Goal: Task Accomplishment & Management: Complete application form

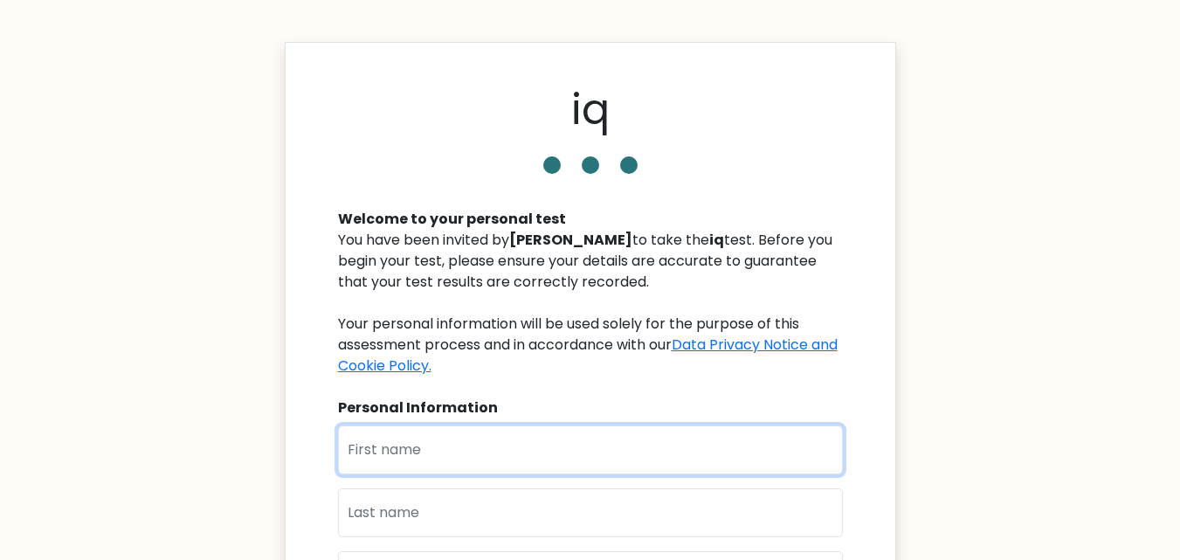
click at [463, 456] on input "text" at bounding box center [590, 449] width 505 height 49
type input "[PERSON_NAME]"
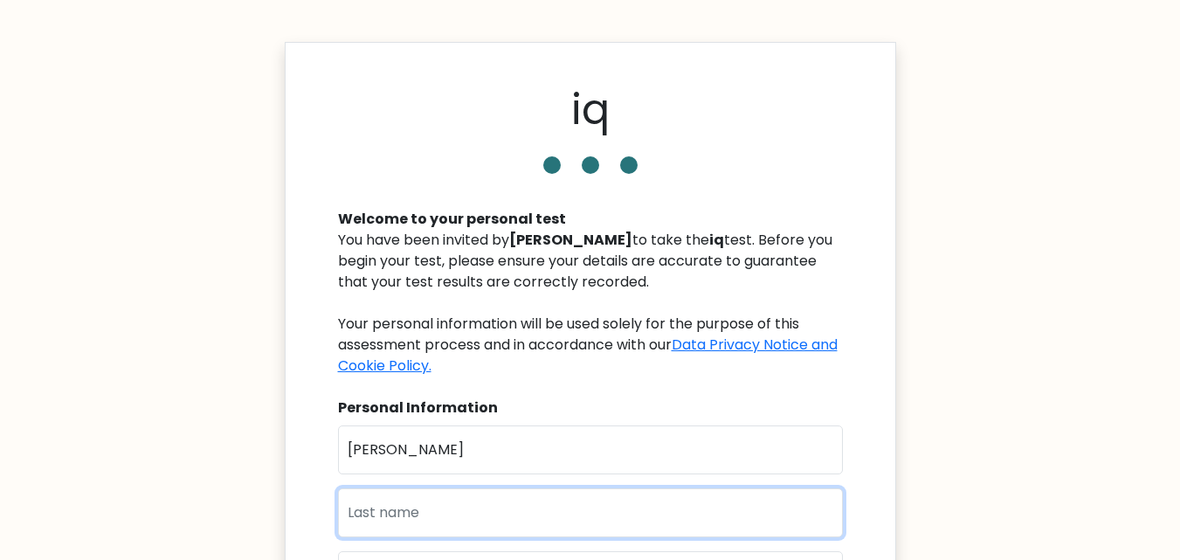
click at [405, 531] on input "text" at bounding box center [590, 512] width 505 height 49
type input "singh"
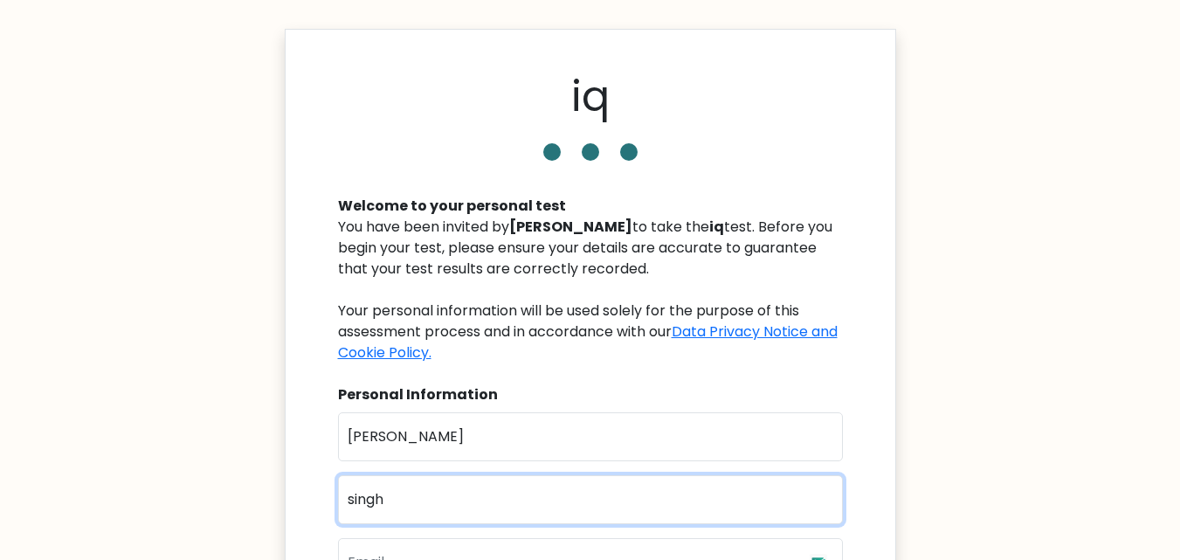
scroll to position [175, 0]
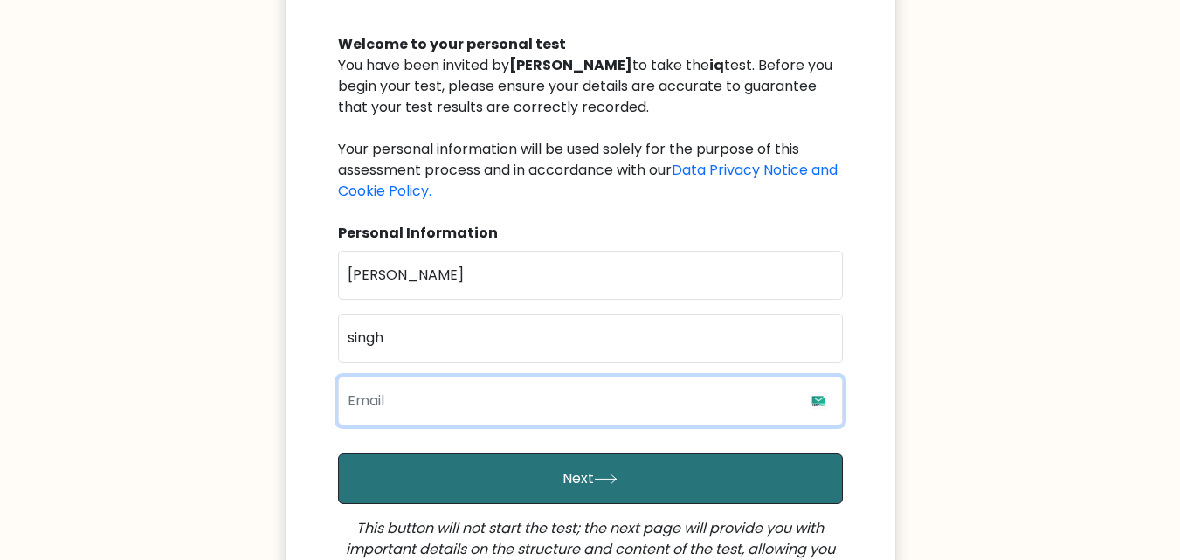
click at [410, 406] on input "email" at bounding box center [590, 400] width 505 height 49
type input "[PERSON_NAME][EMAIL_ADDRESS][DOMAIN_NAME]"
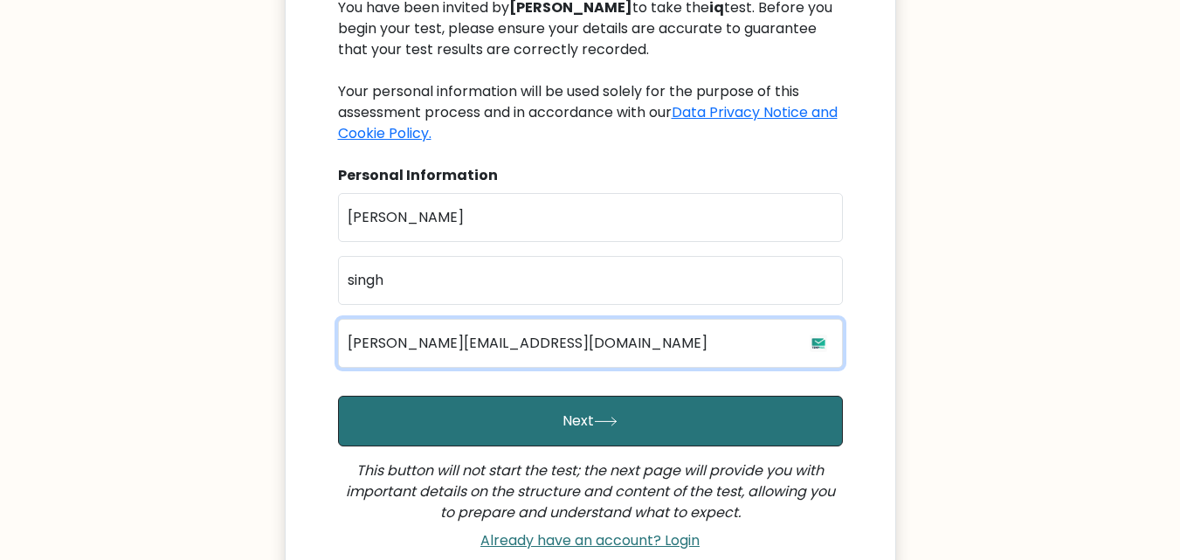
scroll to position [349, 0]
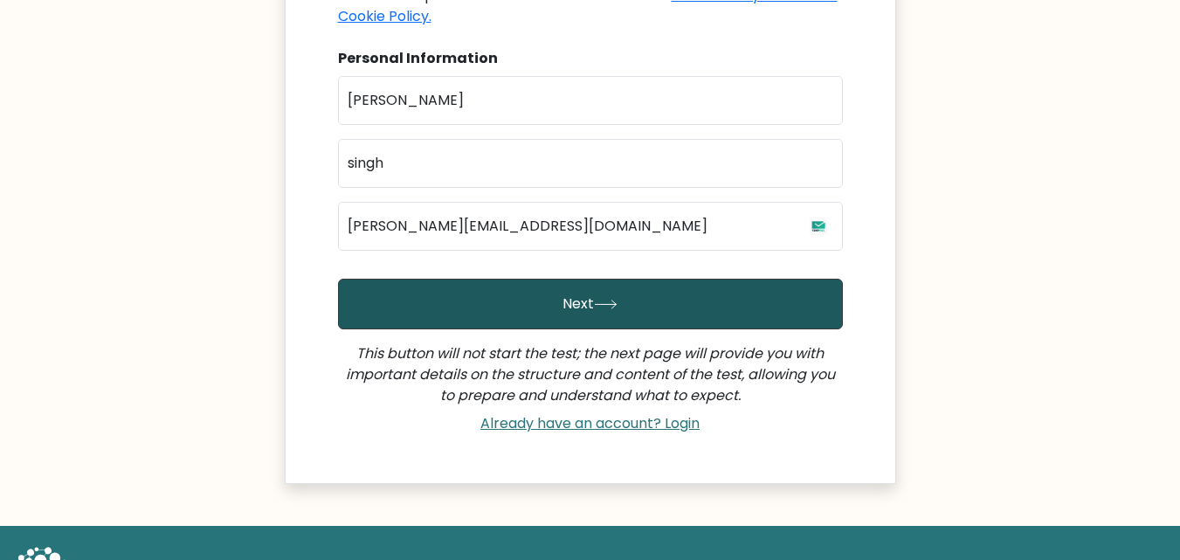
click at [573, 318] on button "Next" at bounding box center [590, 304] width 505 height 51
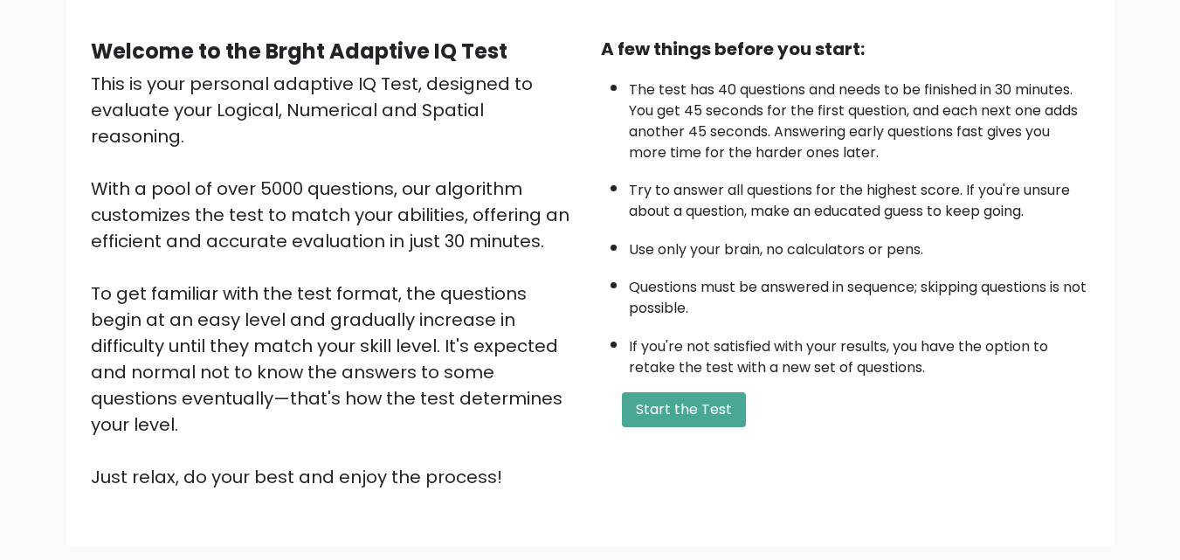
scroll to position [175, 0]
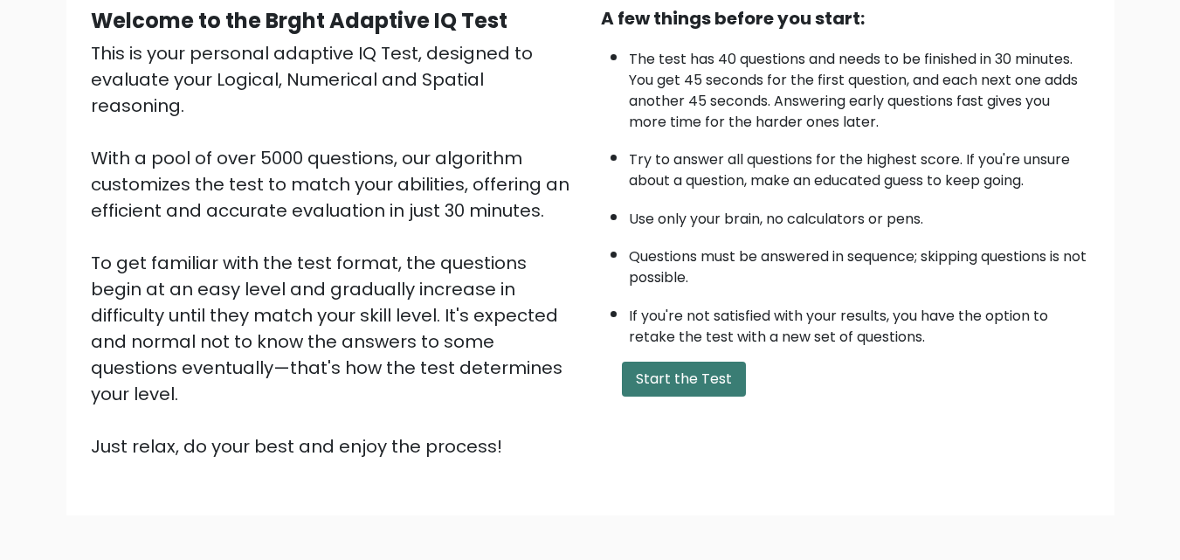
click at [652, 371] on button "Start the Test" at bounding box center [684, 379] width 124 height 35
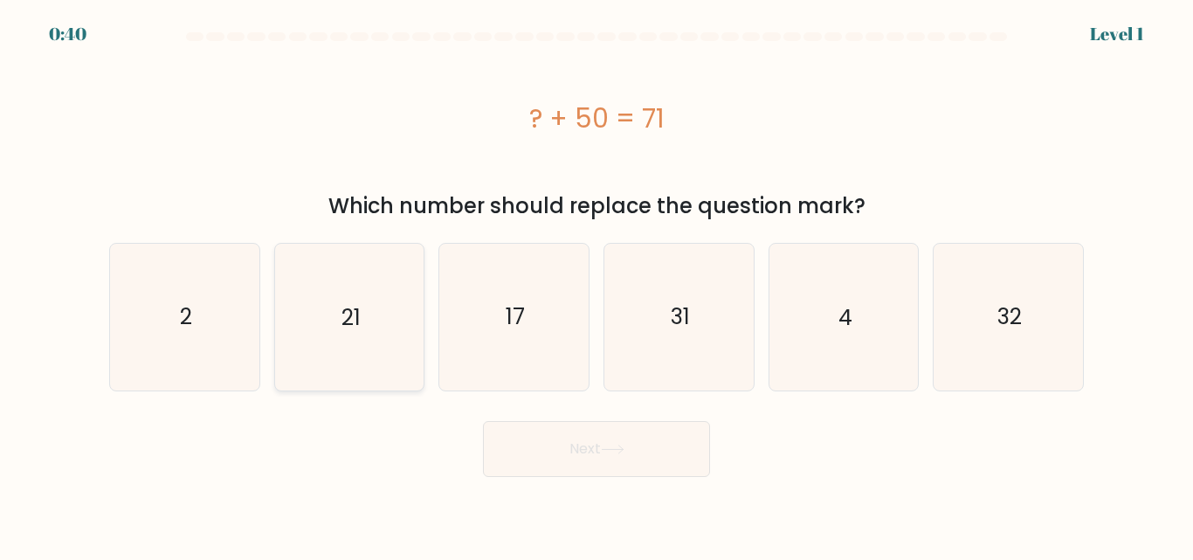
click at [369, 335] on icon "21" at bounding box center [349, 317] width 146 height 146
click at [597, 285] on input "b. 21" at bounding box center [597, 282] width 1 height 4
radio input "true"
click at [576, 453] on button "Next" at bounding box center [596, 449] width 227 height 56
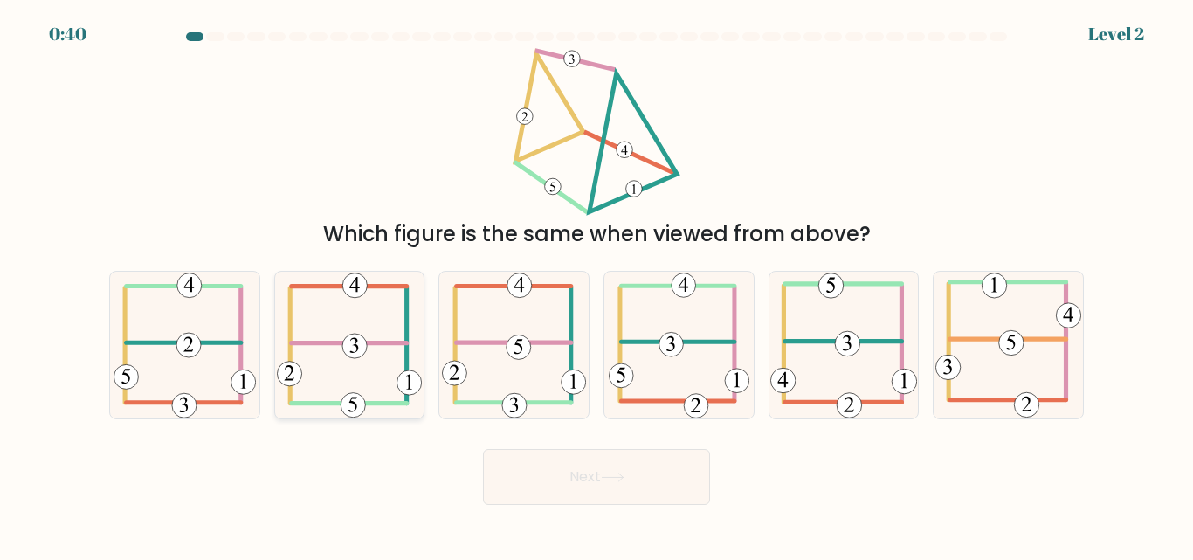
click at [376, 343] on 307 at bounding box center [349, 343] width 115 height 0
click at [597, 285] on input "b." at bounding box center [597, 282] width 1 height 4
radio input "true"
click at [563, 458] on button "Next" at bounding box center [596, 477] width 227 height 56
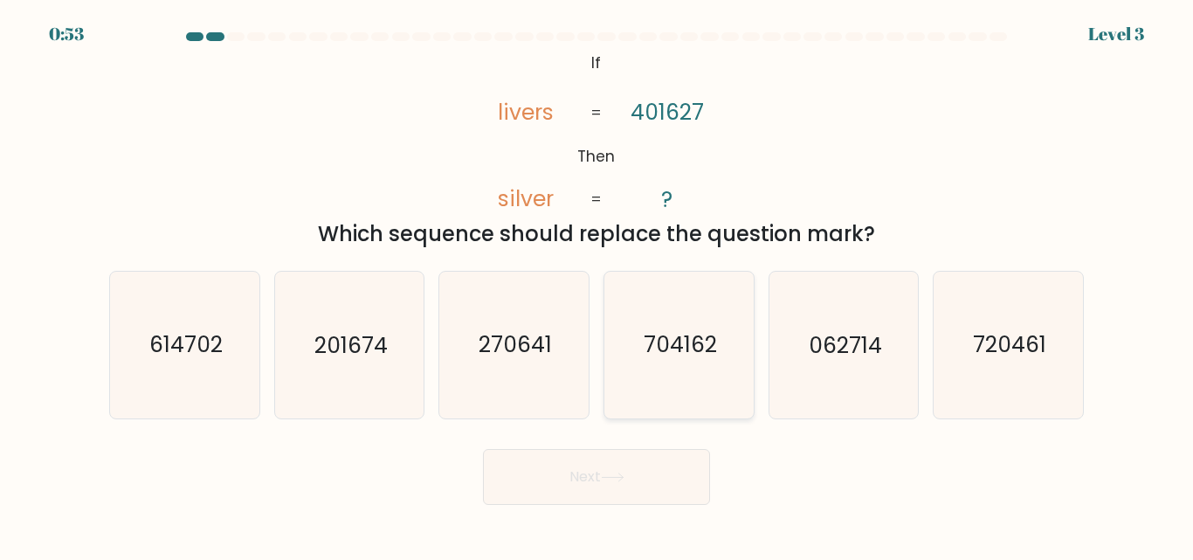
click at [686, 362] on icon "704162" at bounding box center [679, 345] width 146 height 146
click at [597, 285] on input "d. 704162" at bounding box center [597, 282] width 1 height 4
radio input "true"
click at [609, 474] on icon at bounding box center [613, 478] width 24 height 10
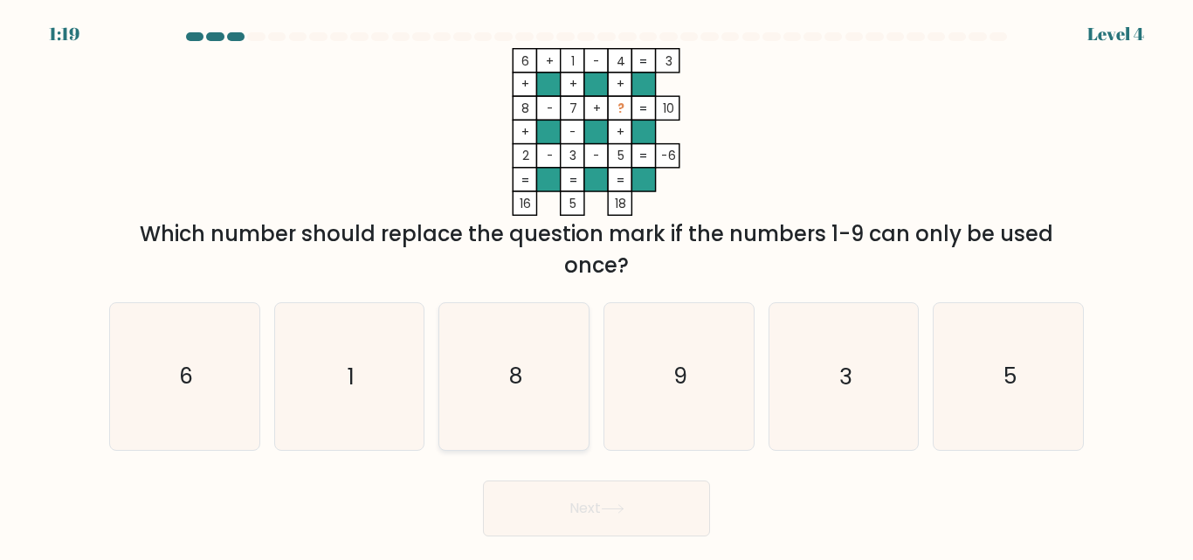
click at [541, 369] on icon "8" at bounding box center [514, 376] width 146 height 146
click at [597, 285] on input "c. 8" at bounding box center [597, 282] width 1 height 4
radio input "true"
click at [683, 362] on text "9" at bounding box center [680, 377] width 14 height 31
click at [597, 285] on input "d. 9" at bounding box center [597, 282] width 1 height 4
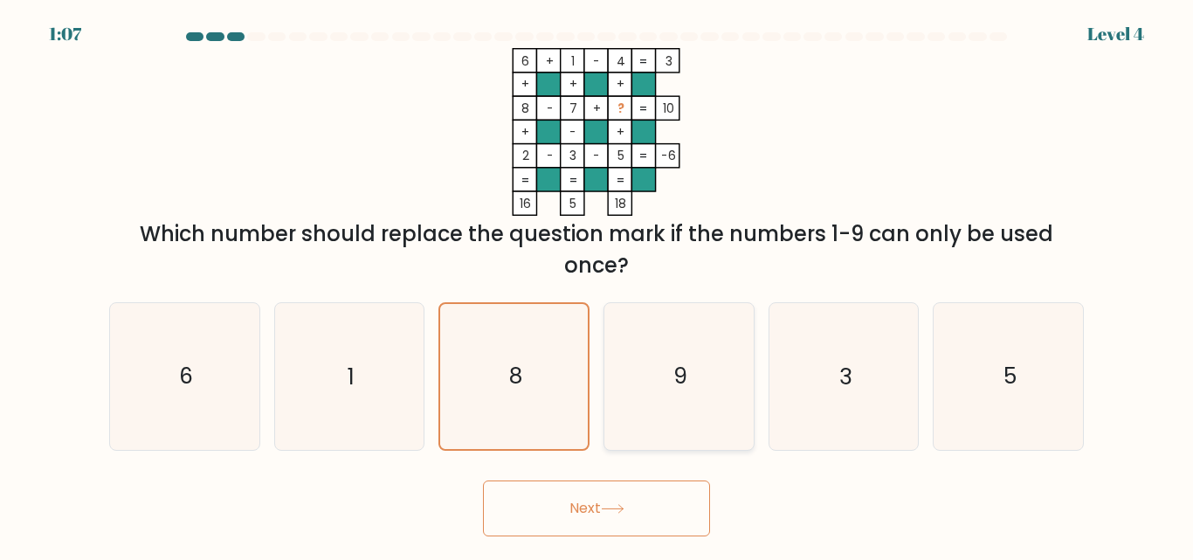
radio input "true"
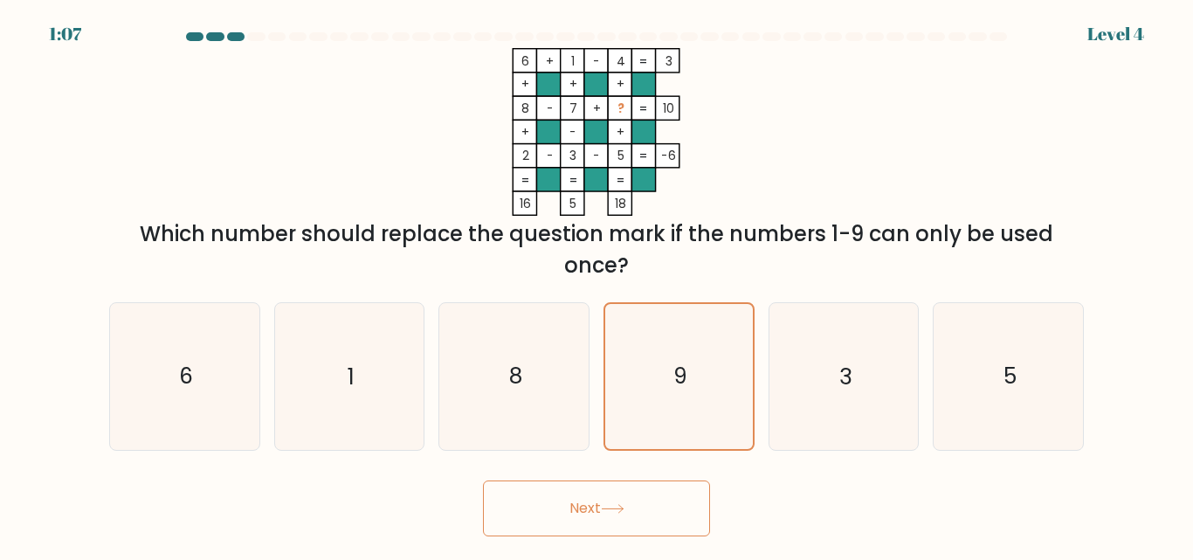
click at [661, 507] on button "Next" at bounding box center [596, 508] width 227 height 56
click at [604, 498] on button "Next" at bounding box center [596, 508] width 227 height 56
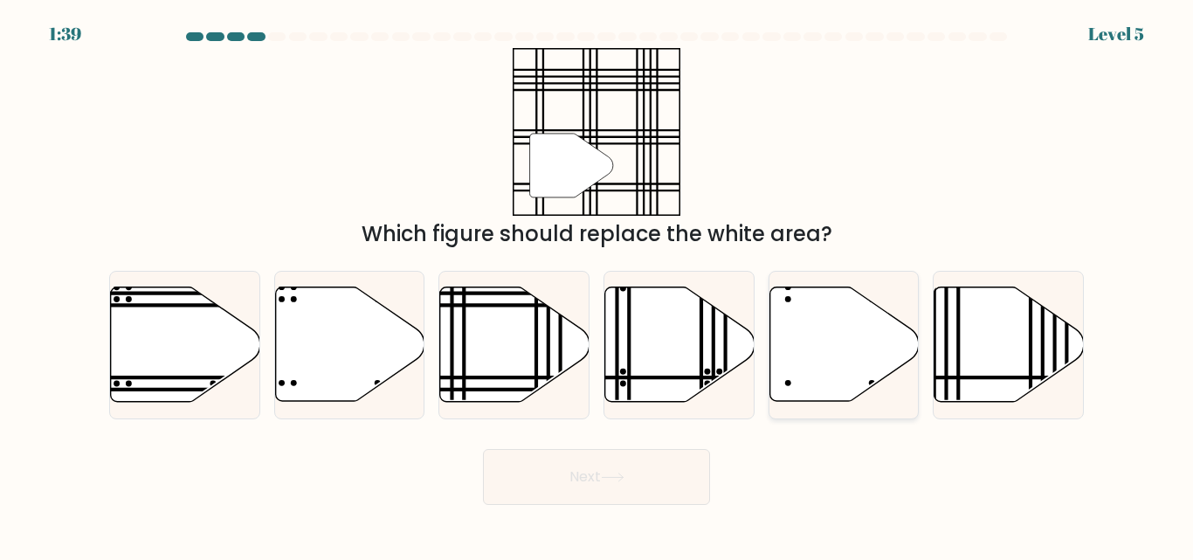
click at [812, 351] on icon at bounding box center [844, 344] width 149 height 114
click at [597, 285] on input "e." at bounding box center [597, 282] width 1 height 4
radio input "true"
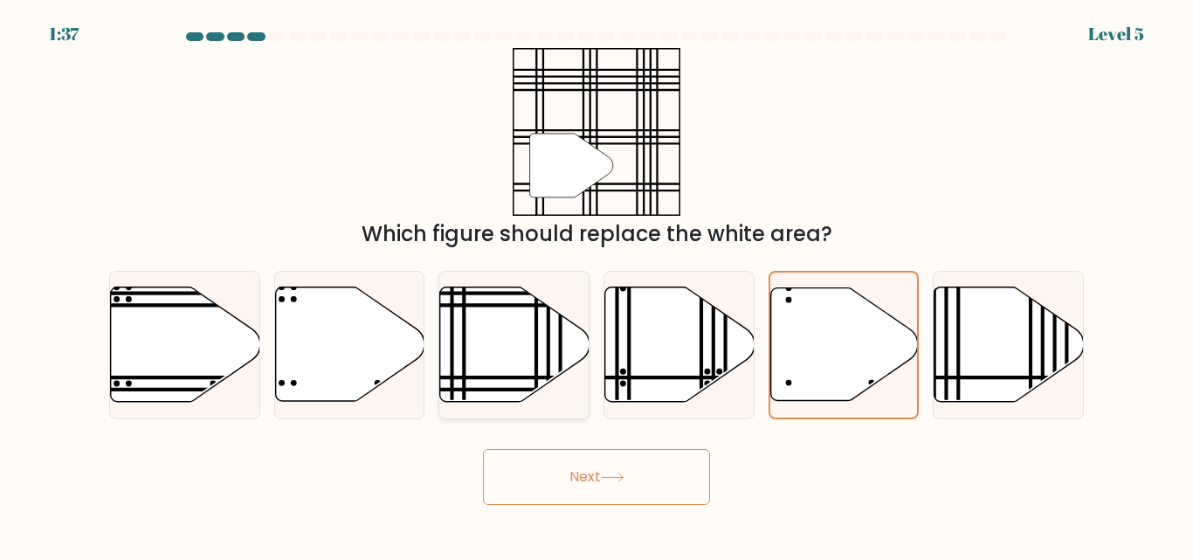
click at [527, 368] on icon at bounding box center [514, 344] width 149 height 114
click at [597, 285] on input "c." at bounding box center [597, 282] width 1 height 4
radio input "true"
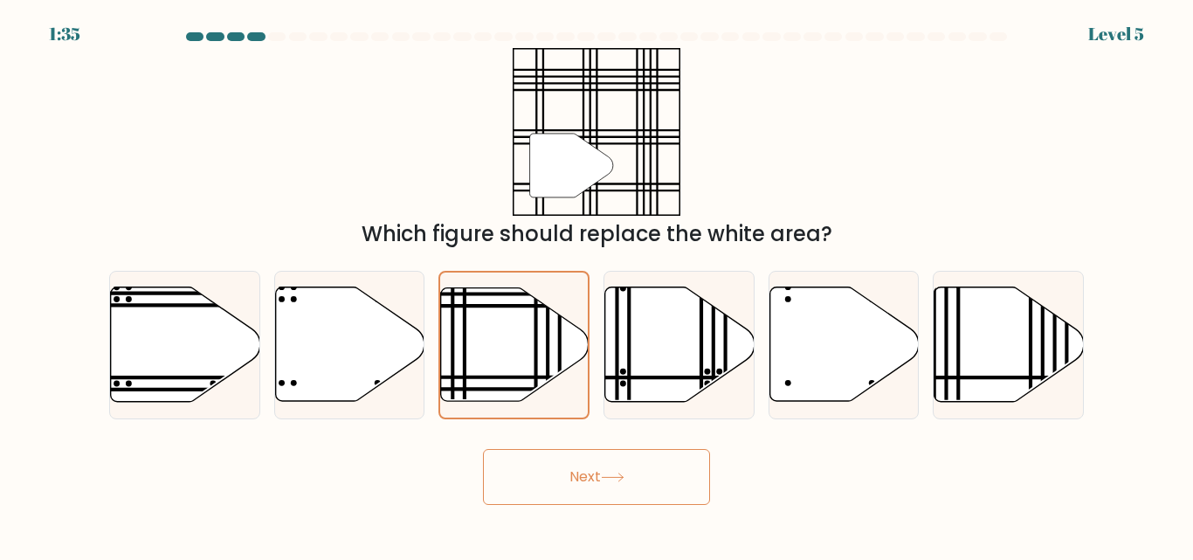
click at [566, 494] on button "Next" at bounding box center [596, 477] width 227 height 56
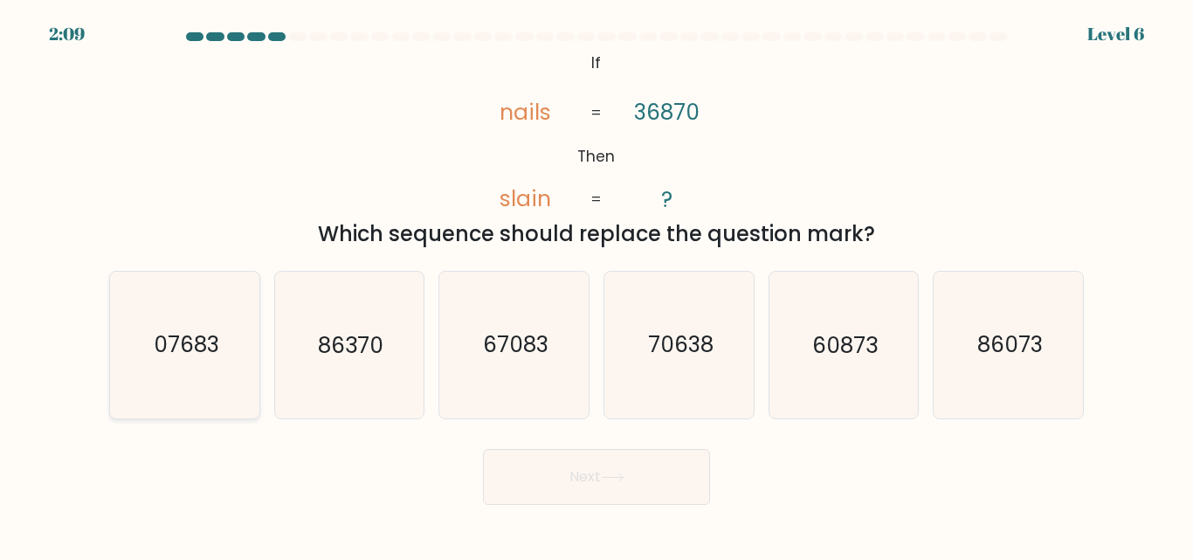
click at [174, 342] on text "07683" at bounding box center [186, 345] width 66 height 31
click at [597, 285] on input "a. 07683" at bounding box center [597, 282] width 1 height 4
radio input "true"
click at [589, 478] on button "Next" at bounding box center [596, 477] width 227 height 56
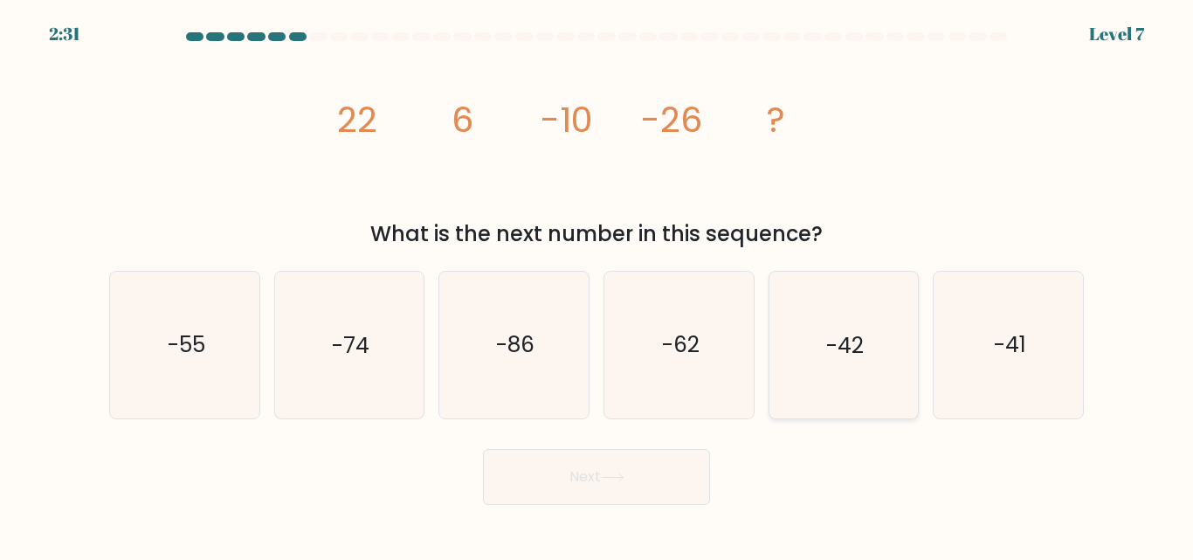
click at [875, 367] on icon "-42" at bounding box center [843, 345] width 146 height 146
click at [597, 285] on input "e. -42" at bounding box center [597, 282] width 1 height 4
radio input "true"
click at [612, 471] on button "Next" at bounding box center [596, 477] width 227 height 56
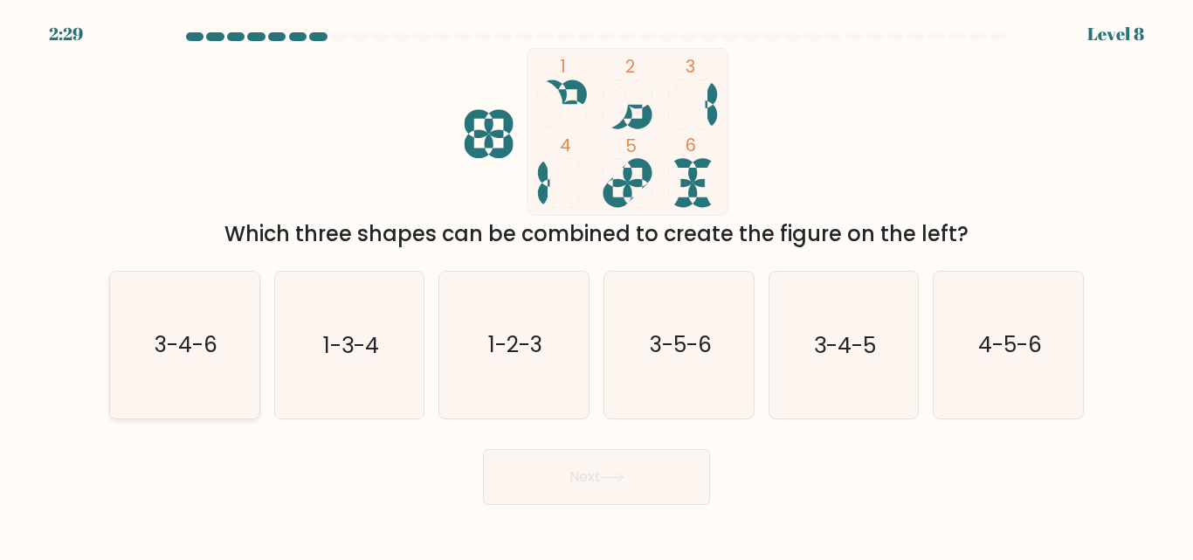
click at [238, 346] on icon "3-4-6" at bounding box center [185, 345] width 146 height 146
click at [597, 285] on input "a. 3-4-6" at bounding box center [597, 282] width 1 height 4
radio input "true"
click at [566, 468] on button "Next" at bounding box center [596, 477] width 227 height 56
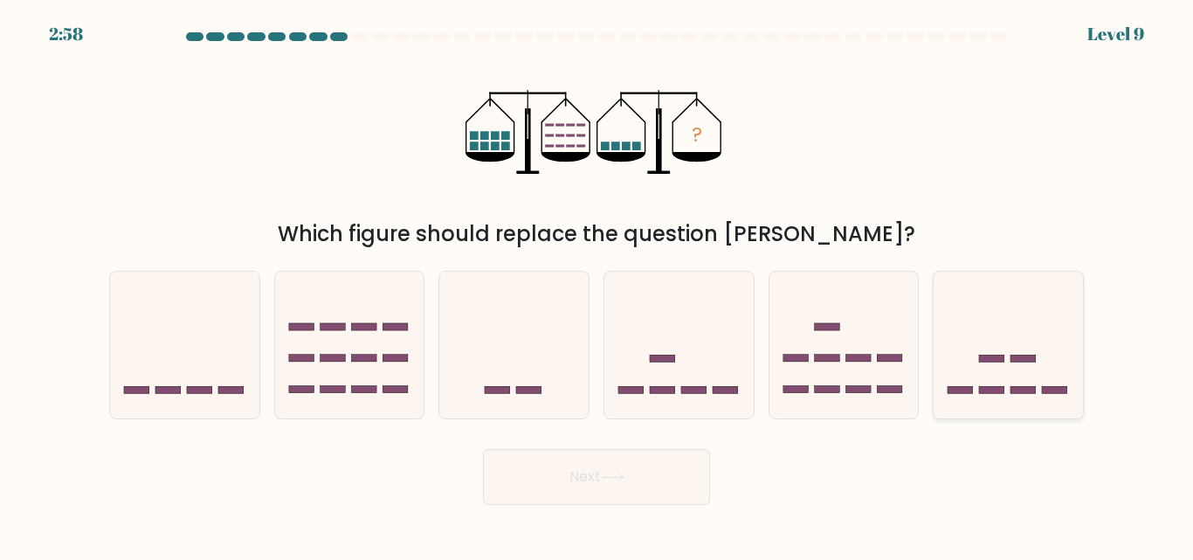
click at [991, 369] on icon at bounding box center [1008, 344] width 149 height 123
click at [597, 285] on input "f." at bounding box center [597, 282] width 1 height 4
radio input "true"
click at [594, 469] on button "Next" at bounding box center [596, 477] width 227 height 56
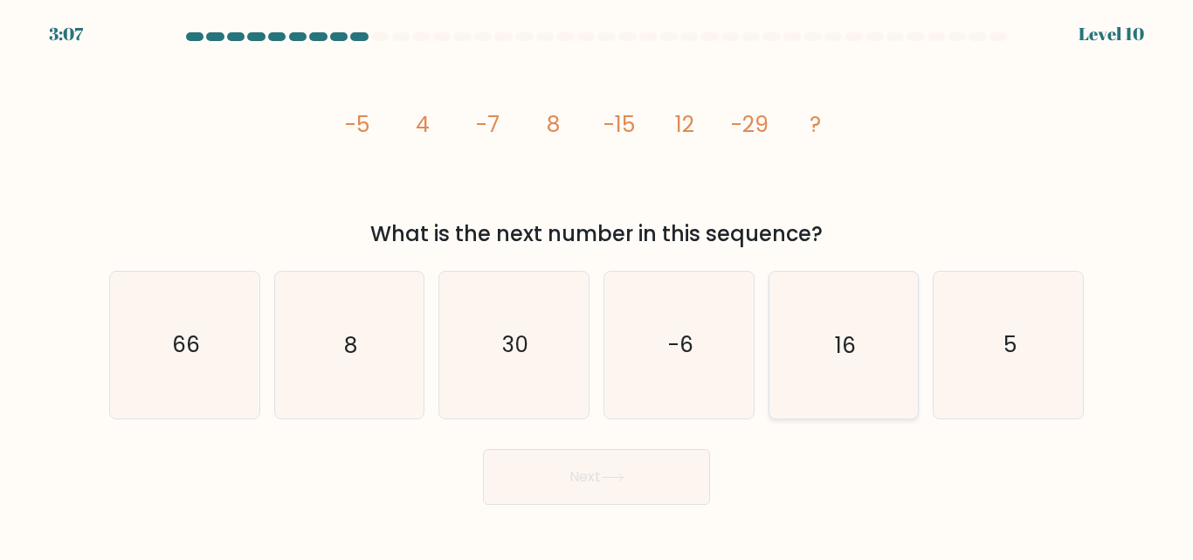
click at [894, 359] on icon "16" at bounding box center [843, 345] width 146 height 146
click at [597, 285] on input "e. 16" at bounding box center [597, 282] width 1 height 4
radio input "true"
click at [611, 489] on button "Next" at bounding box center [596, 477] width 227 height 56
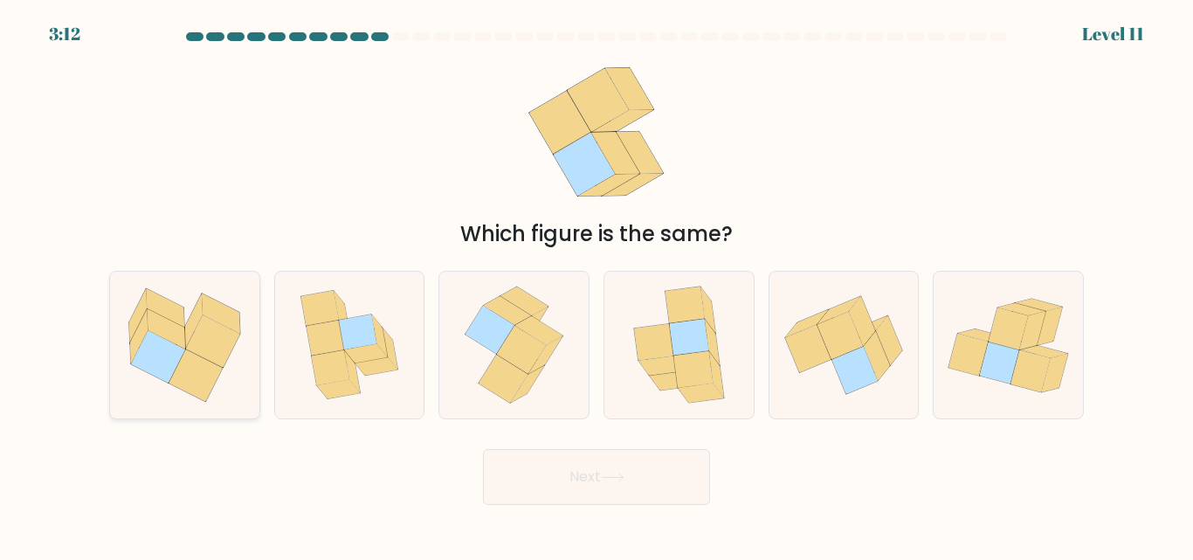
click at [193, 358] on icon at bounding box center [196, 375] width 54 height 52
click at [597, 285] on input "a." at bounding box center [597, 282] width 1 height 4
radio input "true"
click at [591, 499] on button "Next" at bounding box center [596, 477] width 227 height 56
click at [584, 482] on button "Next" at bounding box center [596, 477] width 227 height 56
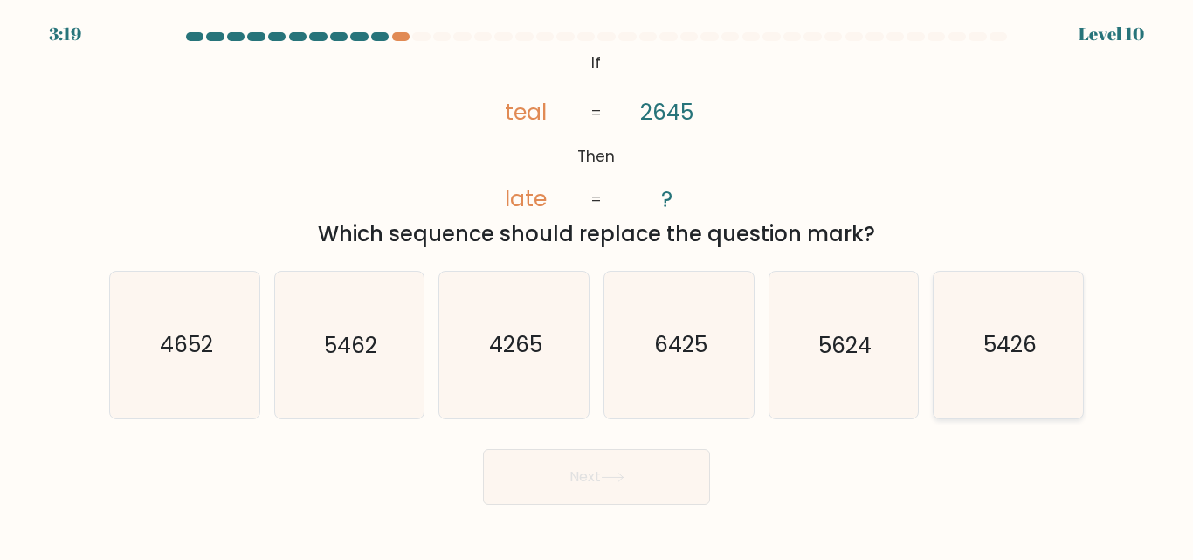
click at [1033, 352] on text "5426" at bounding box center [1010, 345] width 53 height 31
click at [597, 285] on input "f. 5426" at bounding box center [597, 282] width 1 height 4
radio input "true"
click at [511, 482] on button "Next" at bounding box center [596, 477] width 227 height 56
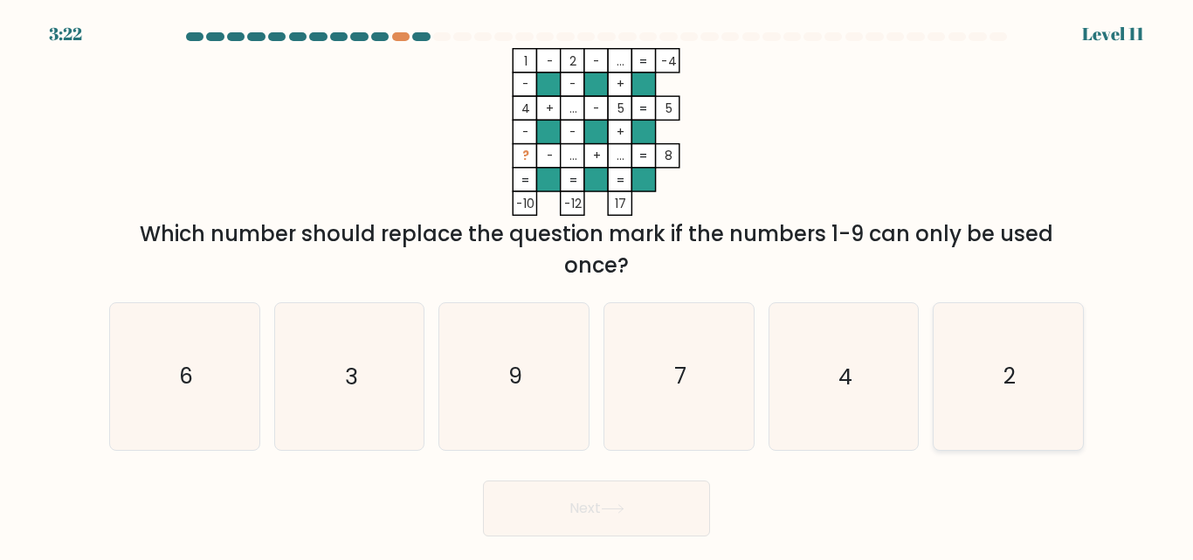
click at [983, 369] on icon "2" at bounding box center [1008, 376] width 146 height 146
click at [597, 285] on input "f. 2" at bounding box center [597, 282] width 1 height 4
radio input "true"
click at [626, 520] on button "Next" at bounding box center [596, 508] width 227 height 56
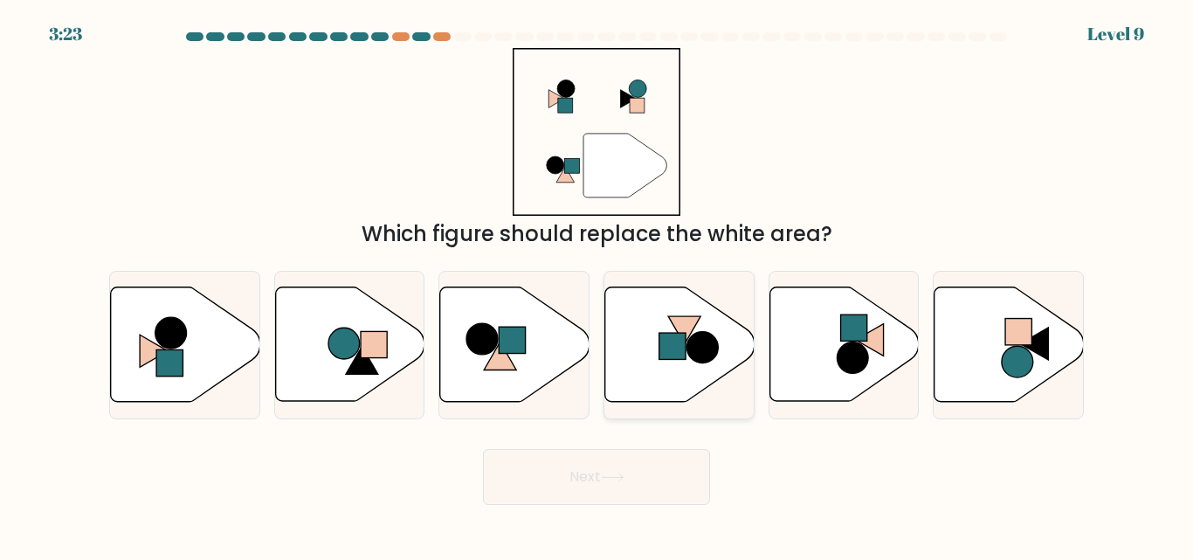
click at [659, 390] on icon at bounding box center [679, 344] width 149 height 114
click at [597, 285] on input "d." at bounding box center [597, 282] width 1 height 4
radio input "true"
click at [633, 472] on button "Next" at bounding box center [596, 477] width 227 height 56
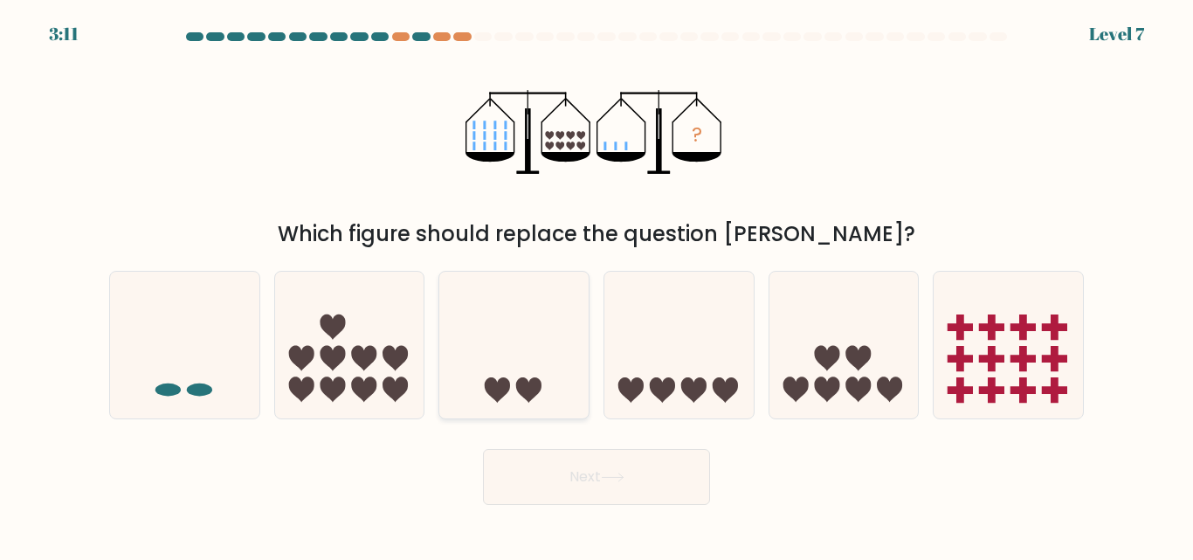
click at [566, 356] on icon at bounding box center [513, 344] width 149 height 123
click at [597, 285] on input "c." at bounding box center [597, 282] width 1 height 4
radio input "true"
click at [623, 473] on icon at bounding box center [612, 477] width 21 height 8
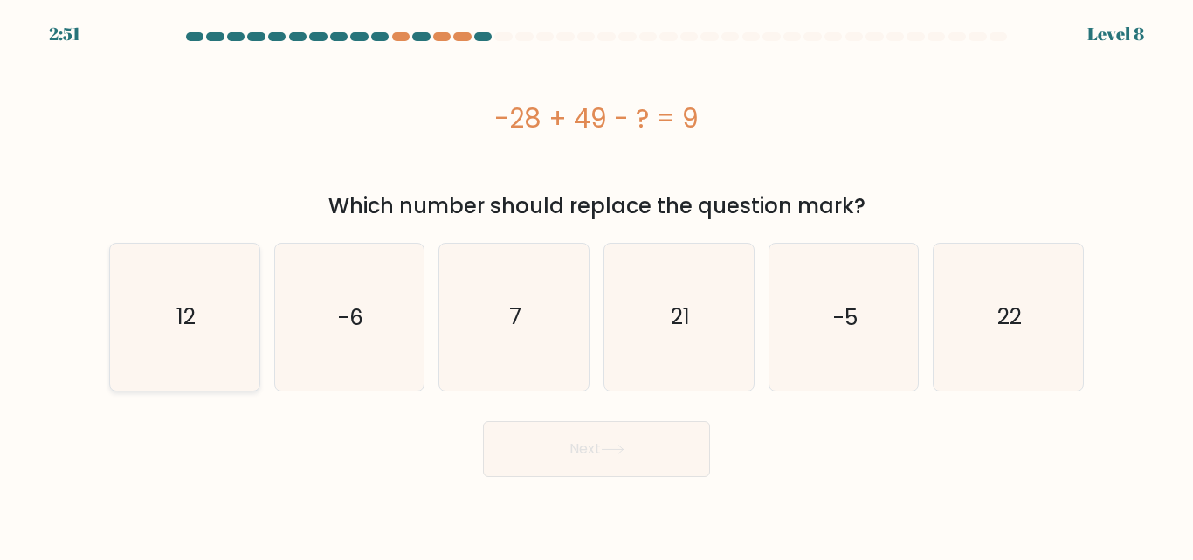
click at [229, 339] on icon "12" at bounding box center [185, 317] width 146 height 146
click at [597, 285] on input "a. 12" at bounding box center [597, 282] width 1 height 4
radio input "true"
click at [632, 466] on button "Next" at bounding box center [596, 449] width 227 height 56
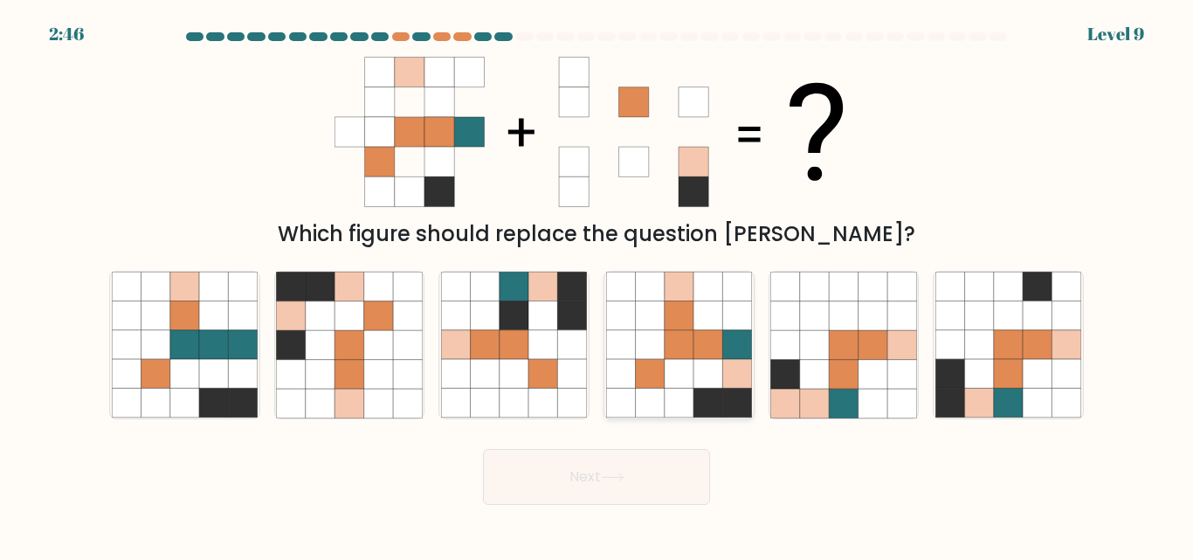
click at [650, 309] on icon at bounding box center [649, 315] width 29 height 29
click at [597, 285] on input "d." at bounding box center [597, 282] width 1 height 4
radio input "true"
click at [641, 471] on button "Next" at bounding box center [596, 477] width 227 height 56
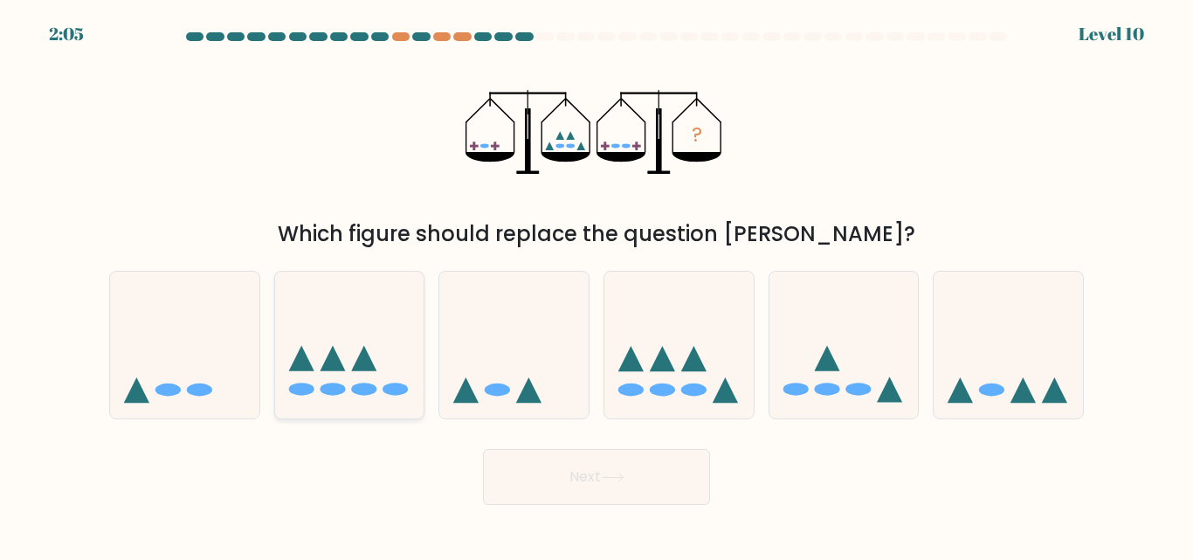
click at [349, 398] on icon at bounding box center [349, 344] width 149 height 123
click at [597, 285] on input "b." at bounding box center [597, 282] width 1 height 4
radio input "true"
click at [613, 526] on body "2:04 Level 10" at bounding box center [596, 280] width 1193 height 560
click at [576, 484] on button "Next" at bounding box center [596, 477] width 227 height 56
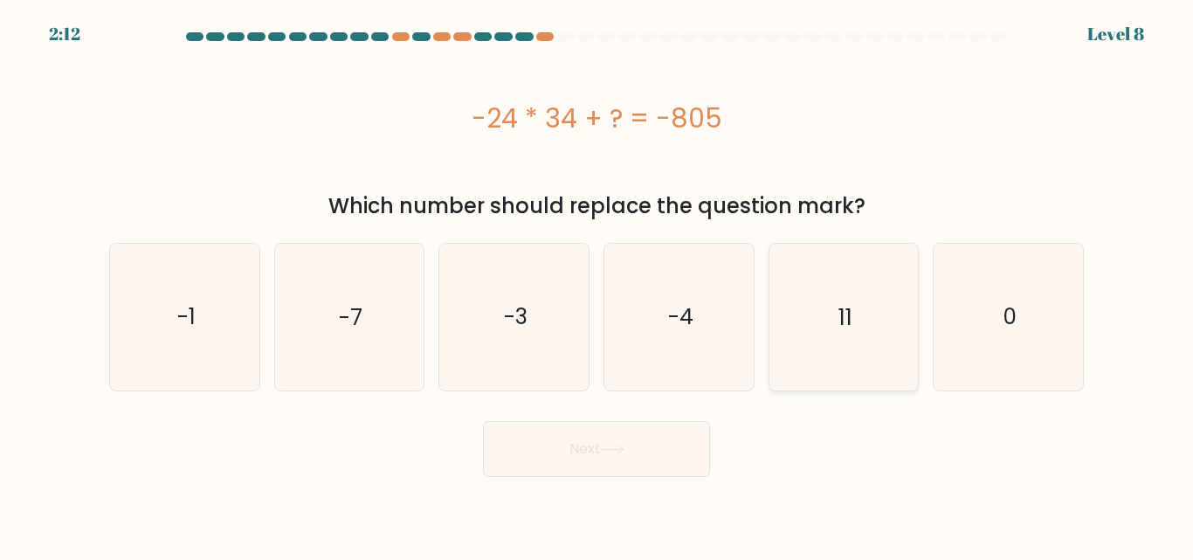
click at [856, 300] on icon "11" at bounding box center [843, 317] width 146 height 146
click at [597, 285] on input "e. 11" at bounding box center [597, 282] width 1 height 4
radio input "true"
click at [638, 456] on button "Next" at bounding box center [596, 449] width 227 height 56
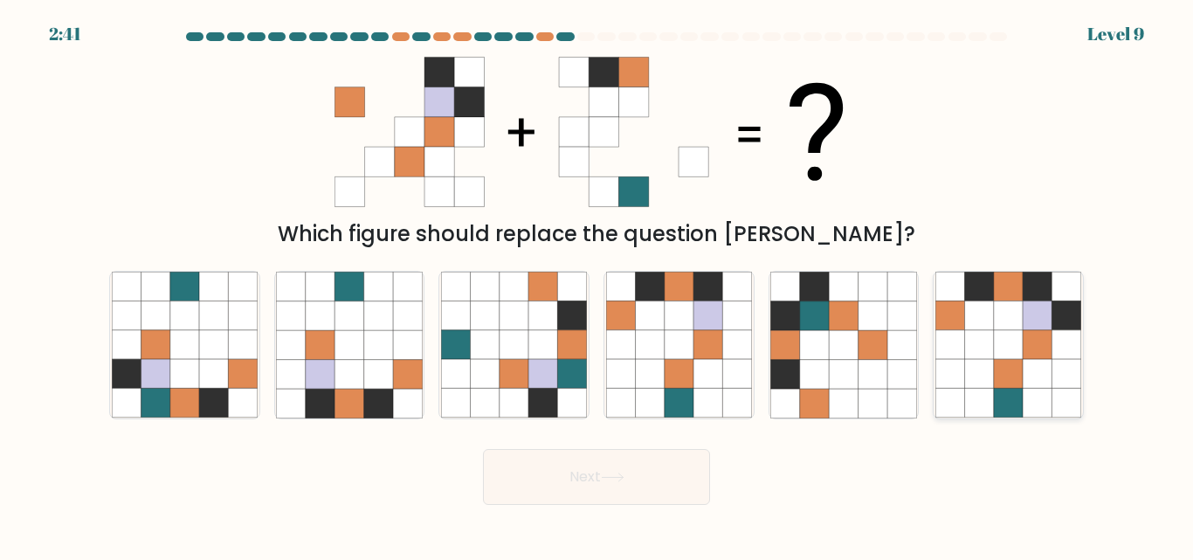
click at [1017, 341] on icon at bounding box center [1008, 345] width 29 height 29
click at [597, 285] on input "f." at bounding box center [597, 282] width 1 height 4
radio input "true"
click at [621, 484] on button "Next" at bounding box center [596, 477] width 227 height 56
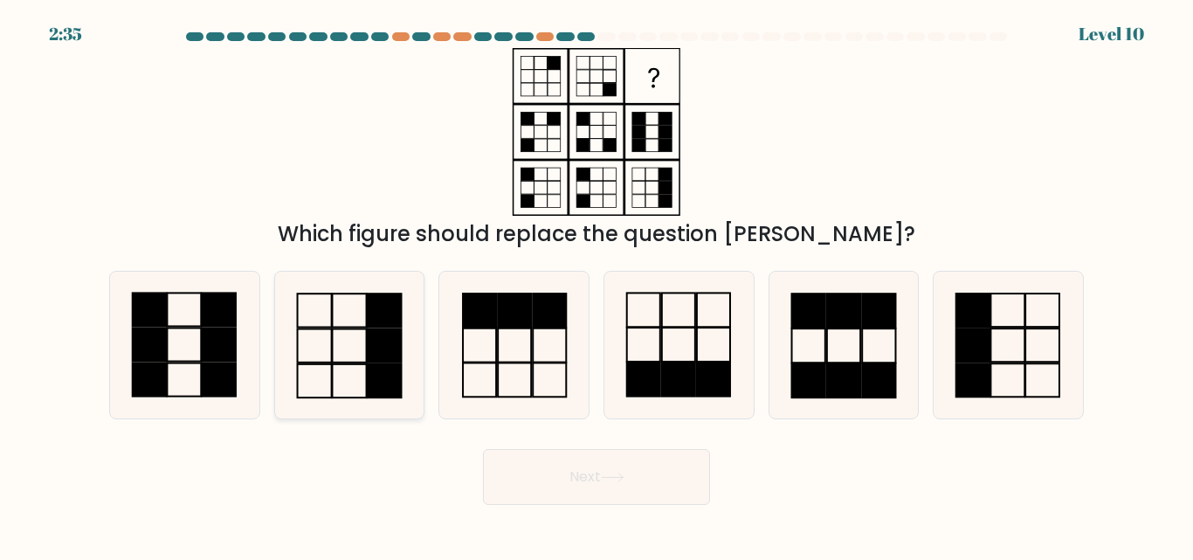
click at [336, 358] on icon at bounding box center [349, 345] width 146 height 146
click at [597, 285] on input "b." at bounding box center [597, 282] width 1 height 4
radio input "true"
click at [604, 480] on button "Next" at bounding box center [596, 477] width 227 height 56
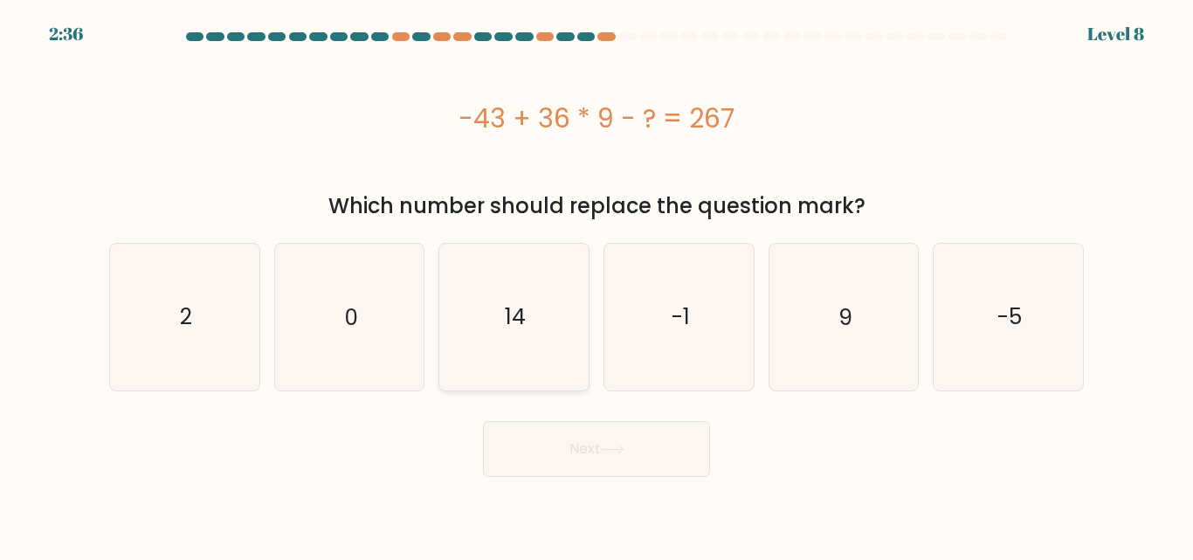
click at [559, 304] on icon "14" at bounding box center [514, 317] width 146 height 146
click at [597, 285] on input "c. 14" at bounding box center [597, 282] width 1 height 4
radio input "true"
click at [556, 459] on button "Next" at bounding box center [596, 449] width 227 height 56
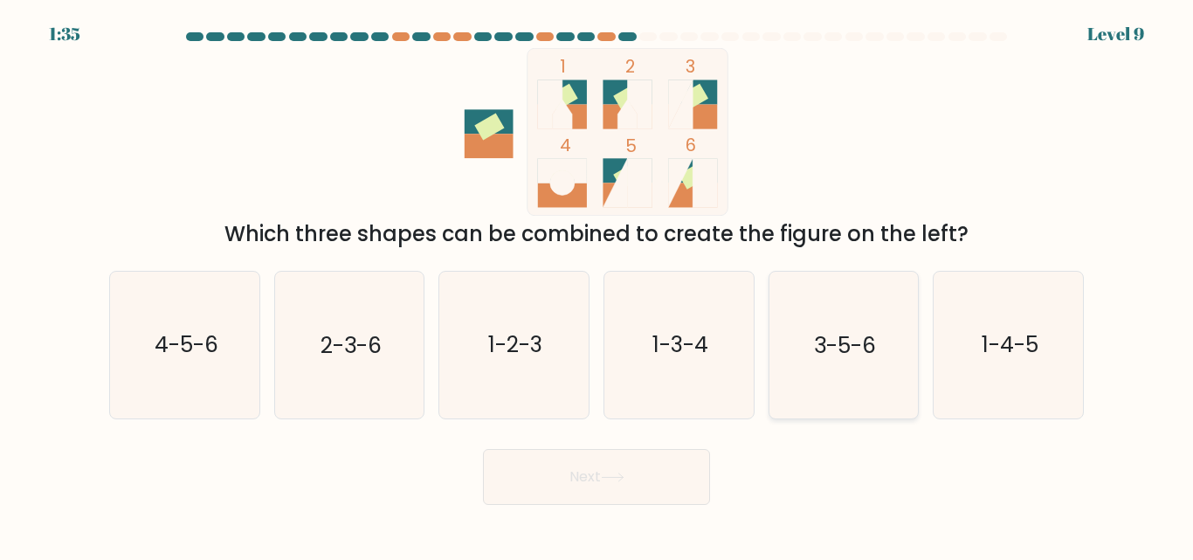
click at [840, 356] on text "3-5-6" at bounding box center [845, 345] width 62 height 31
click at [597, 285] on input "e. 3-5-6" at bounding box center [597, 282] width 1 height 4
radio input "true"
click at [542, 480] on button "Next" at bounding box center [596, 477] width 227 height 56
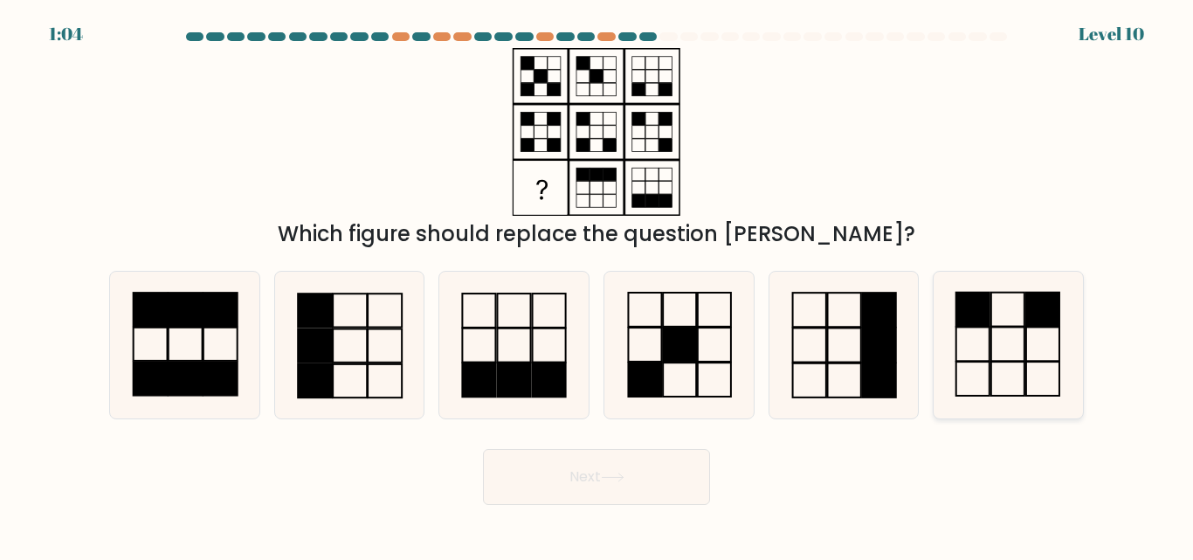
click at [1076, 366] on icon at bounding box center [1008, 345] width 146 height 146
click at [597, 285] on input "f." at bounding box center [597, 282] width 1 height 4
radio input "true"
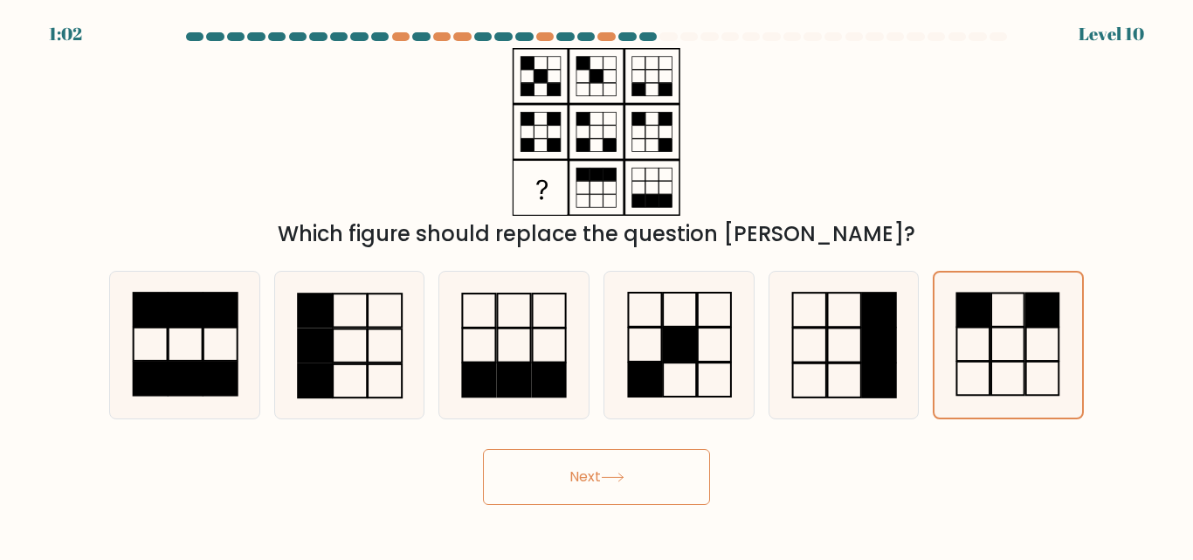
click at [541, 493] on button "Next" at bounding box center [596, 477] width 227 height 56
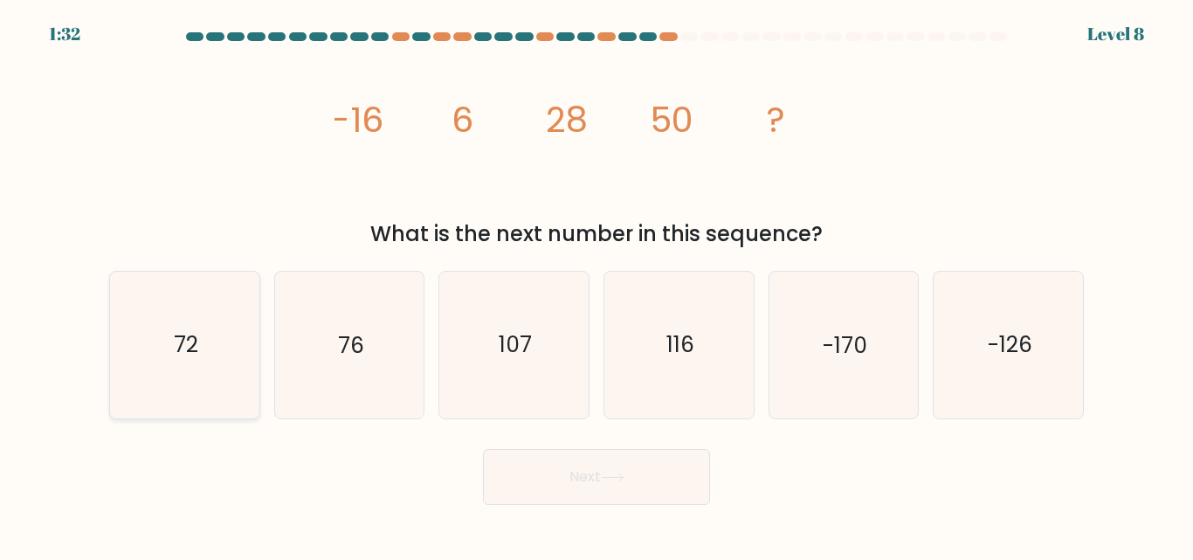
click at [149, 358] on icon "72" at bounding box center [185, 345] width 146 height 146
click at [597, 285] on input "a. 72" at bounding box center [597, 282] width 1 height 4
radio input "true"
click at [546, 466] on button "Next" at bounding box center [596, 477] width 227 height 56
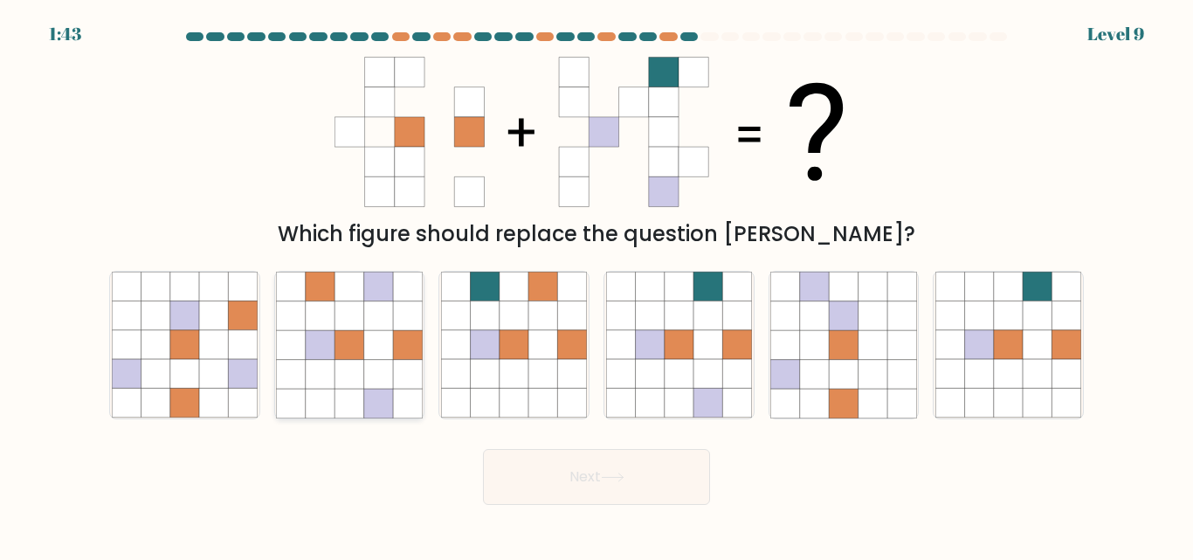
click at [381, 361] on icon at bounding box center [378, 374] width 29 height 29
click at [597, 285] on input "b." at bounding box center [597, 282] width 1 height 4
radio input "true"
click at [677, 376] on icon at bounding box center [679, 374] width 29 height 29
click at [597, 285] on input "d." at bounding box center [597, 282] width 1 height 4
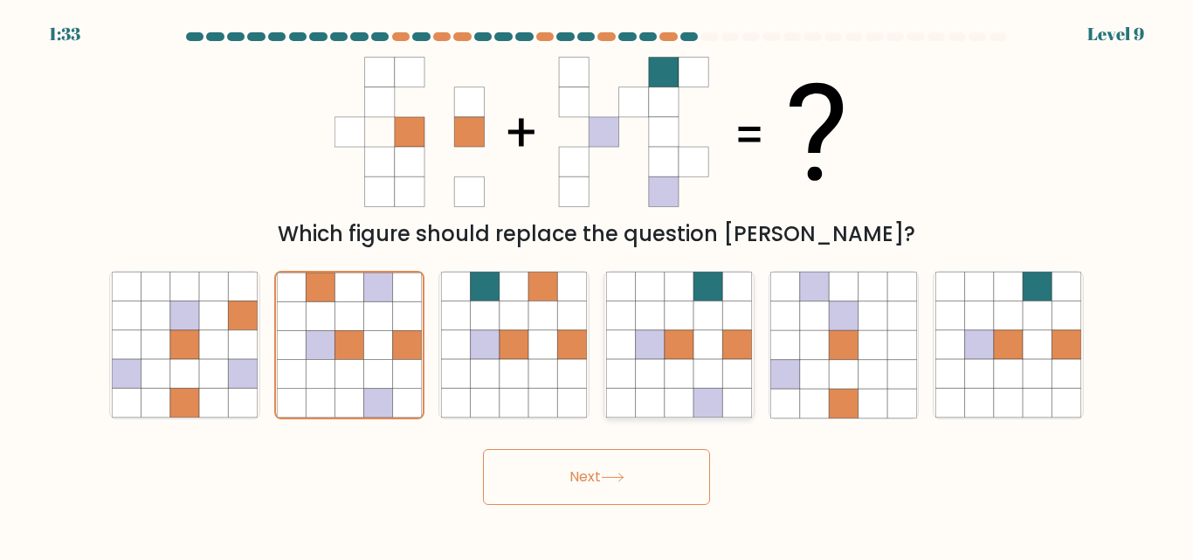
radio input "true"
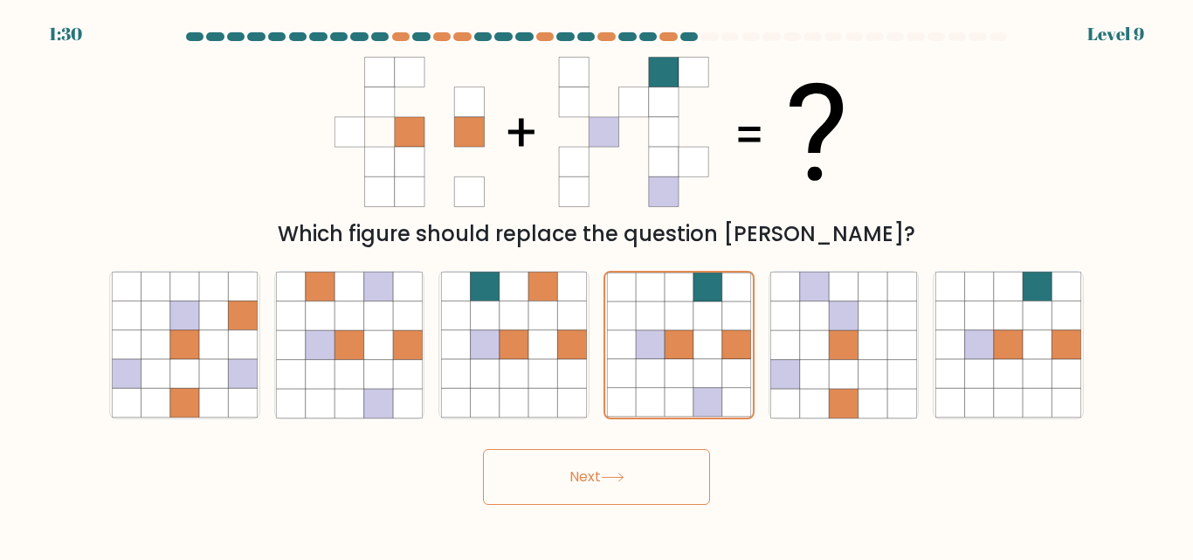
click at [678, 470] on button "Next" at bounding box center [596, 477] width 227 height 56
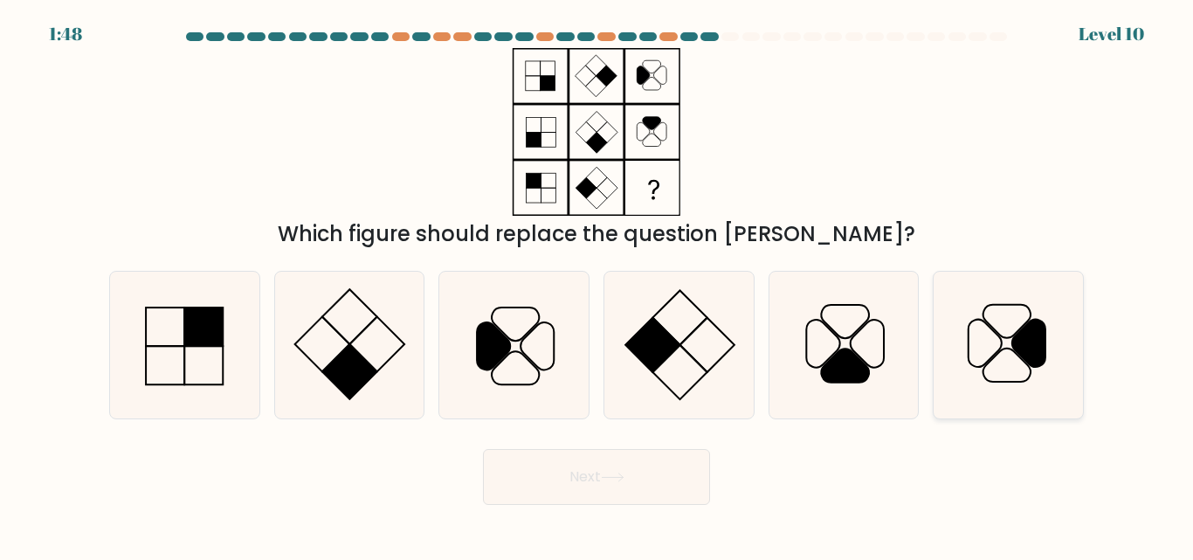
click at [1022, 347] on icon at bounding box center [1028, 343] width 33 height 47
click at [597, 285] on input "f." at bounding box center [597, 282] width 1 height 4
radio input "true"
click at [651, 476] on button "Next" at bounding box center [596, 477] width 227 height 56
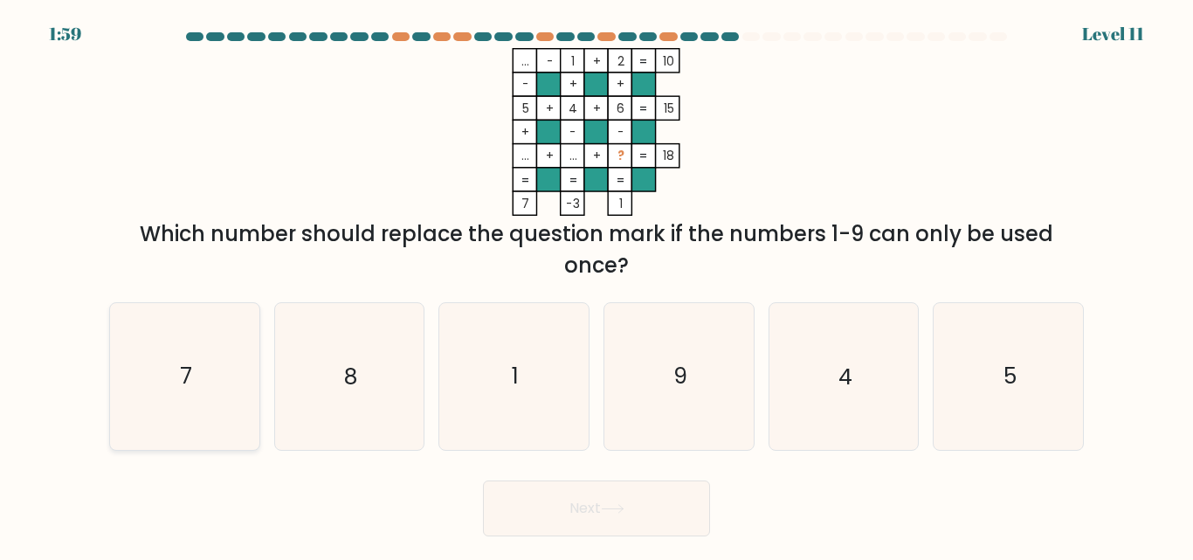
click at [218, 390] on icon "7" at bounding box center [185, 376] width 146 height 146
click at [597, 285] on input "a. 7" at bounding box center [597, 282] width 1 height 4
radio input "true"
click at [547, 527] on button "Next" at bounding box center [596, 508] width 227 height 56
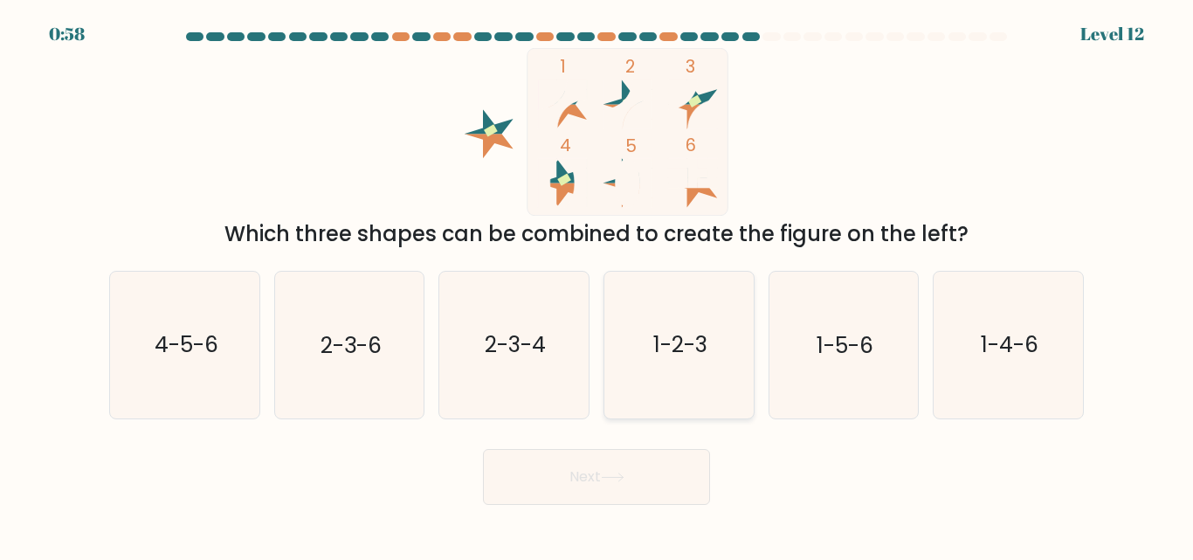
click at [689, 349] on text "1-2-3" at bounding box center [680, 345] width 54 height 31
click at [597, 285] on input "d. 1-2-3" at bounding box center [597, 282] width 1 height 4
radio input "true"
click at [654, 453] on button "Next" at bounding box center [596, 477] width 227 height 56
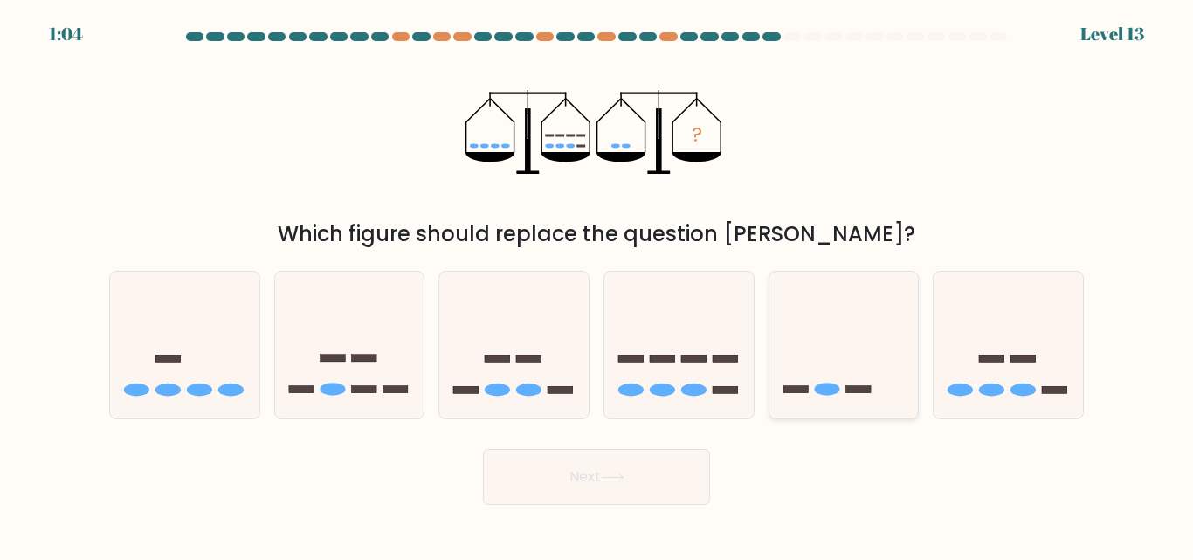
click at [844, 350] on icon at bounding box center [844, 344] width 149 height 123
click at [597, 285] on input "e." at bounding box center [597, 282] width 1 height 4
radio input "true"
click at [673, 467] on button "Next" at bounding box center [596, 477] width 227 height 56
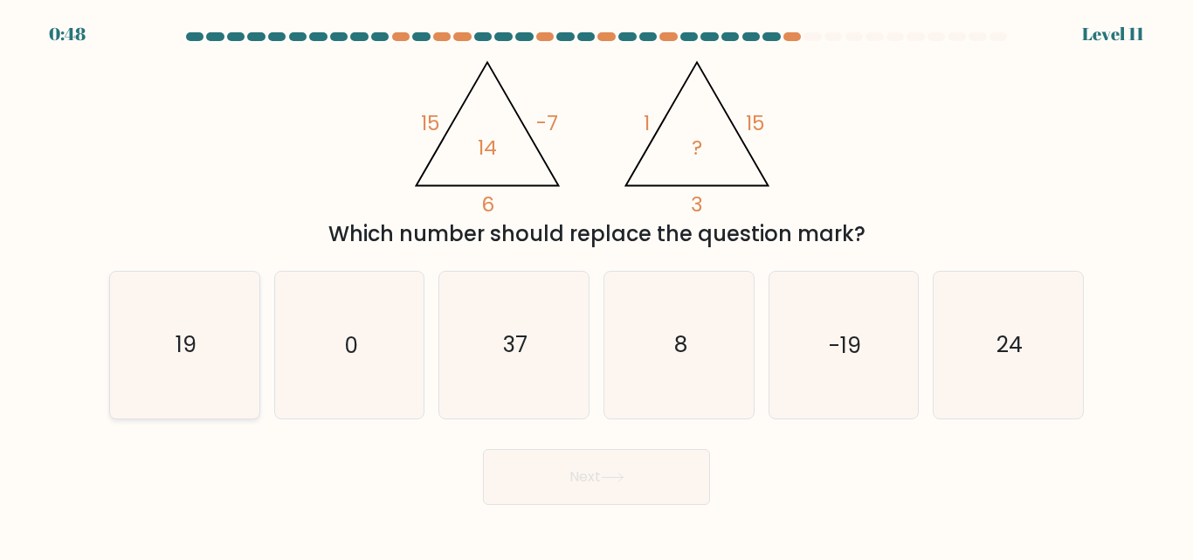
click at [204, 354] on icon "19" at bounding box center [185, 345] width 146 height 146
click at [597, 285] on input "a. 19" at bounding box center [597, 282] width 1 height 4
radio input "true"
click at [551, 466] on button "Next" at bounding box center [596, 477] width 227 height 56
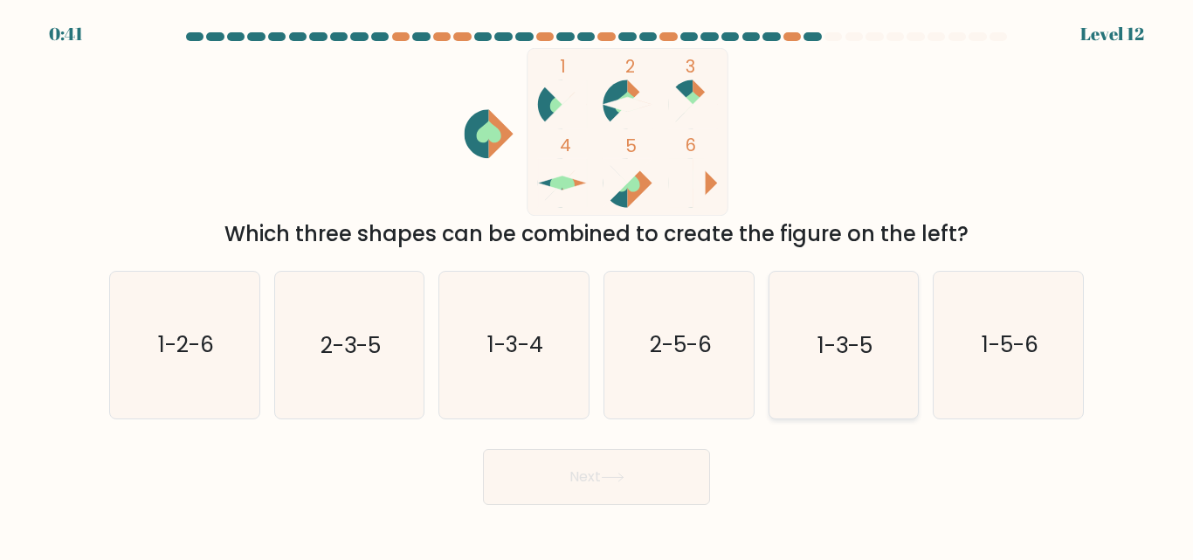
click at [839, 367] on icon "1-3-5" at bounding box center [843, 345] width 146 height 146
click at [597, 285] on input "e. 1-3-5" at bounding box center [597, 282] width 1 height 4
radio input "true"
click at [693, 467] on button "Next" at bounding box center [596, 477] width 227 height 56
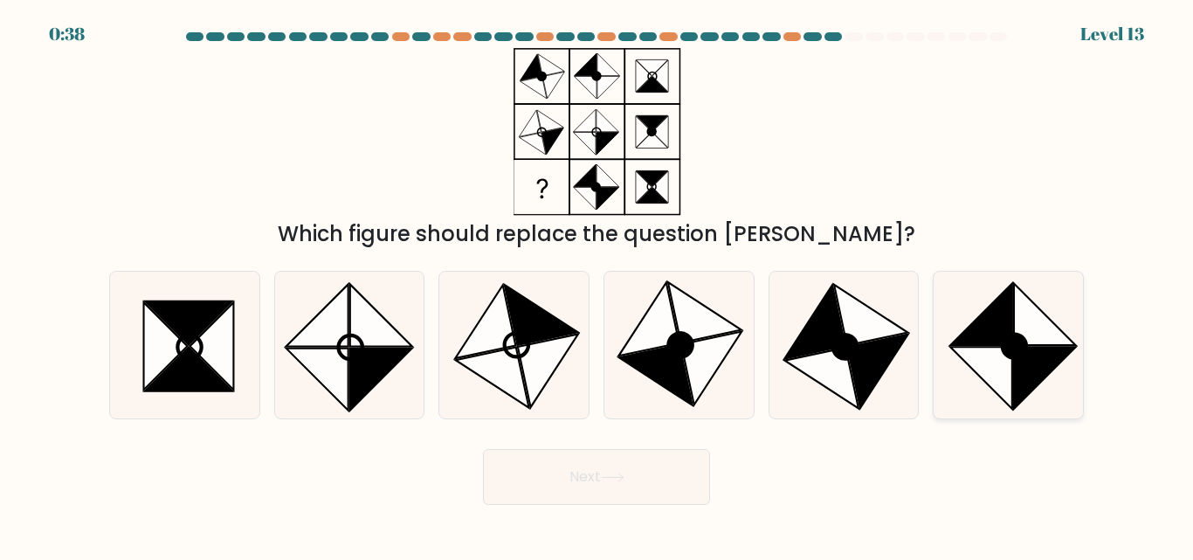
click at [1043, 352] on icon at bounding box center [1045, 379] width 62 height 62
click at [597, 285] on input "f." at bounding box center [597, 282] width 1 height 4
radio input "true"
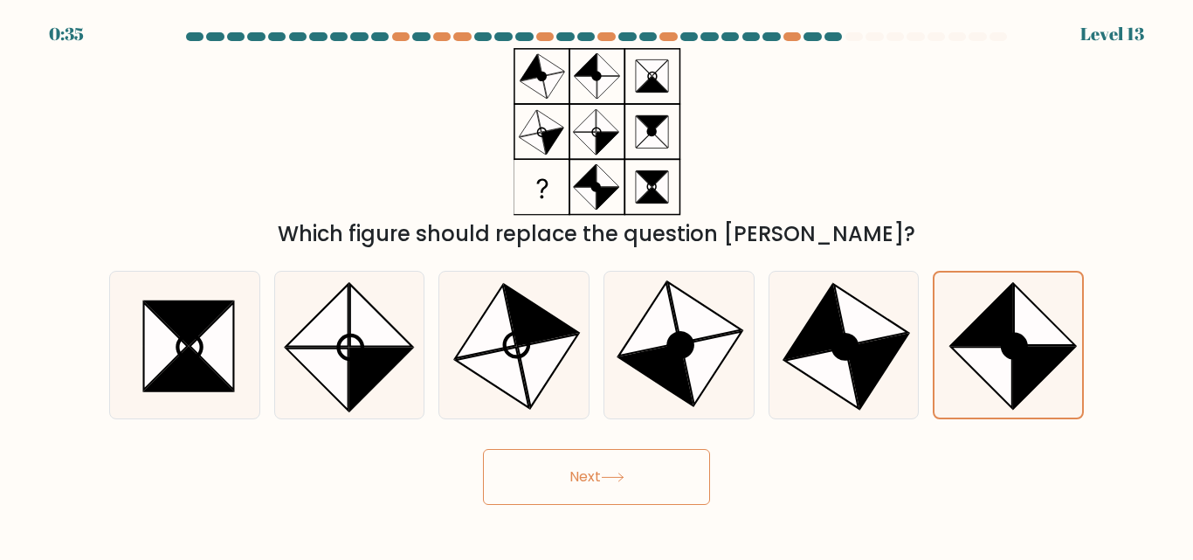
click at [572, 491] on button "Next" at bounding box center [596, 477] width 227 height 56
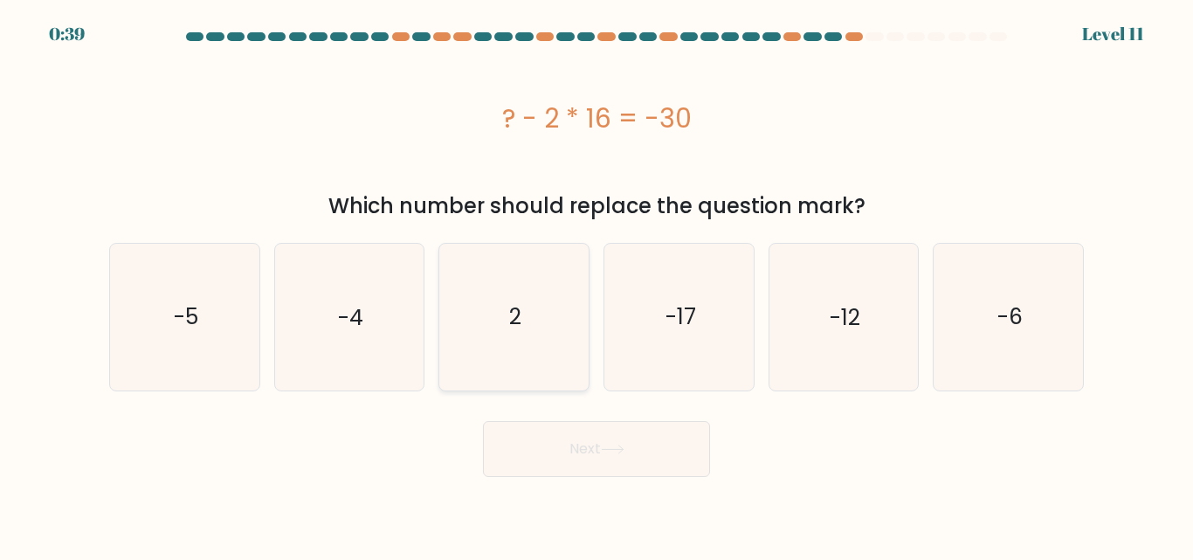
click at [529, 280] on icon "2" at bounding box center [514, 317] width 146 height 146
click at [597, 280] on input "c. 2" at bounding box center [597, 282] width 1 height 4
radio input "true"
click at [603, 433] on button "Next" at bounding box center [596, 449] width 227 height 56
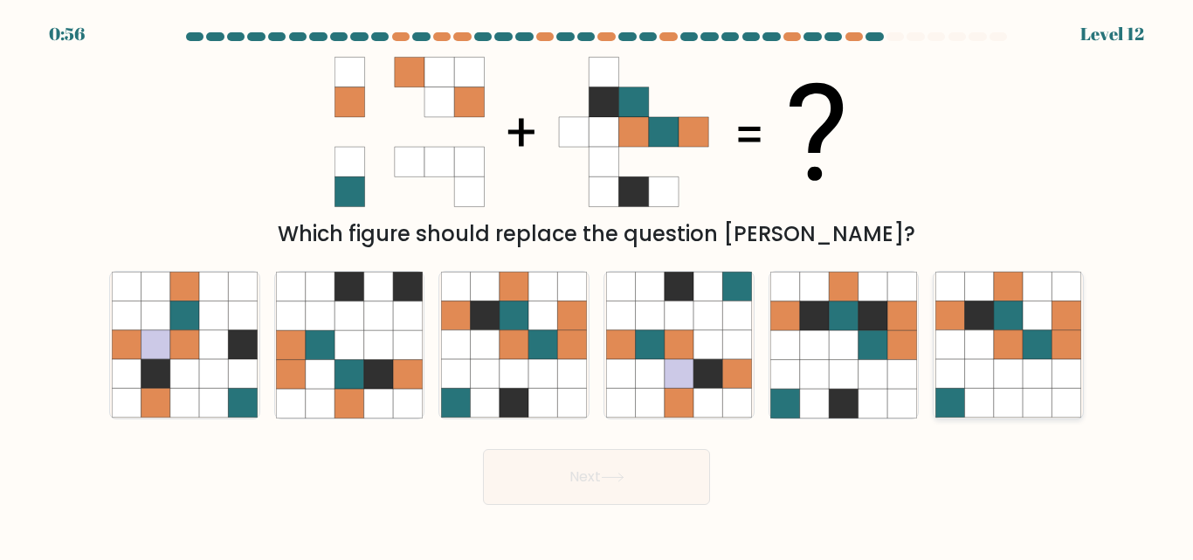
click at [1016, 357] on icon at bounding box center [1008, 345] width 29 height 29
click at [597, 285] on input "f." at bounding box center [597, 282] width 1 height 4
radio input "true"
click at [606, 478] on icon at bounding box center [613, 478] width 24 height 10
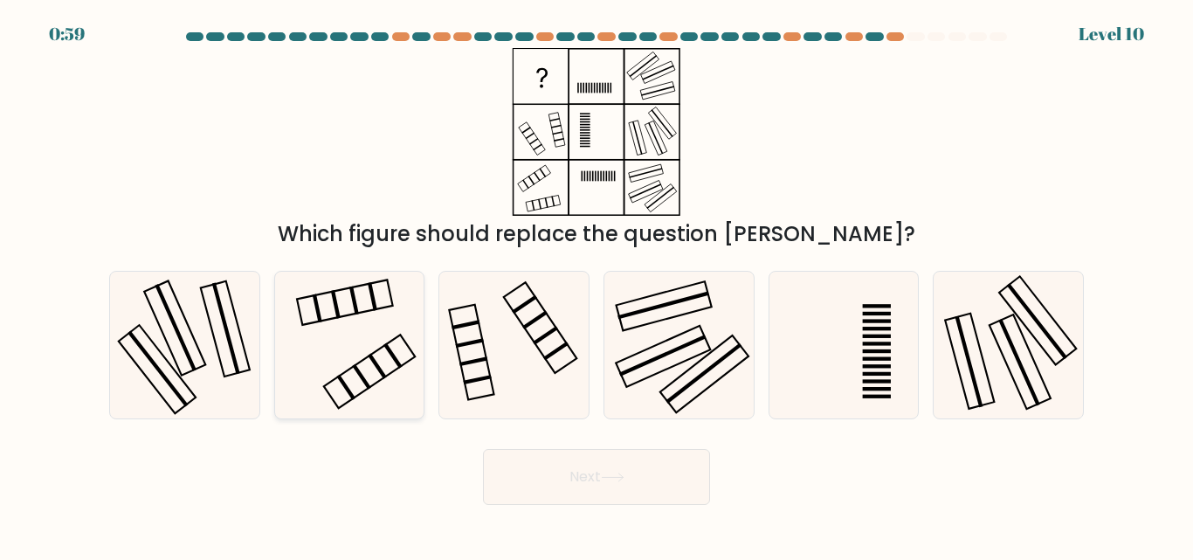
click at [400, 383] on icon at bounding box center [349, 345] width 146 height 146
click at [597, 285] on input "b." at bounding box center [597, 282] width 1 height 4
radio input "true"
click at [531, 461] on button "Next" at bounding box center [596, 477] width 227 height 56
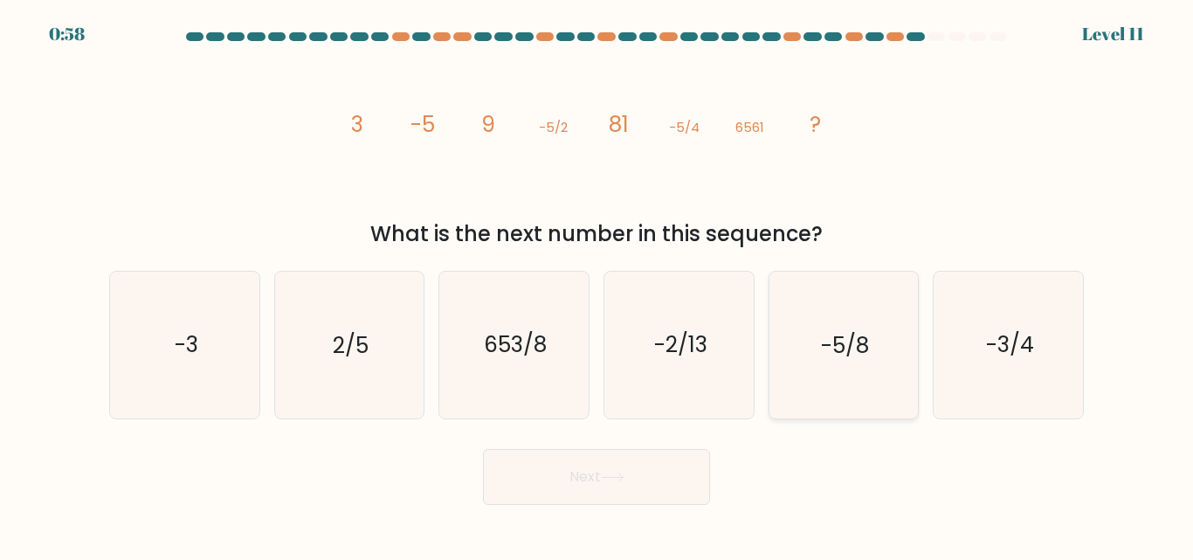
click at [818, 350] on icon "-5/8" at bounding box center [843, 345] width 146 height 146
click at [597, 285] on input "e. -5/8" at bounding box center [597, 282] width 1 height 4
radio input "true"
click at [592, 469] on button "Next" at bounding box center [596, 477] width 227 height 56
click at [586, 489] on button "Next" at bounding box center [596, 477] width 227 height 56
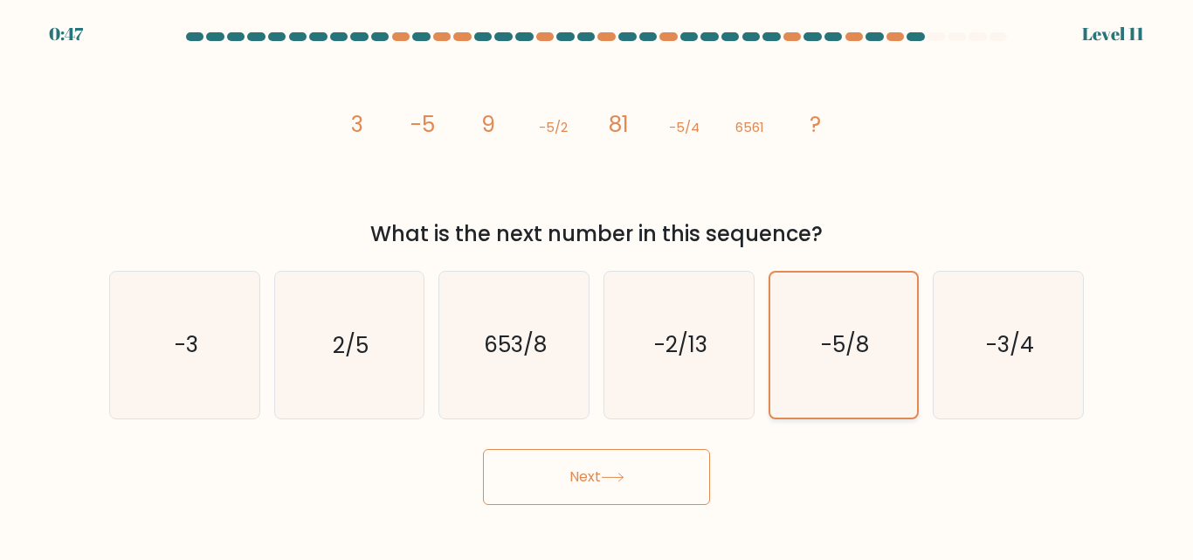
click at [884, 314] on icon "-5/8" at bounding box center [843, 345] width 144 height 144
click at [597, 285] on input "e. -5/8" at bounding box center [597, 282] width 1 height 4
click at [605, 459] on button "Next" at bounding box center [596, 477] width 227 height 56
click at [599, 482] on button "Next" at bounding box center [596, 477] width 227 height 56
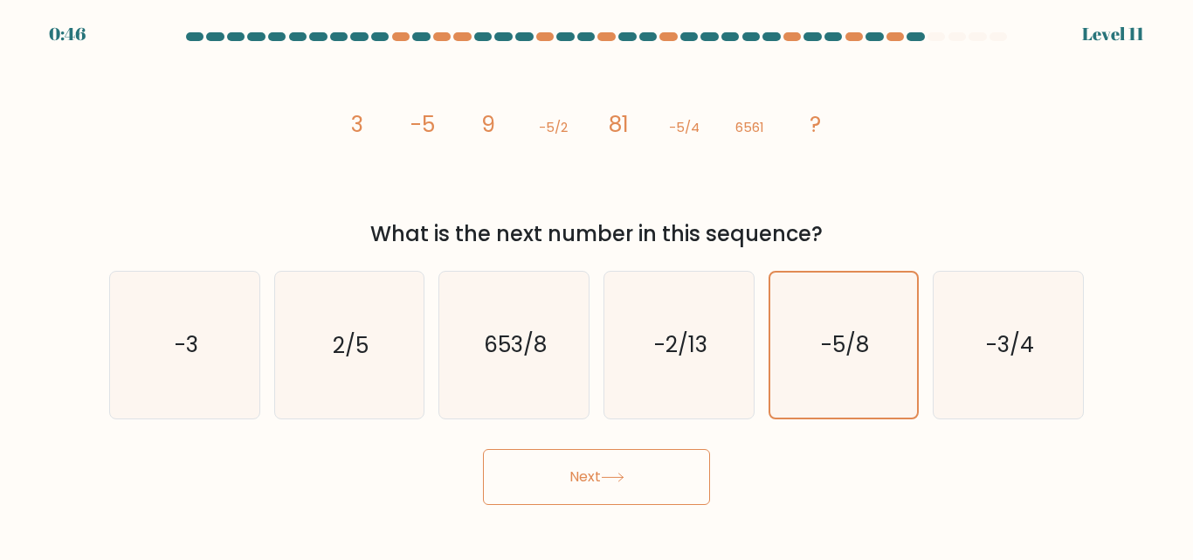
click at [599, 482] on button "Next" at bounding box center [596, 477] width 227 height 56
click at [565, 466] on button "Next" at bounding box center [596, 477] width 227 height 56
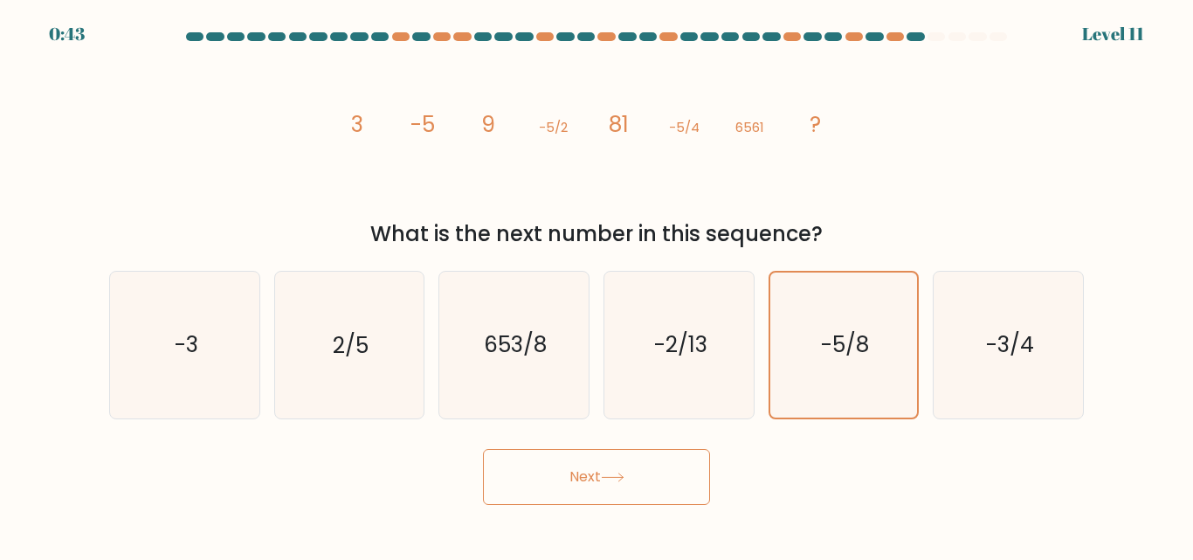
click at [565, 466] on button "Next" at bounding box center [596, 477] width 227 height 56
click at [749, 109] on icon "image/svg+xml 3 -5 9 -5/2 81 -5/4 6561 ?" at bounding box center [597, 132] width 524 height 168
click at [605, 466] on button "Next" at bounding box center [596, 477] width 227 height 56
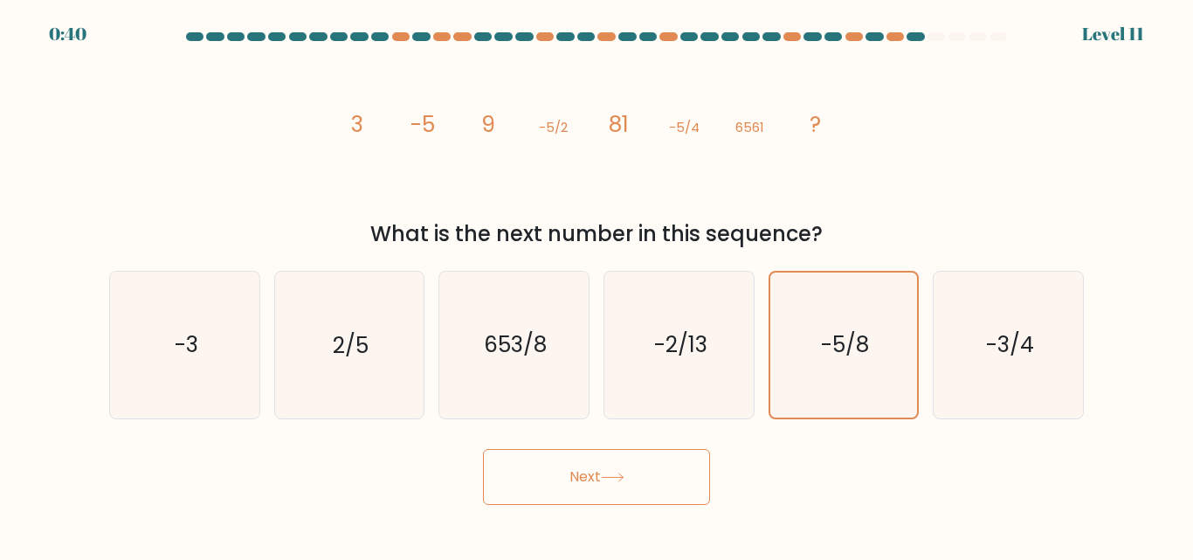
click at [605, 466] on button "Next" at bounding box center [596, 477] width 227 height 56
click at [616, 466] on button "Next" at bounding box center [596, 477] width 227 height 56
click at [611, 497] on button "Next" at bounding box center [596, 477] width 227 height 56
click at [610, 496] on button "Next" at bounding box center [596, 477] width 227 height 56
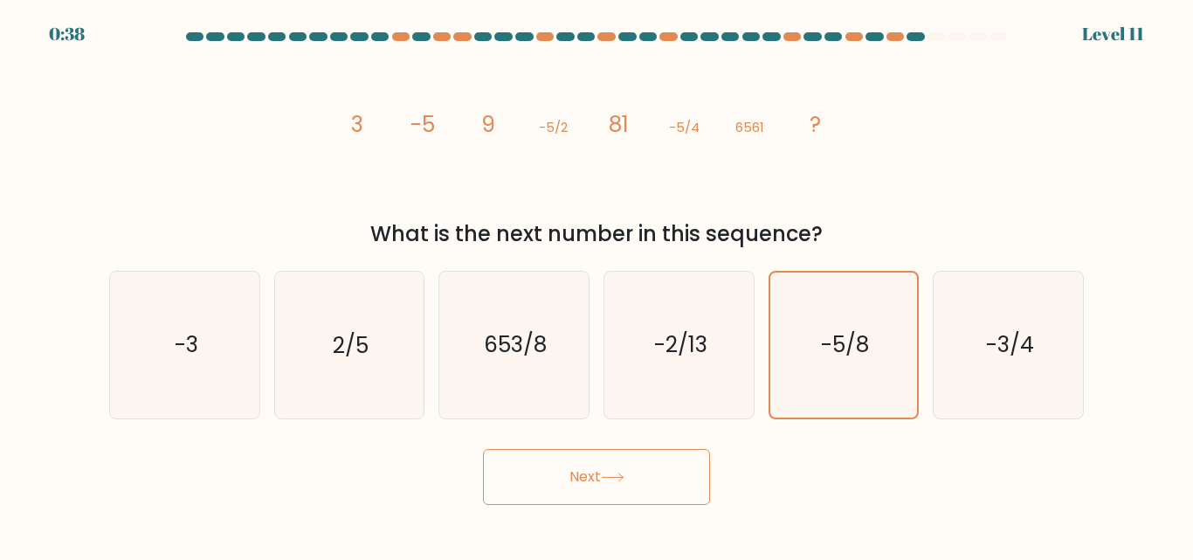
click at [609, 494] on button "Next" at bounding box center [596, 477] width 227 height 56
click at [608, 492] on button "Next" at bounding box center [596, 477] width 227 height 56
click at [605, 488] on button "Next" at bounding box center [596, 477] width 227 height 56
click at [600, 483] on button "Next" at bounding box center [596, 477] width 227 height 56
click at [599, 482] on button "Next" at bounding box center [596, 477] width 227 height 56
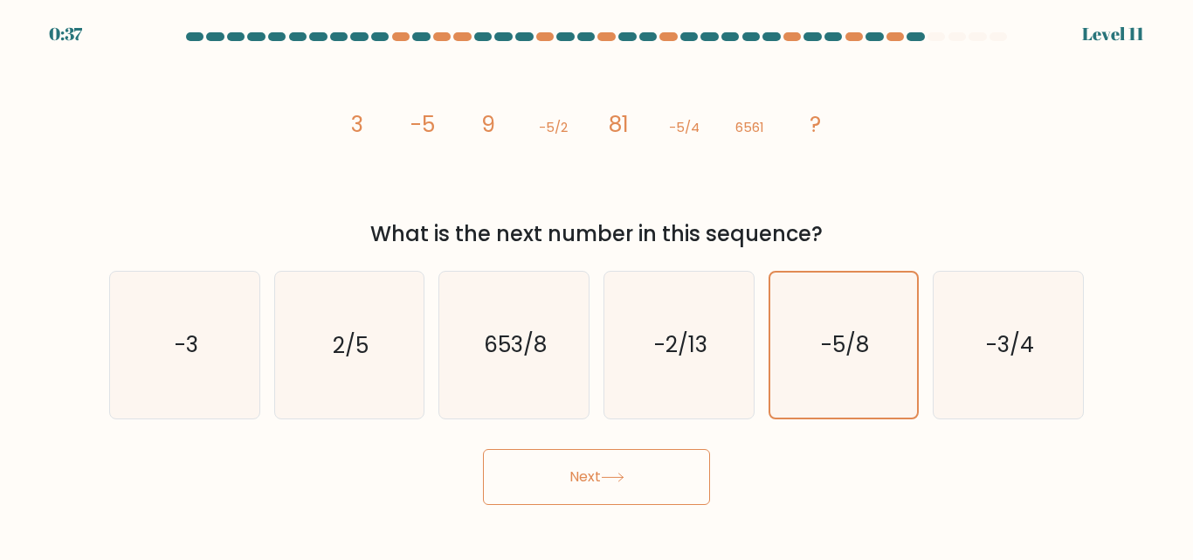
click at [599, 482] on button "Next" at bounding box center [596, 477] width 227 height 56
click at [834, 259] on div "a. -3 b. 2/5" at bounding box center [596, 338] width 989 height 162
click at [724, 313] on icon "-2/13" at bounding box center [679, 345] width 146 height 146
click at [597, 285] on input "d. -2/13" at bounding box center [597, 282] width 1 height 4
radio input "true"
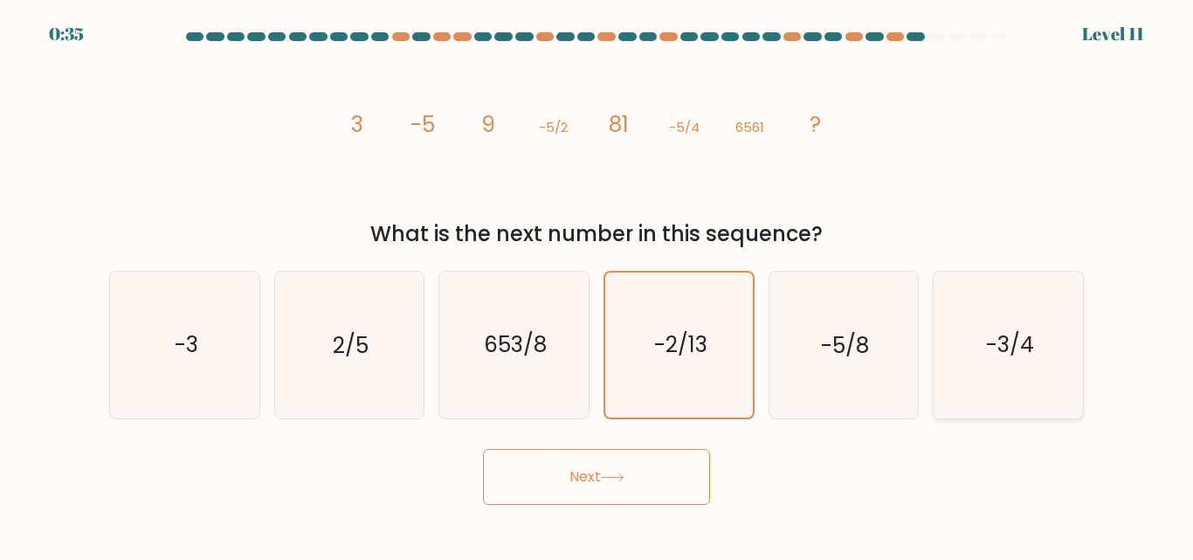
click at [991, 339] on text "-3/4" at bounding box center [1010, 345] width 48 height 31
click at [597, 285] on input "f. -3/4" at bounding box center [597, 282] width 1 height 4
radio input "true"
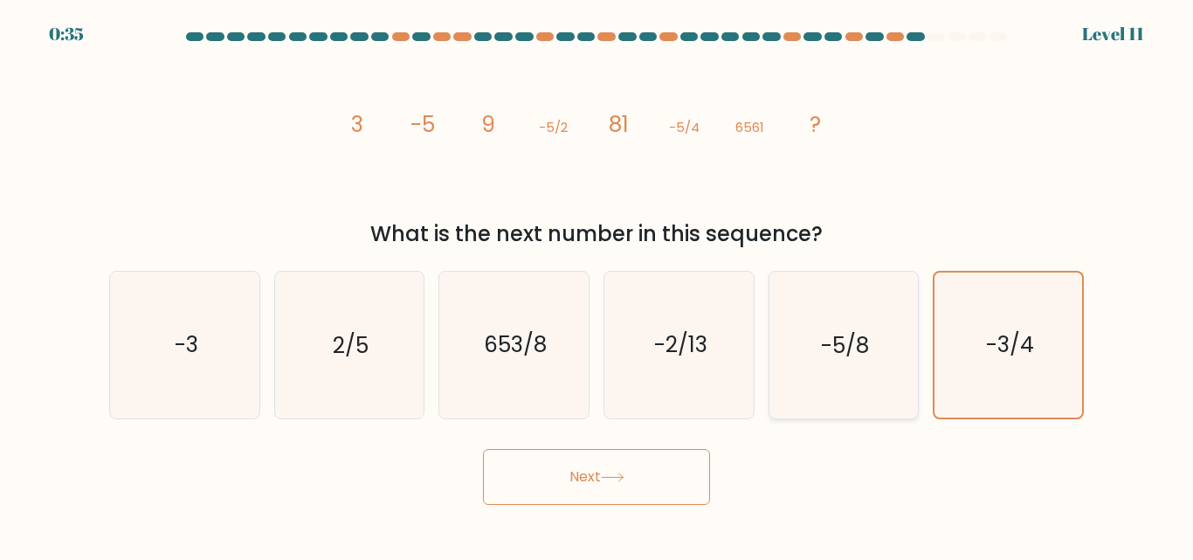
click at [850, 349] on text "-5/8" at bounding box center [845, 345] width 48 height 31
click at [597, 285] on input "e. -5/8" at bounding box center [597, 282] width 1 height 4
radio input "true"
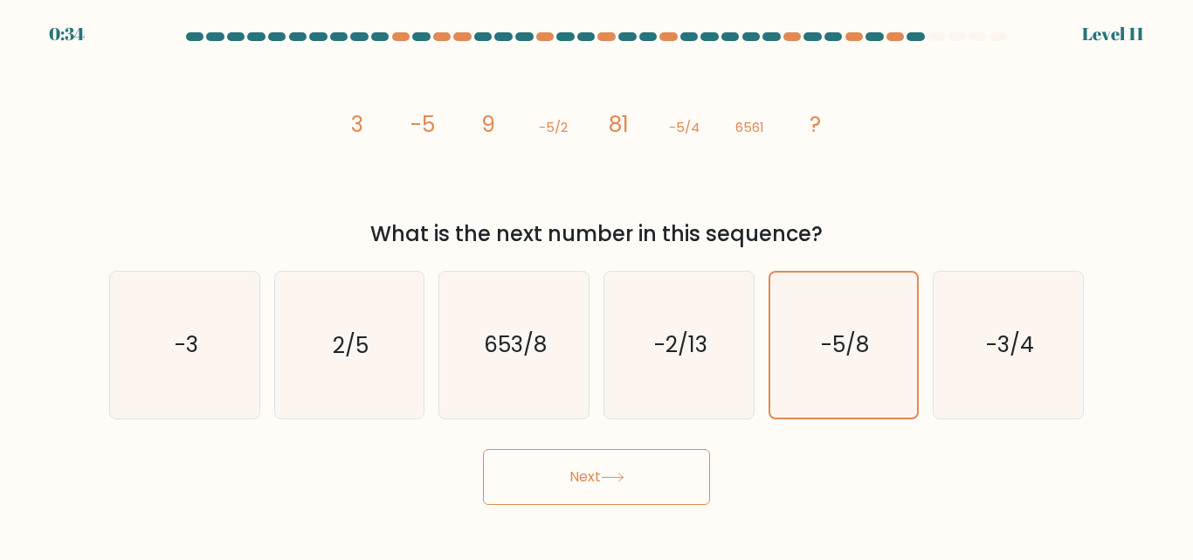
click at [633, 457] on button "Next" at bounding box center [596, 477] width 227 height 56
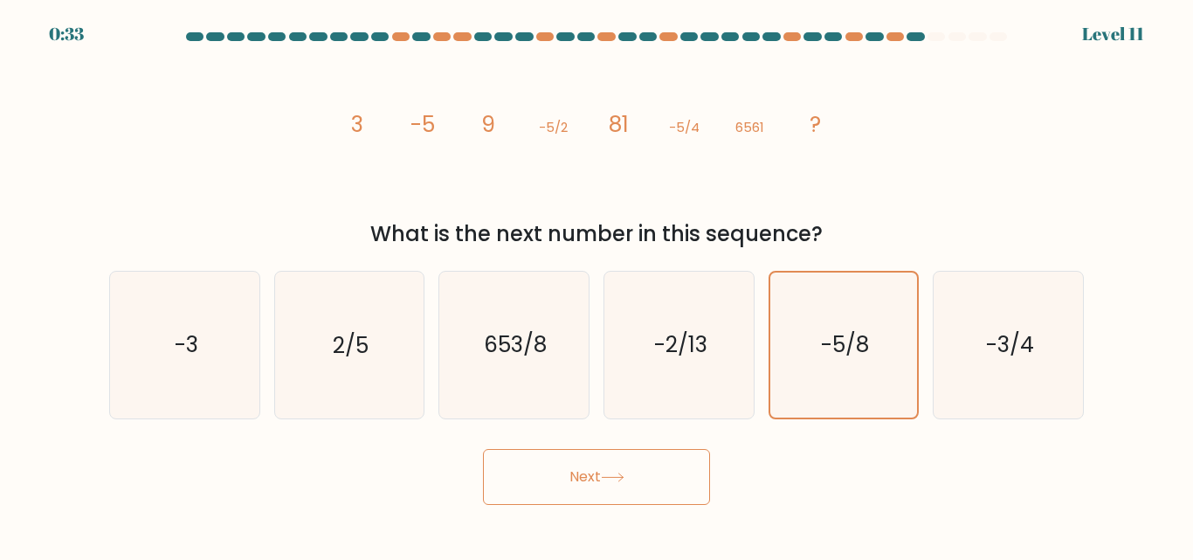
click at [633, 457] on button "Next" at bounding box center [596, 477] width 227 height 56
click at [763, 122] on tspan "6561" at bounding box center [750, 127] width 29 height 18
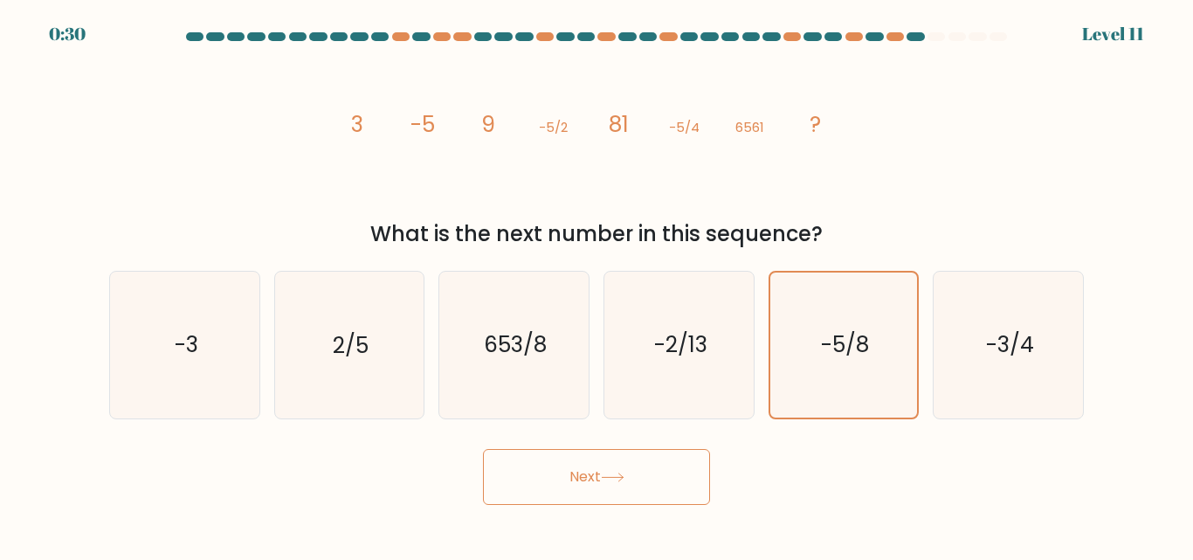
click at [659, 494] on button "Next" at bounding box center [596, 477] width 227 height 56
click at [658, 493] on button "Next" at bounding box center [596, 477] width 227 height 56
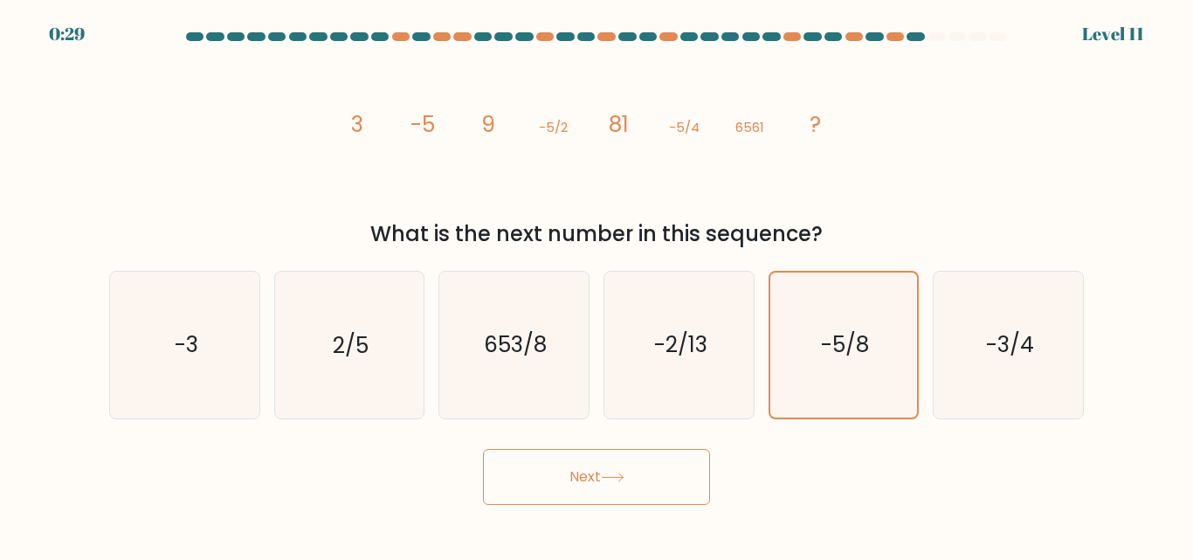
click at [658, 493] on button "Next" at bounding box center [596, 477] width 227 height 56
click at [658, 490] on button "Next" at bounding box center [596, 477] width 227 height 56
click at [658, 488] on button "Next" at bounding box center [596, 477] width 227 height 56
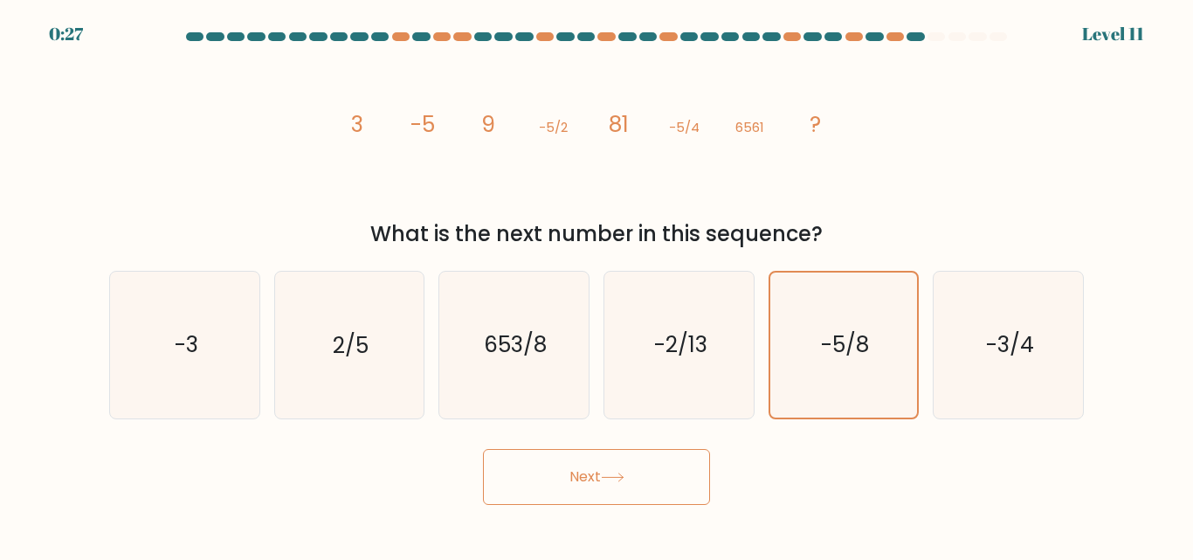
click at [570, 491] on button "Next" at bounding box center [596, 477] width 227 height 56
click at [970, 376] on icon "-3/4" at bounding box center [1008, 345] width 146 height 146
click at [597, 285] on input "f. -3/4" at bounding box center [597, 282] width 1 height 4
radio input "true"
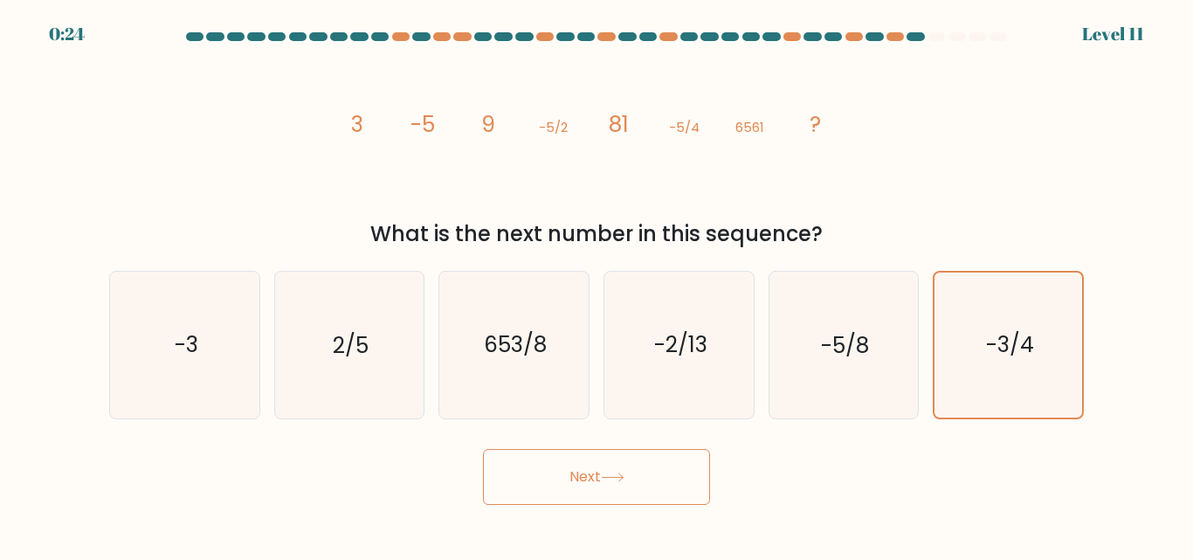
click at [694, 483] on button "Next" at bounding box center [596, 477] width 227 height 56
click at [968, 324] on icon "-3/4" at bounding box center [1008, 345] width 144 height 144
click at [597, 285] on input "f. -3/4" at bounding box center [597, 282] width 1 height 4
click at [835, 339] on text "-5/8" at bounding box center [845, 345] width 48 height 31
click at [597, 285] on input "e. -5/8" at bounding box center [597, 282] width 1 height 4
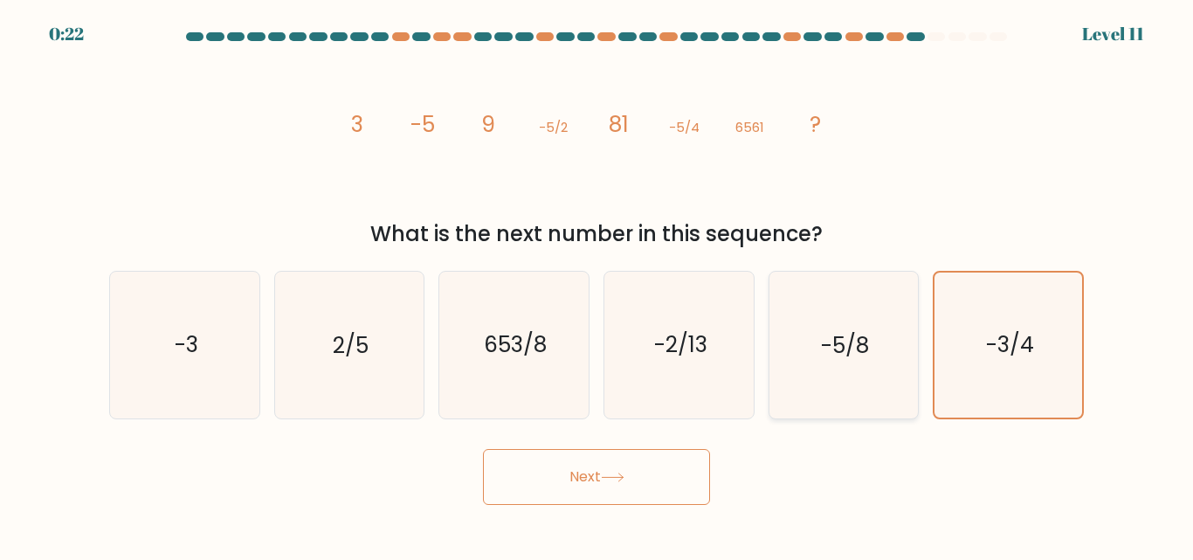
radio input "true"
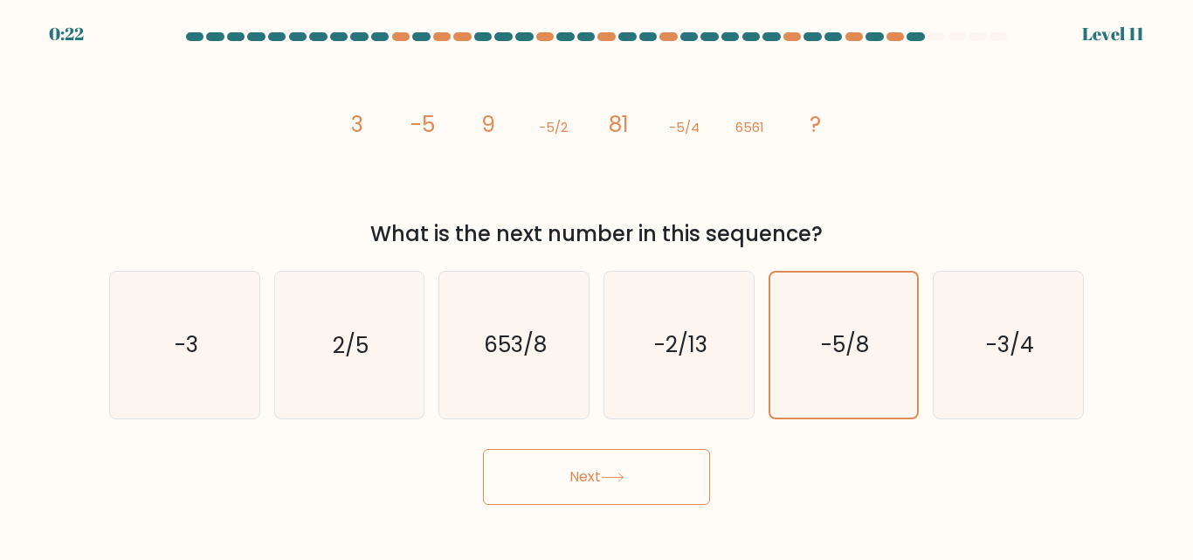
click at [610, 482] on button "Next" at bounding box center [596, 477] width 227 height 56
click at [655, 486] on button "Next" at bounding box center [596, 477] width 227 height 56
click at [653, 483] on button "Next" at bounding box center [596, 477] width 227 height 56
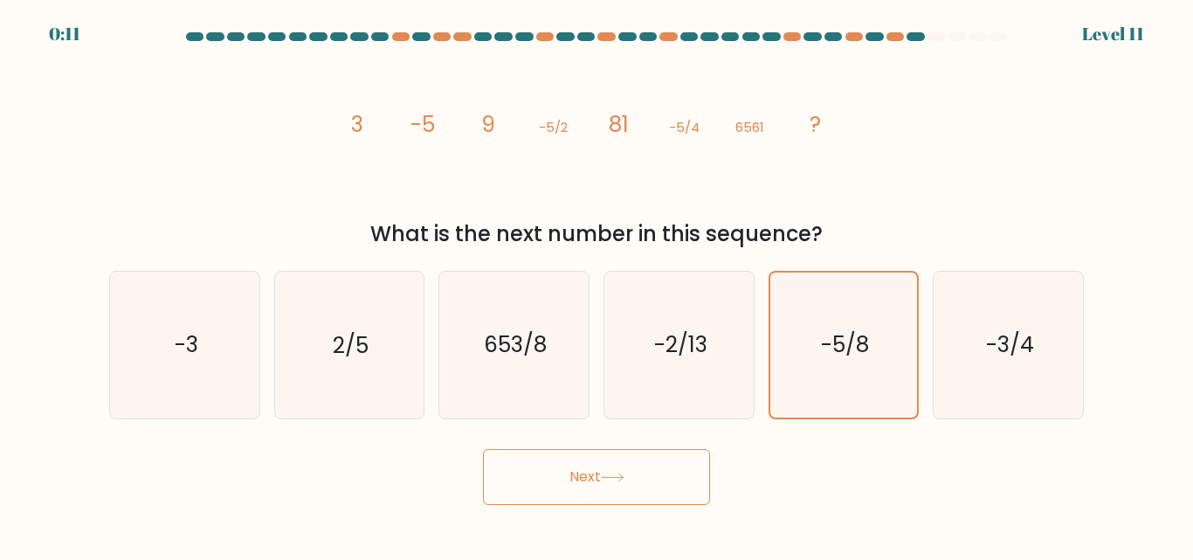
click at [653, 483] on button "Next" at bounding box center [596, 477] width 227 height 56
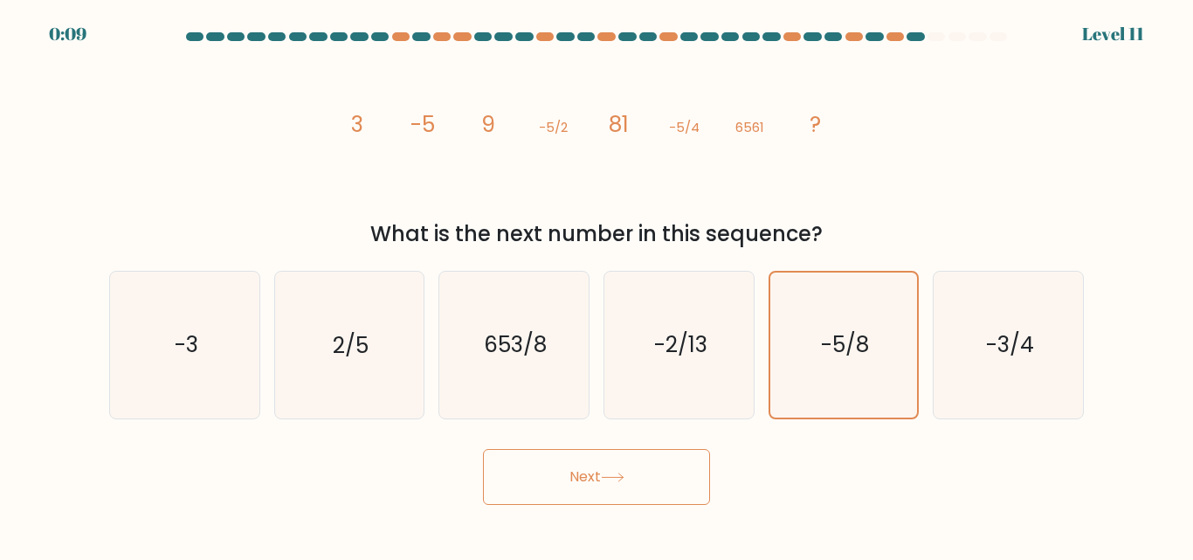
click at [570, 514] on body "0:09 Level 11" at bounding box center [596, 280] width 1193 height 560
click at [596, 483] on button "Next" at bounding box center [596, 477] width 227 height 56
click at [597, 473] on button "Next" at bounding box center [596, 477] width 227 height 56
click at [567, 491] on button "Next" at bounding box center [596, 477] width 227 height 56
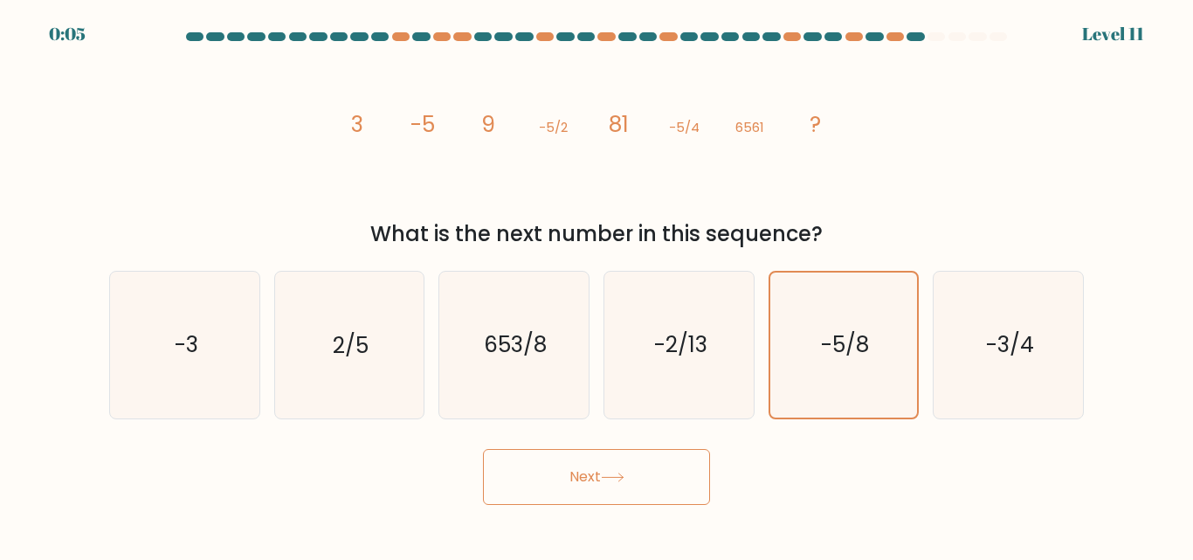
click at [567, 491] on button "Next" at bounding box center [596, 477] width 227 height 56
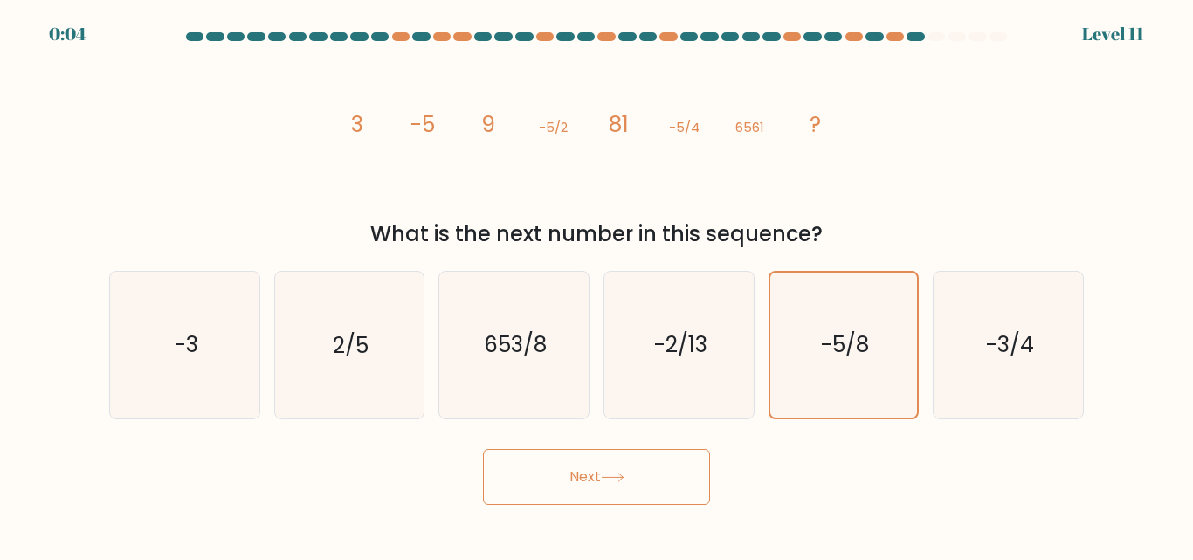
click at [567, 491] on button "Next" at bounding box center [596, 477] width 227 height 56
click at [592, 491] on button "Next" at bounding box center [596, 477] width 227 height 56
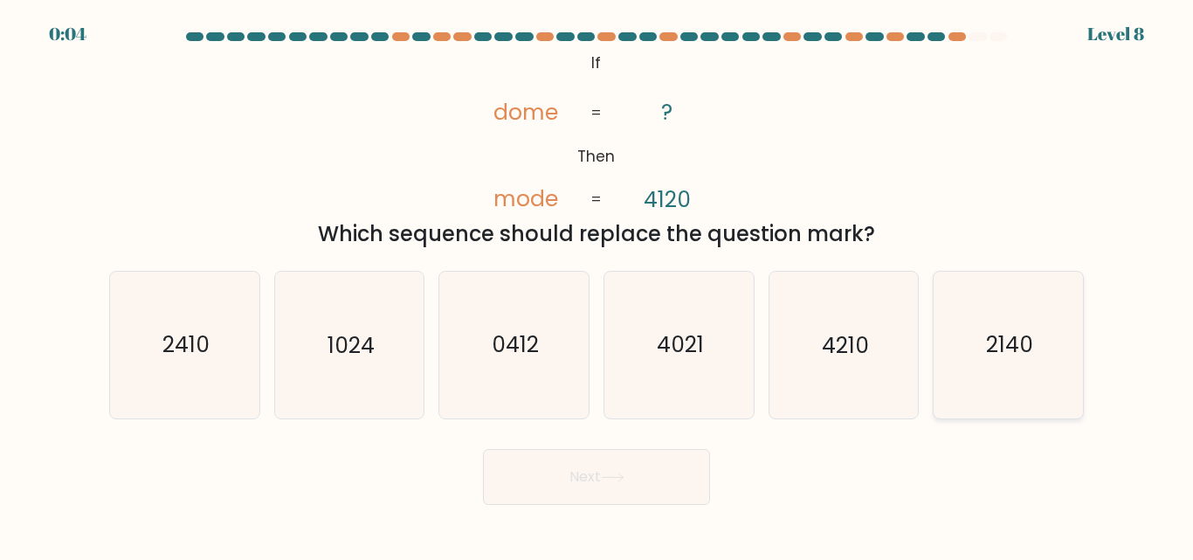
click at [1015, 376] on icon "2140" at bounding box center [1008, 345] width 146 height 146
click at [597, 285] on input "f. 2140" at bounding box center [597, 282] width 1 height 4
radio input "true"
click at [622, 477] on icon at bounding box center [612, 477] width 21 height 8
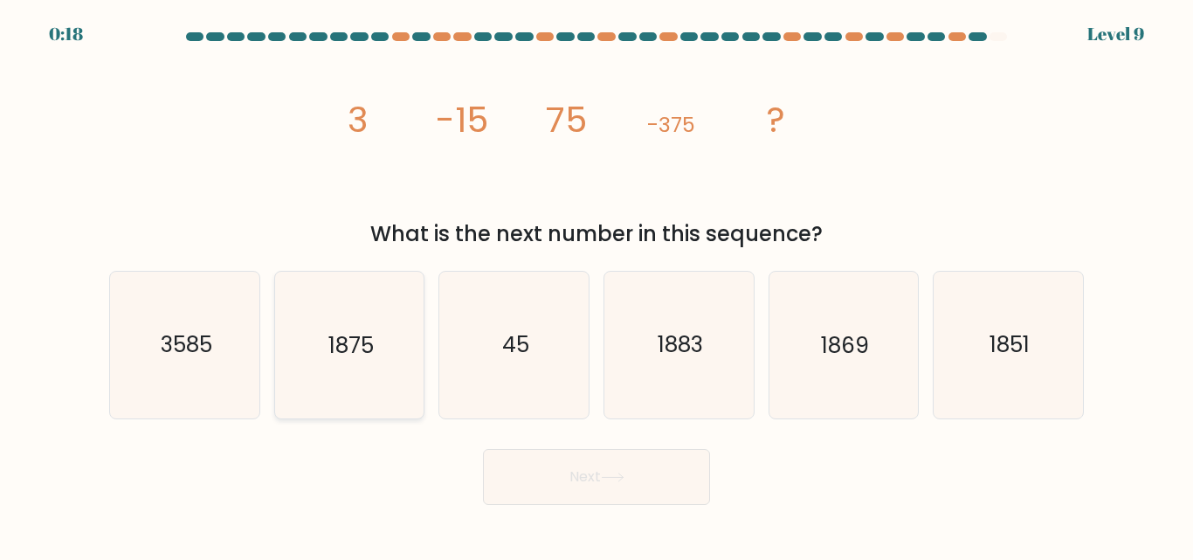
click at [374, 364] on icon "1875" at bounding box center [349, 345] width 146 height 146
click at [597, 285] on input "b. 1875" at bounding box center [597, 282] width 1 height 4
radio input "true"
click at [374, 364] on icon "1875" at bounding box center [349, 345] width 144 height 144
click at [597, 285] on input "b. 1875" at bounding box center [597, 282] width 1 height 4
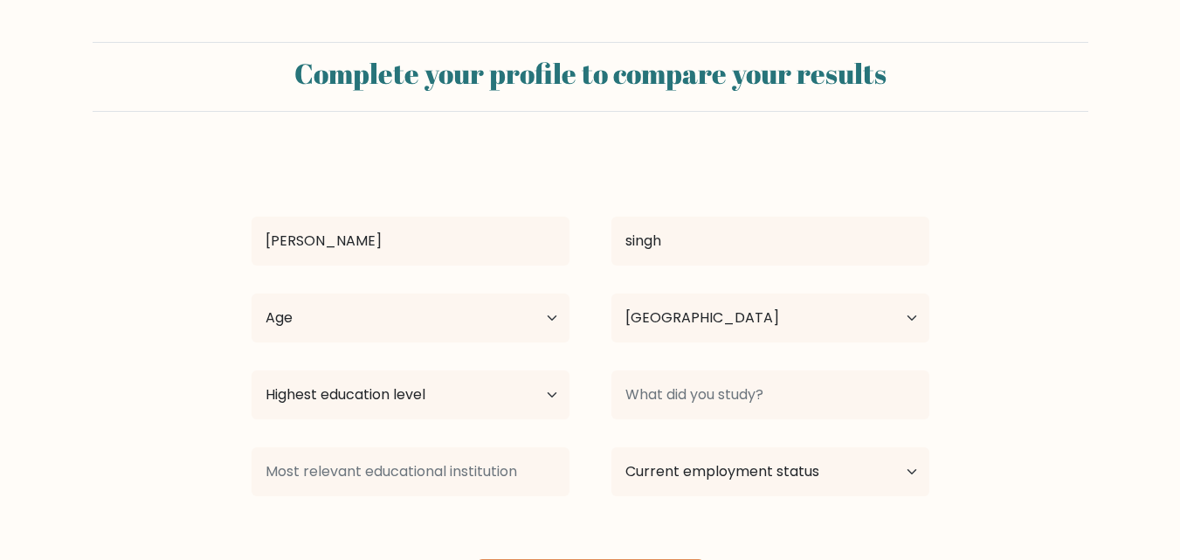
select select "IN"
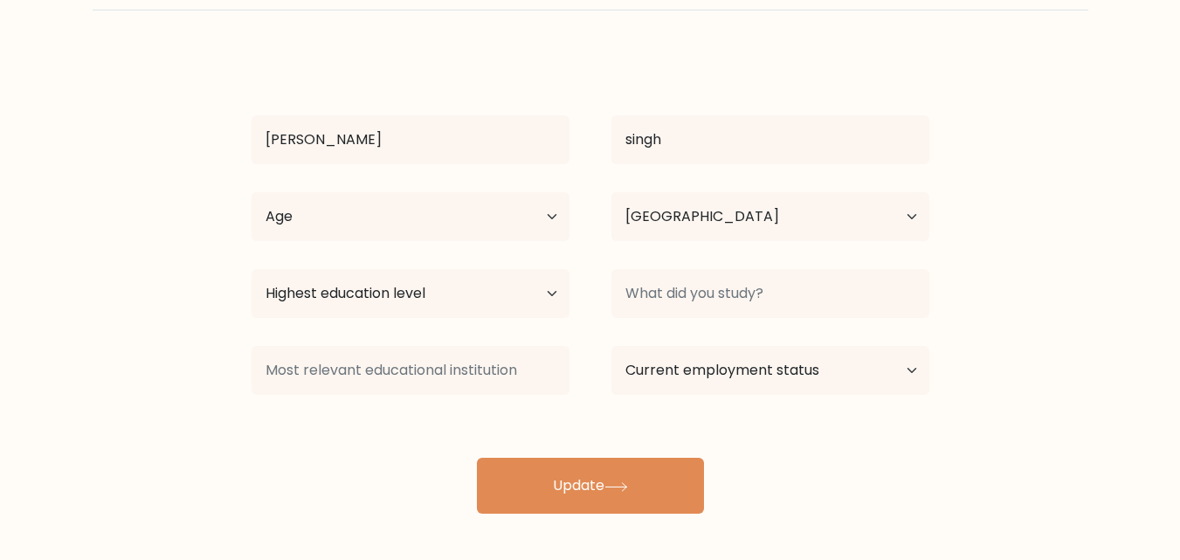
scroll to position [102, 0]
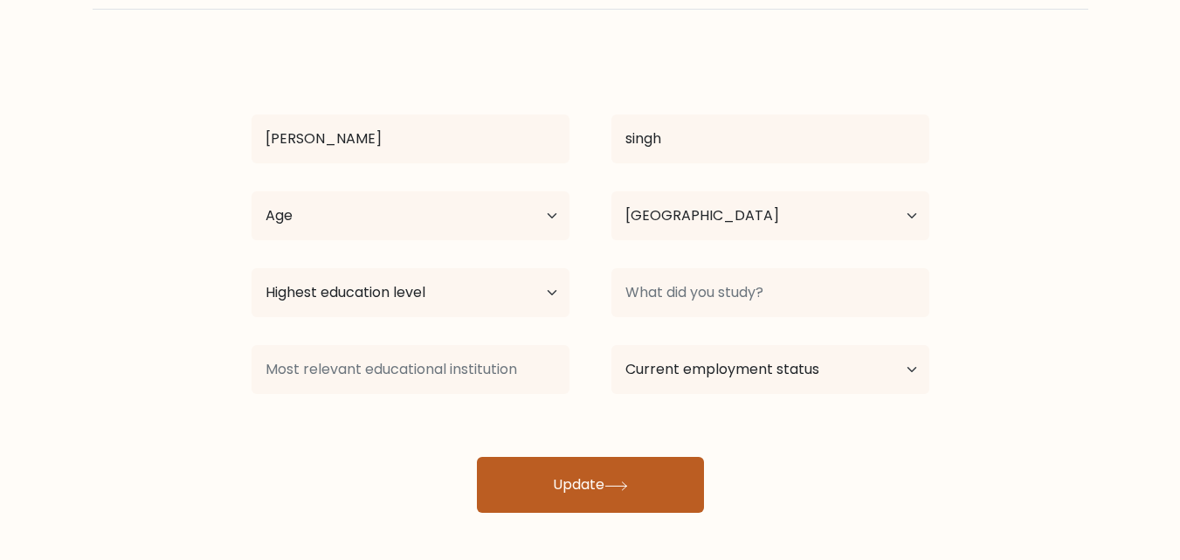
click at [603, 482] on button "Update" at bounding box center [590, 485] width 227 height 56
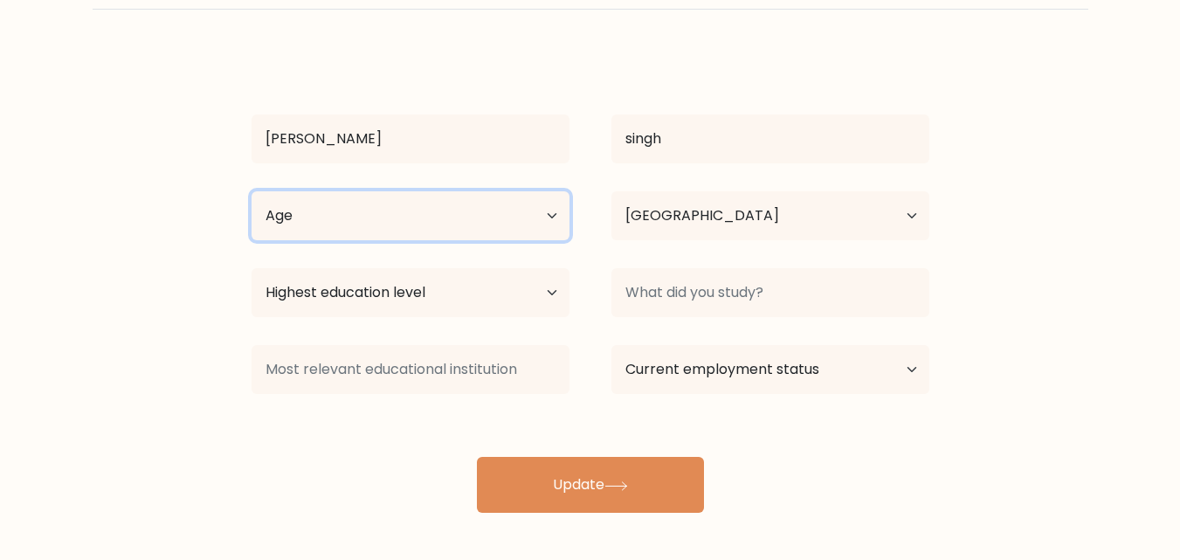
click at [467, 234] on select "Age Under 18 years old 18-24 years old 25-34 years old 35-44 years old 45-54 ye…" at bounding box center [411, 215] width 318 height 49
select select "25_34"
click at [252, 191] on select "Age Under 18 years old 18-24 years old 25-34 years old 35-44 years old 45-54 ye…" at bounding box center [411, 215] width 318 height 49
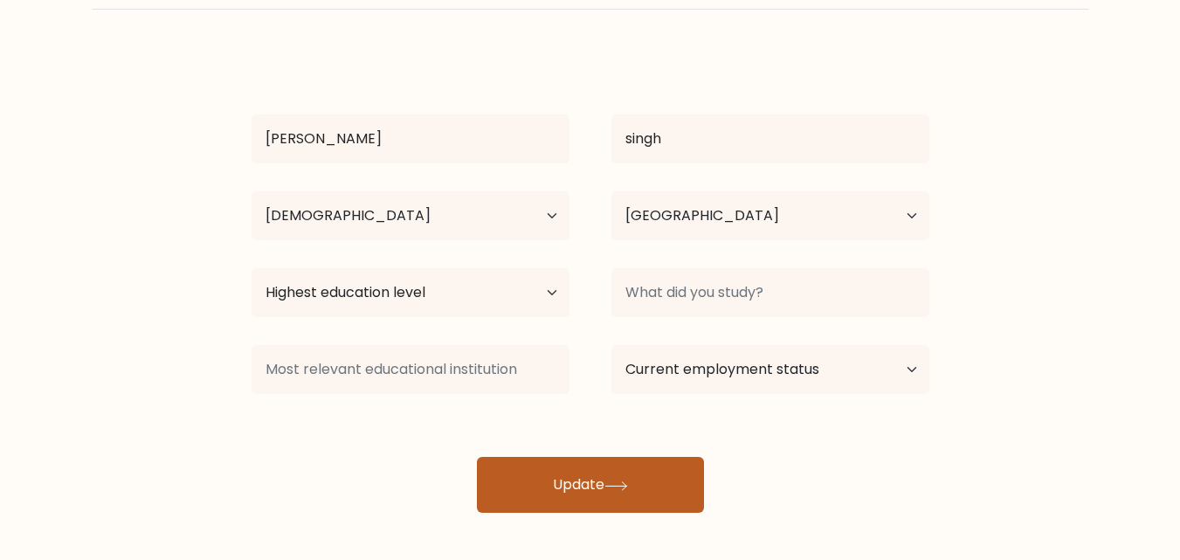
click at [601, 494] on button "Update" at bounding box center [590, 485] width 227 height 56
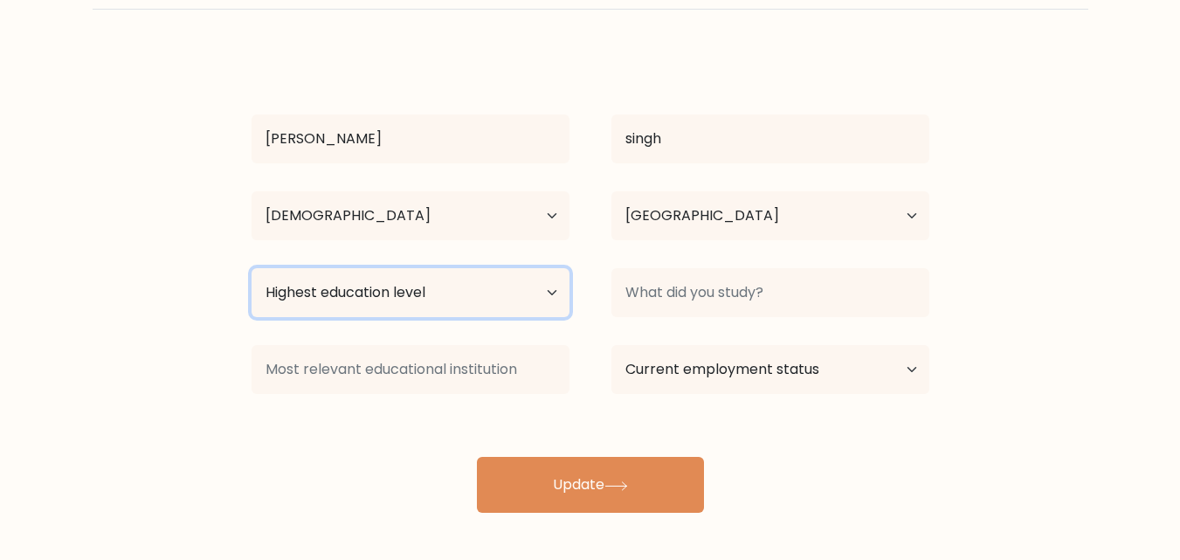
click at [410, 286] on select "Highest education level No schooling Primary Lower Secondary Upper Secondary Oc…" at bounding box center [411, 292] width 318 height 49
click at [252, 268] on select "Highest education level No schooling Primary Lower Secondary Upper Secondary Oc…" at bounding box center [411, 292] width 318 height 49
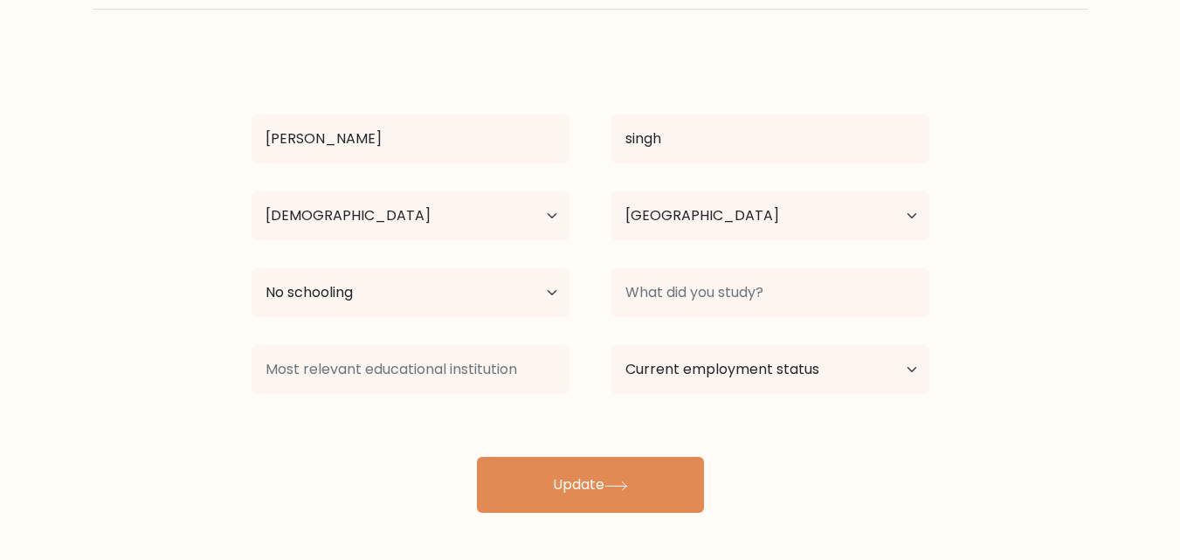
click at [576, 516] on div "Complete your profile to compare your results gurpreet singh Age Under 18 years…" at bounding box center [590, 229] width 1180 height 662
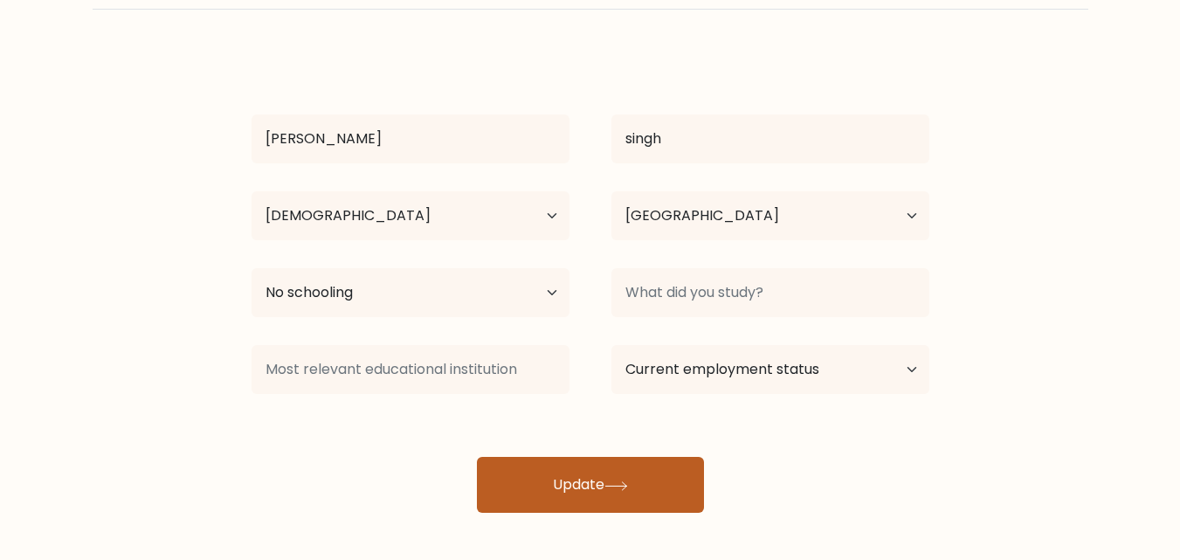
click at [582, 486] on button "Update" at bounding box center [590, 485] width 227 height 56
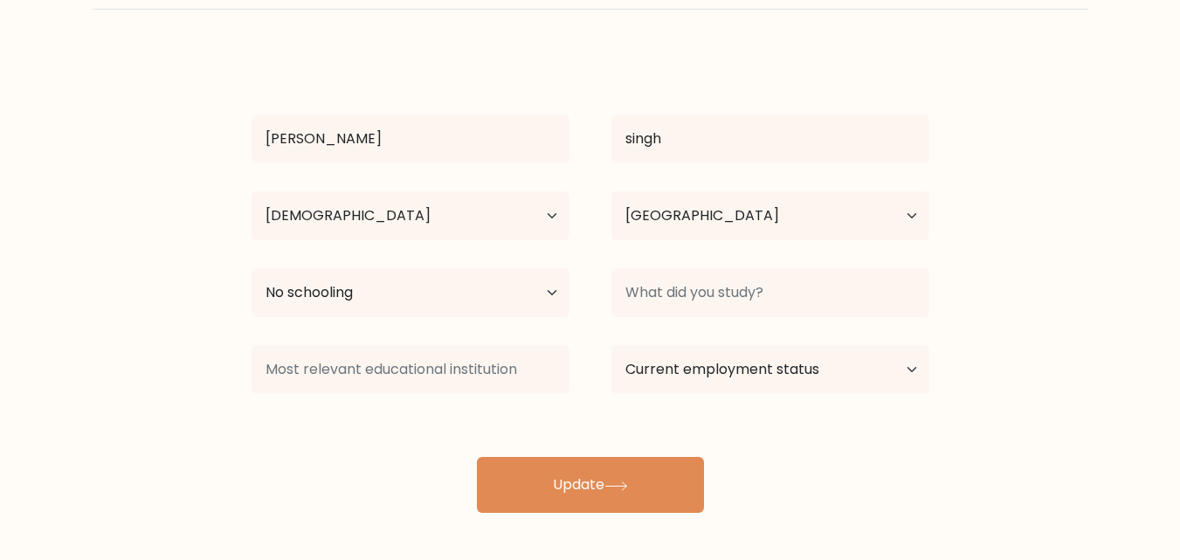
click at [694, 252] on div "gurpreet singh Age Under 18 years old 18-24 years old 25-34 years old 35-44 yea…" at bounding box center [590, 282] width 699 height 461
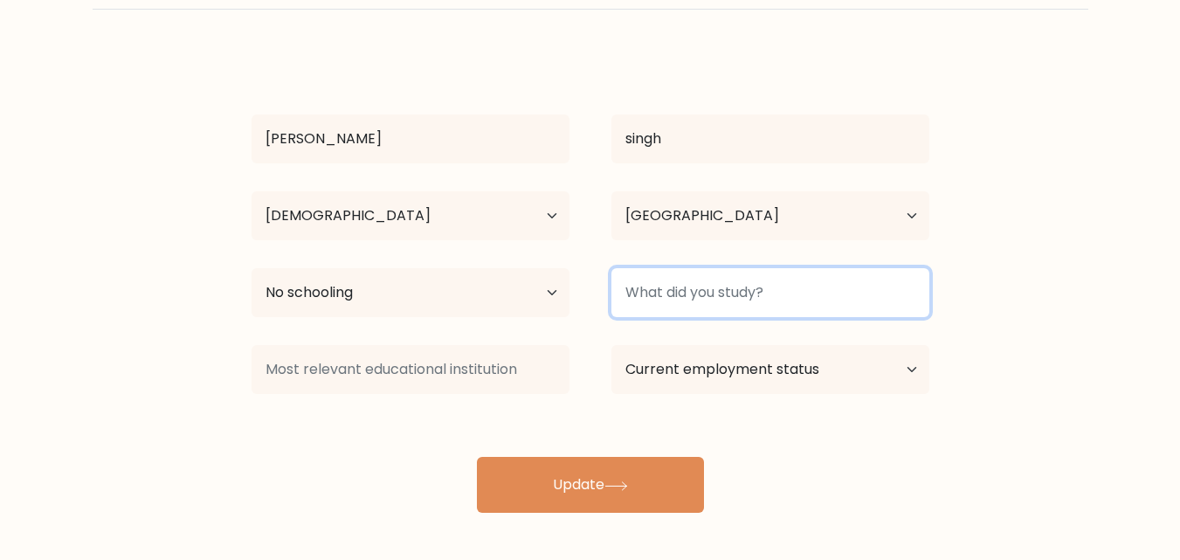
click at [677, 287] on input at bounding box center [770, 292] width 318 height 49
click at [673, 302] on input at bounding box center [770, 292] width 318 height 49
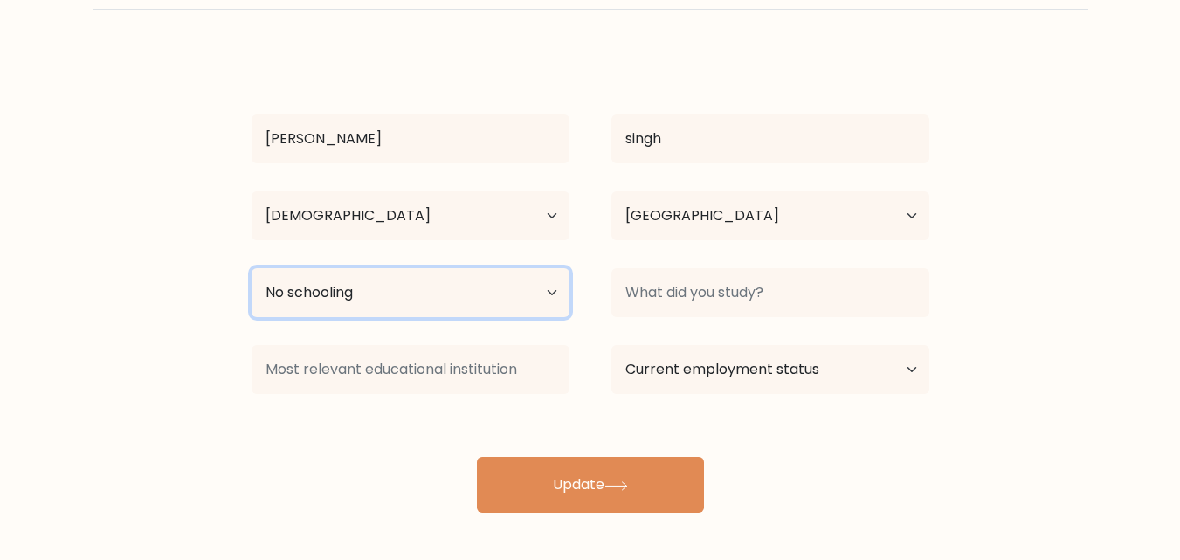
drag, startPoint x: 466, startPoint y: 287, endPoint x: 446, endPoint y: 297, distance: 22.3
click at [466, 287] on select "Highest education level No schooling Primary Lower Secondary Upper Secondary Oc…" at bounding box center [411, 292] width 318 height 49
click at [252, 268] on select "Highest education level No schooling Primary Lower Secondary Upper Secondary Oc…" at bounding box center [411, 292] width 318 height 49
drag, startPoint x: 405, startPoint y: 303, endPoint x: 403, endPoint y: 313, distance: 10.0
click at [405, 303] on select "Highest education level No schooling Primary Lower Secondary Upper Secondary Oc…" at bounding box center [411, 292] width 318 height 49
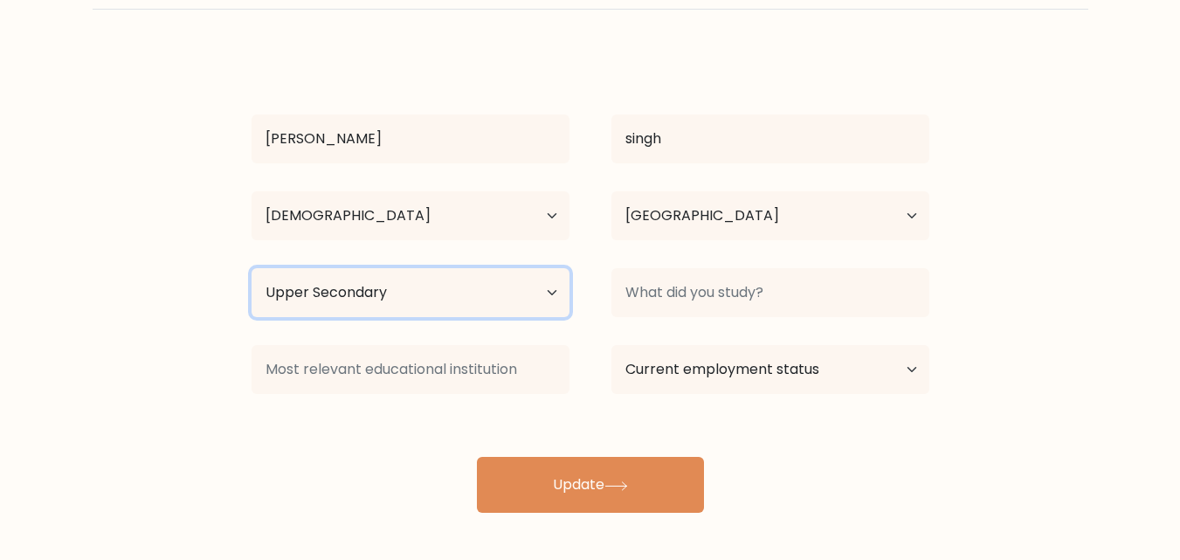
select select "occupation_specific"
click at [252, 268] on select "Highest education level No schooling Primary Lower Secondary Upper Secondary Oc…" at bounding box center [411, 292] width 318 height 49
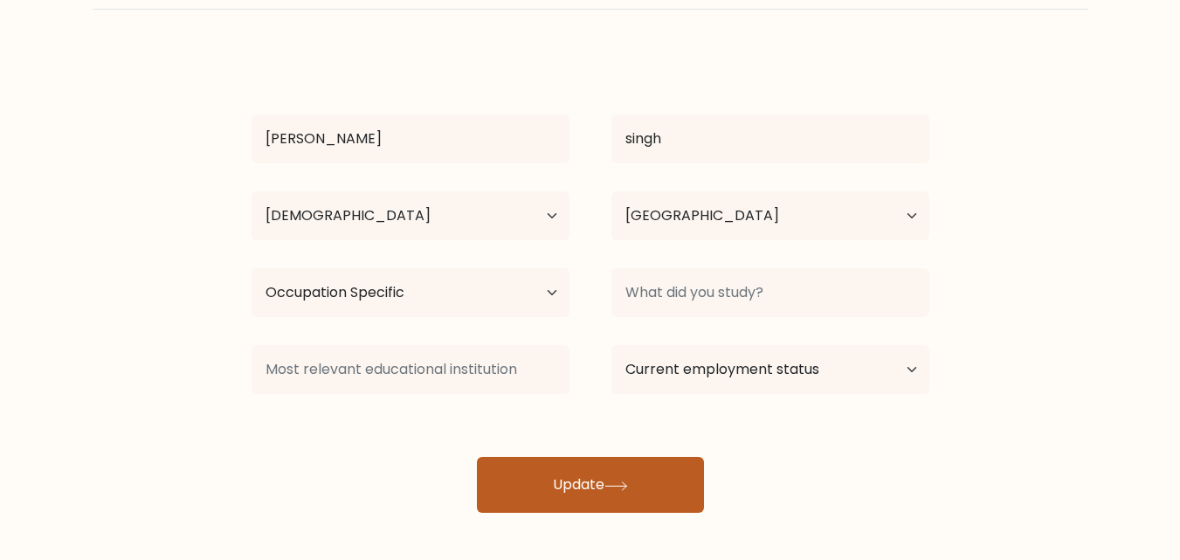
click at [492, 481] on button "Update" at bounding box center [590, 485] width 227 height 56
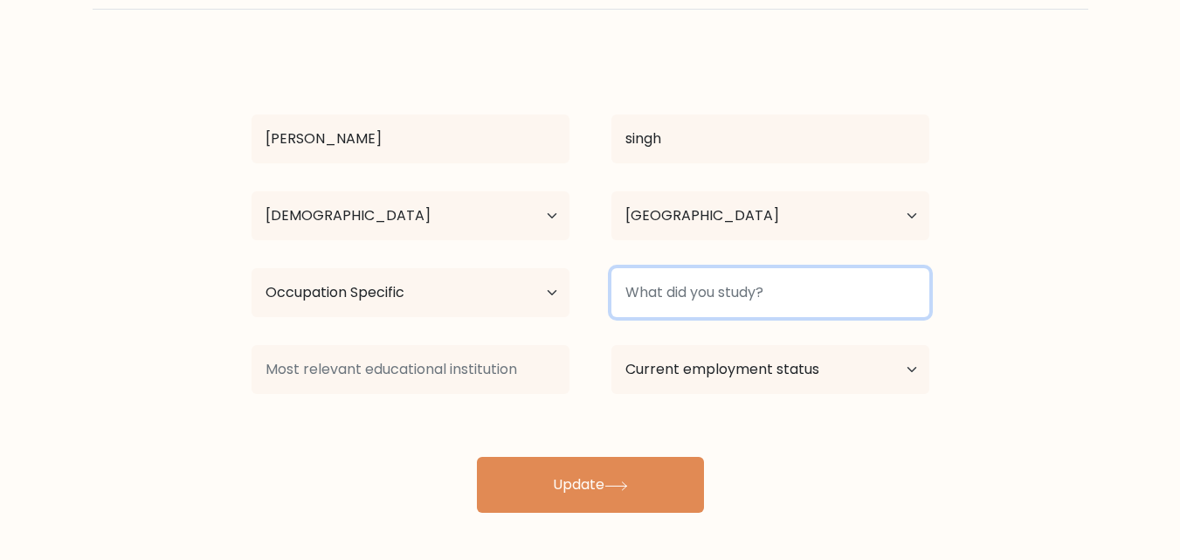
click at [687, 294] on input at bounding box center [770, 292] width 318 height 49
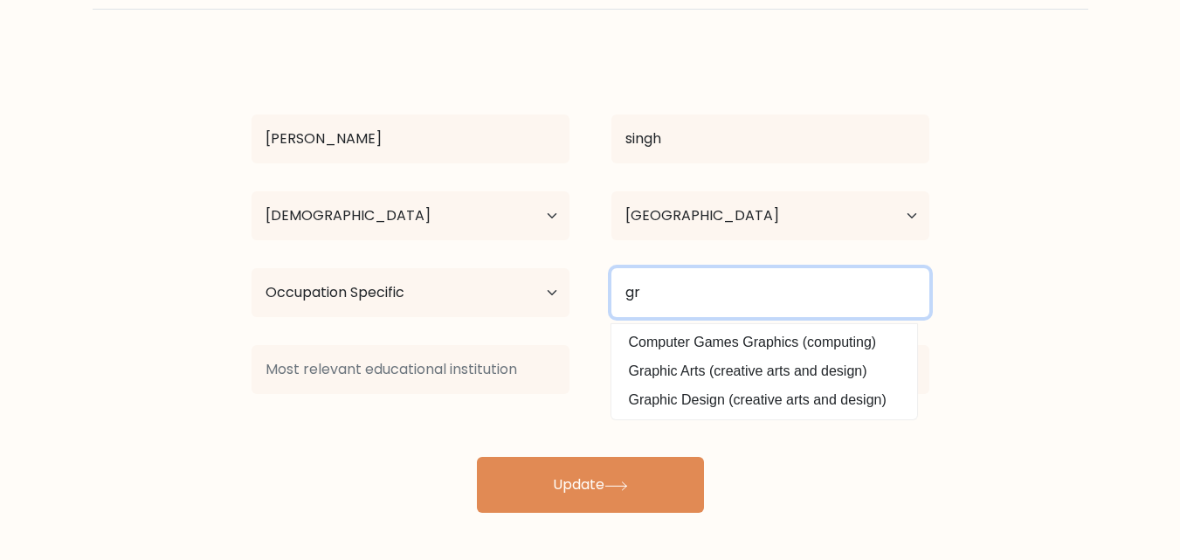
type input "g"
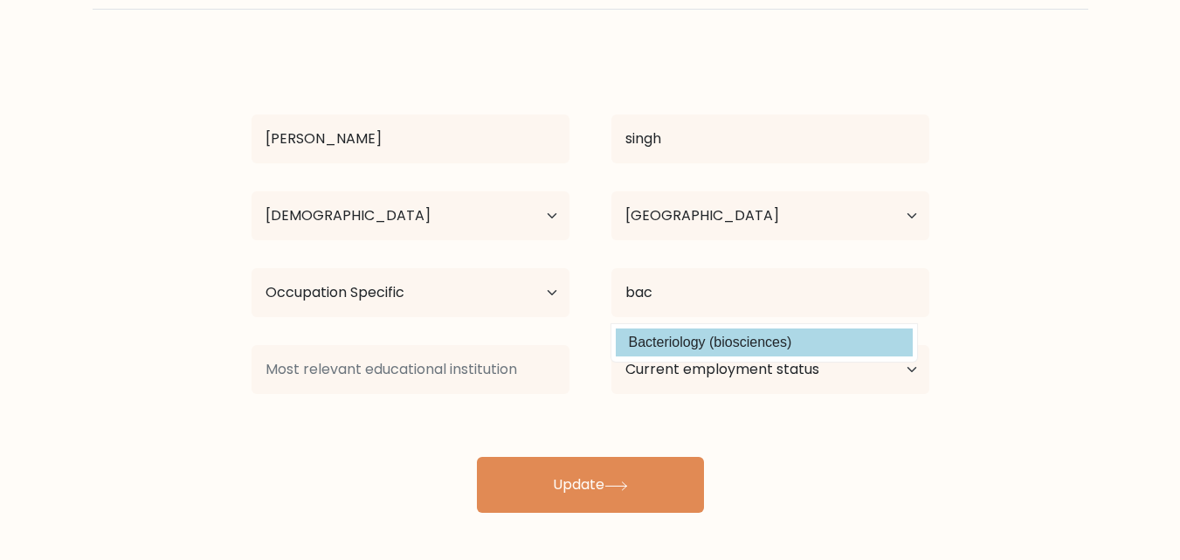
click at [669, 342] on option "Bacteriology (biosciences)" at bounding box center [764, 342] width 297 height 28
type input "Bacteriology"
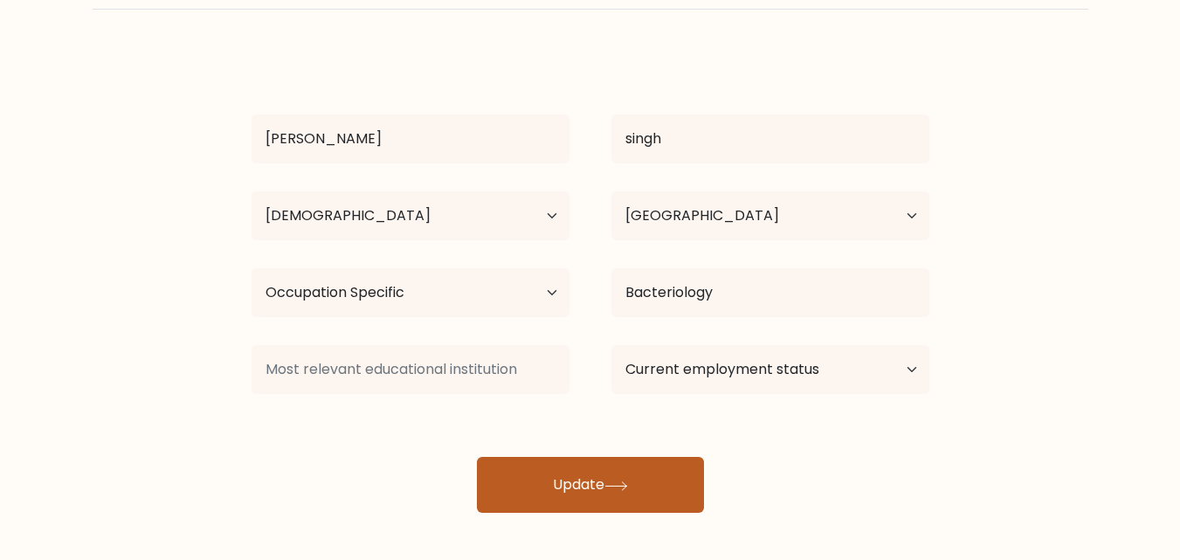
click at [606, 479] on button "Update" at bounding box center [590, 485] width 227 height 56
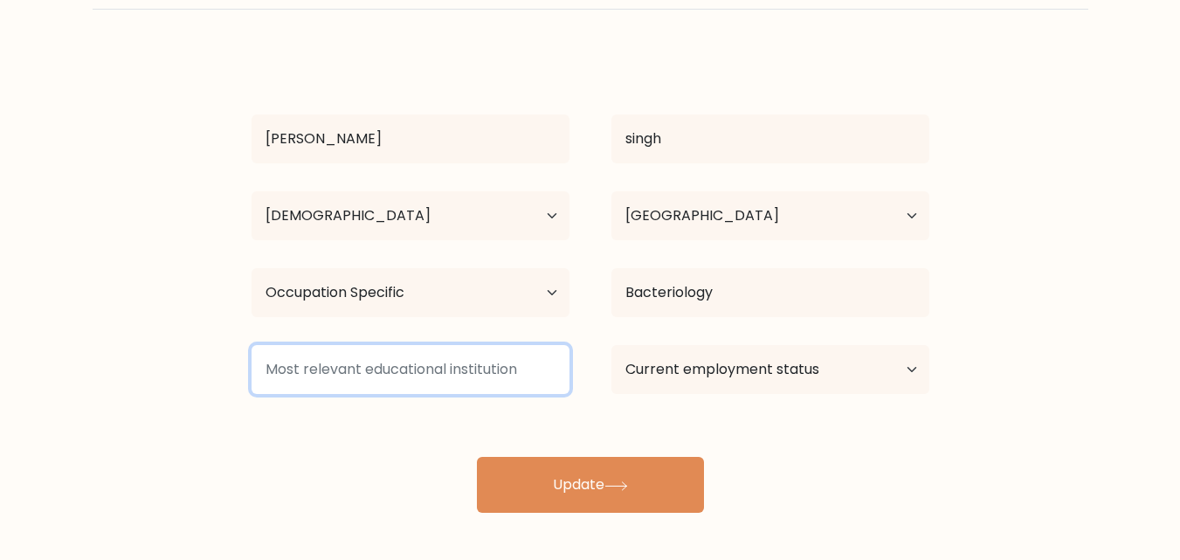
click at [394, 351] on input at bounding box center [411, 369] width 318 height 49
click at [386, 372] on input at bounding box center [411, 369] width 318 height 49
click at [369, 376] on input at bounding box center [411, 369] width 318 height 49
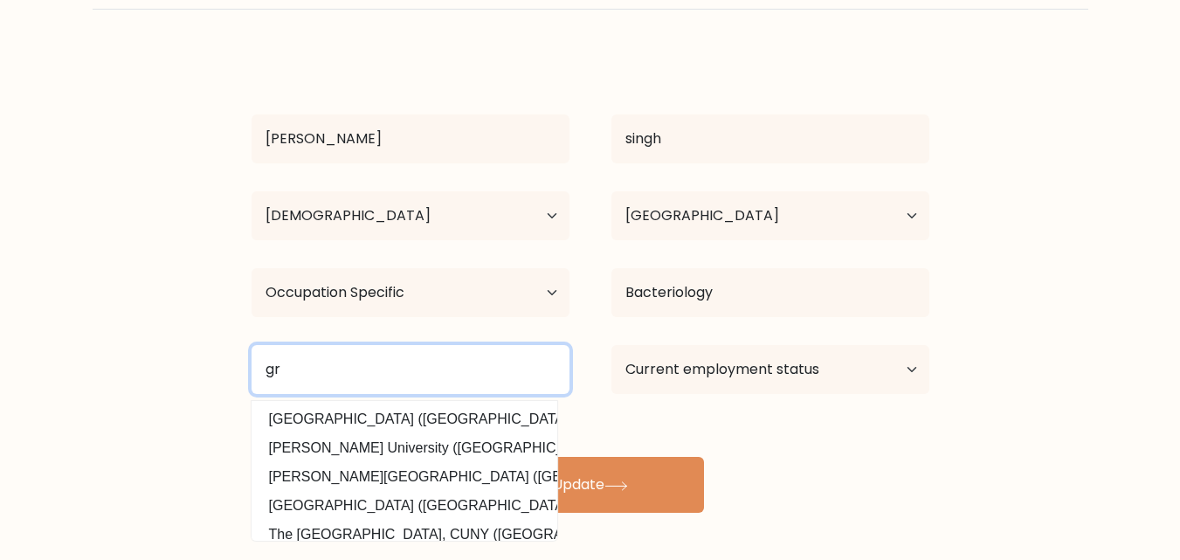
type input "g"
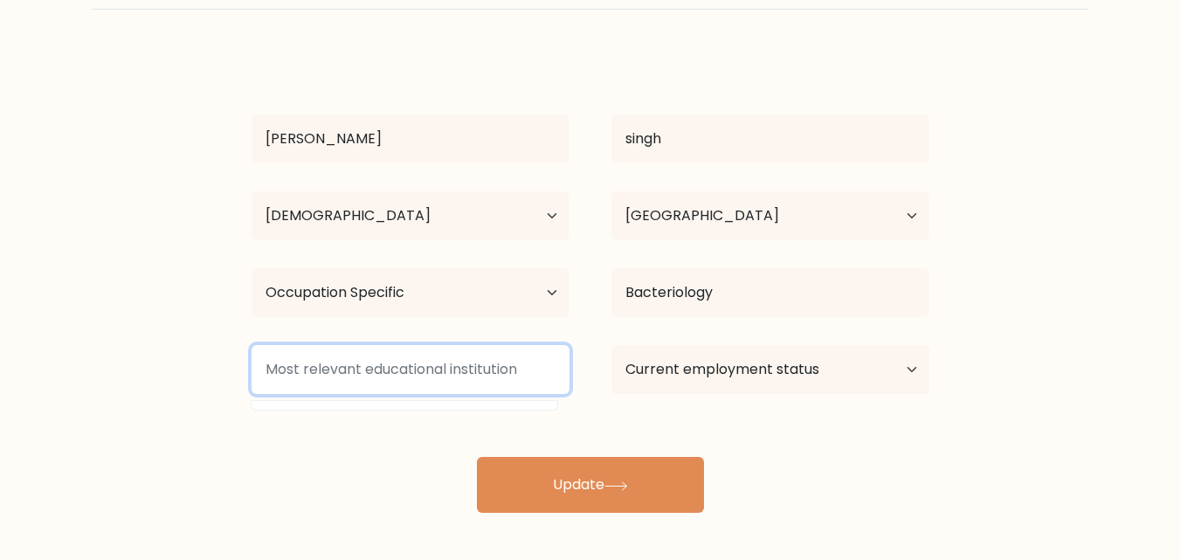
click at [399, 376] on input at bounding box center [411, 369] width 318 height 49
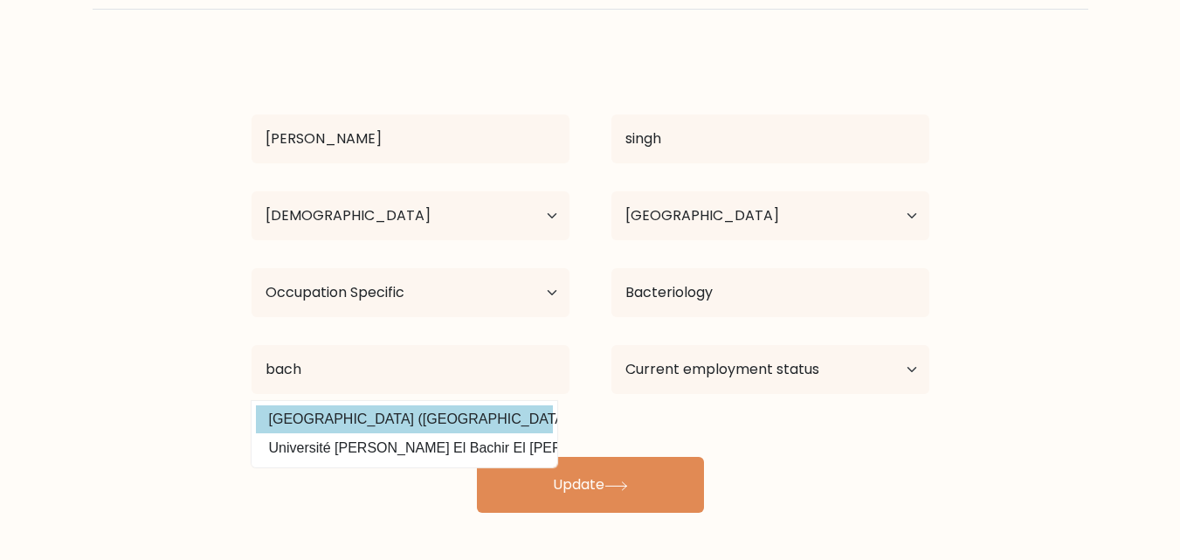
click at [405, 417] on option "Bacha Khan University (Pakistan)" at bounding box center [404, 419] width 297 height 28
type input "Bacha Khan University"
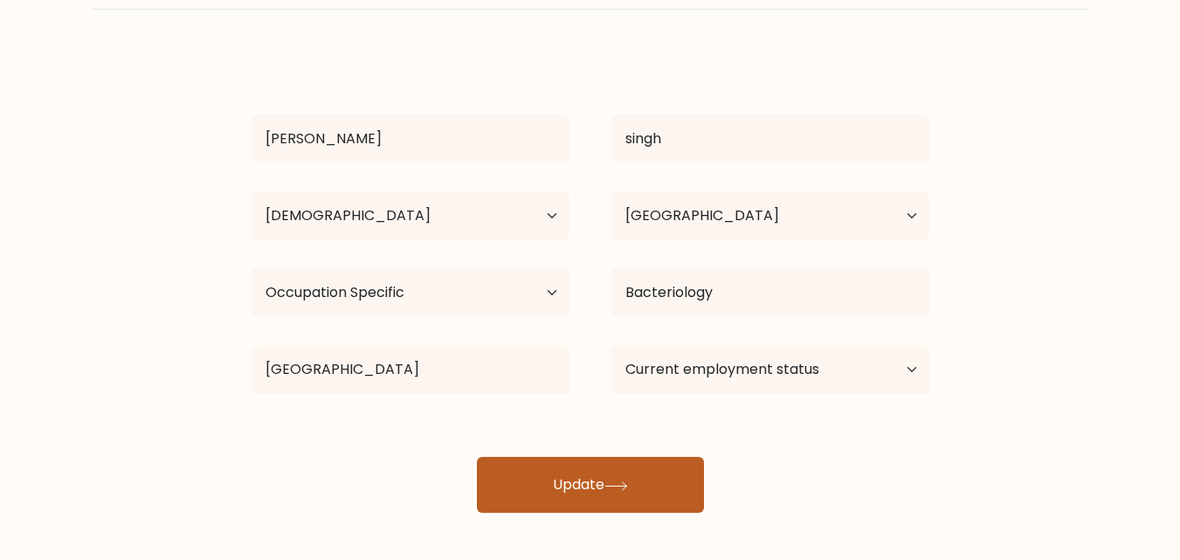
click at [569, 489] on button "Update" at bounding box center [590, 485] width 227 height 56
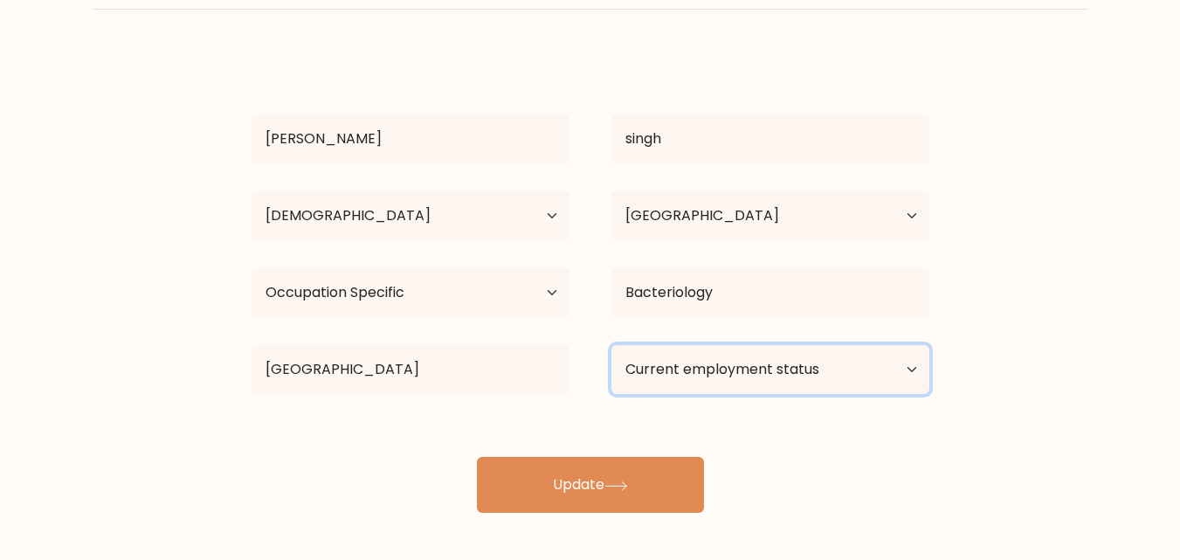
click at [711, 353] on select "Current employment status Employed Student Retired Other / prefer not to answer" at bounding box center [770, 369] width 318 height 49
select select "student"
click at [611, 345] on select "Current employment status Employed Student Retired Other / prefer not to answer" at bounding box center [770, 369] width 318 height 49
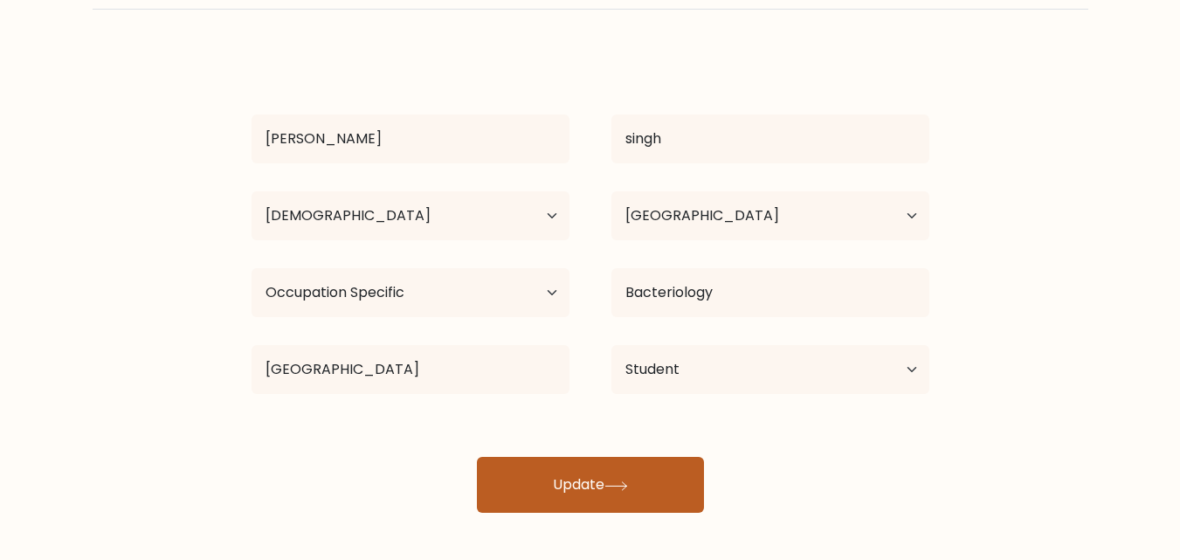
click at [623, 476] on button "Update" at bounding box center [590, 485] width 227 height 56
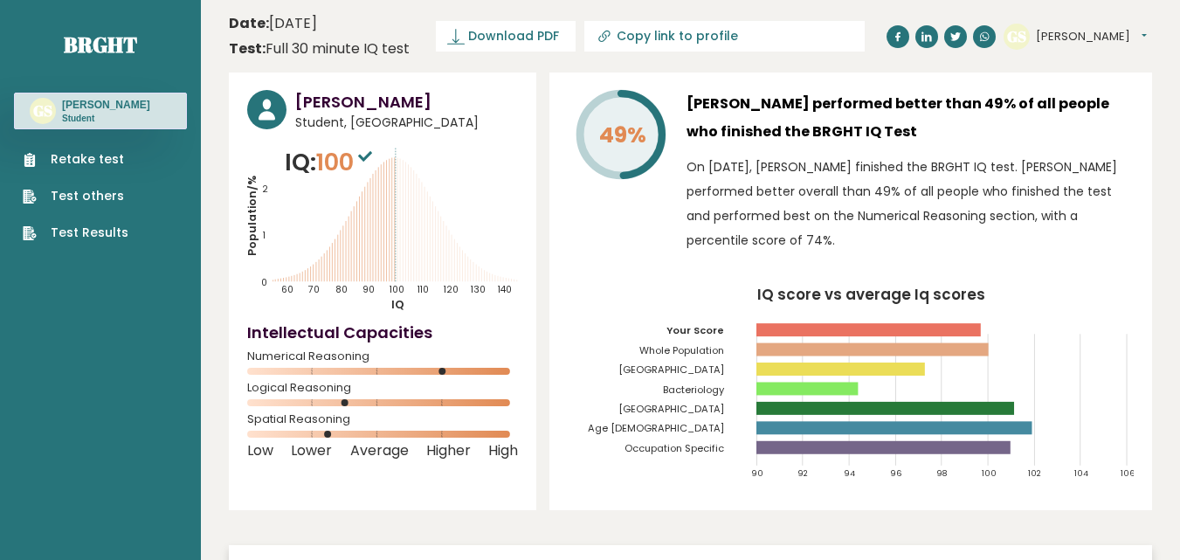
click at [80, 222] on ul "Retake test Test others Test Results" at bounding box center [75, 196] width 123 height 92
click at [89, 245] on nav "Brght GS Gurpreet Singh Student Retake test Test others Test Results" at bounding box center [100, 123] width 173 height 246
click at [93, 240] on link "Test Results" at bounding box center [76, 233] width 106 height 18
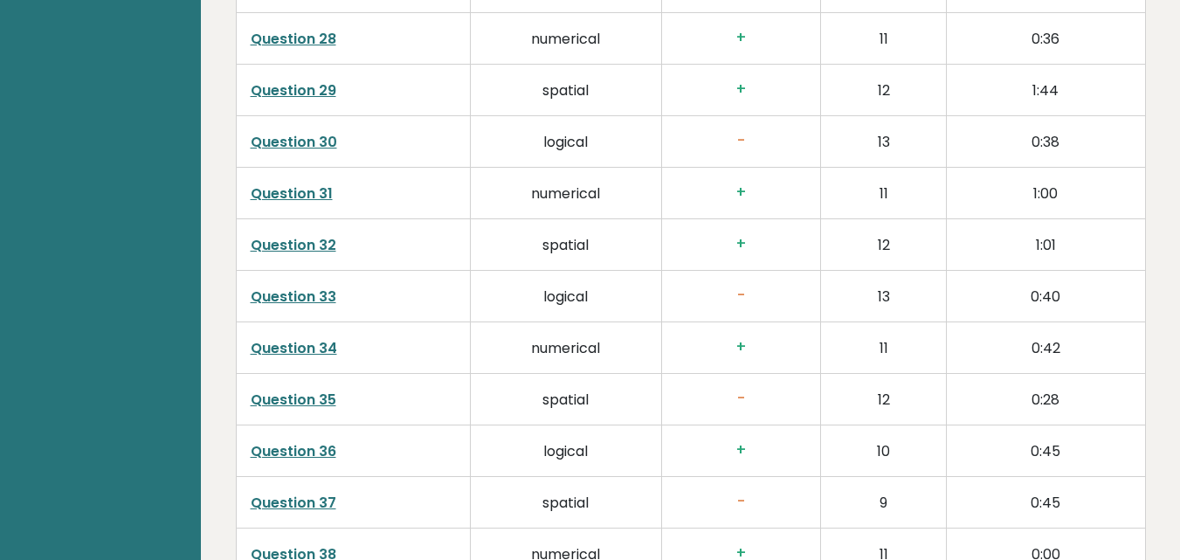
scroll to position [4581, 0]
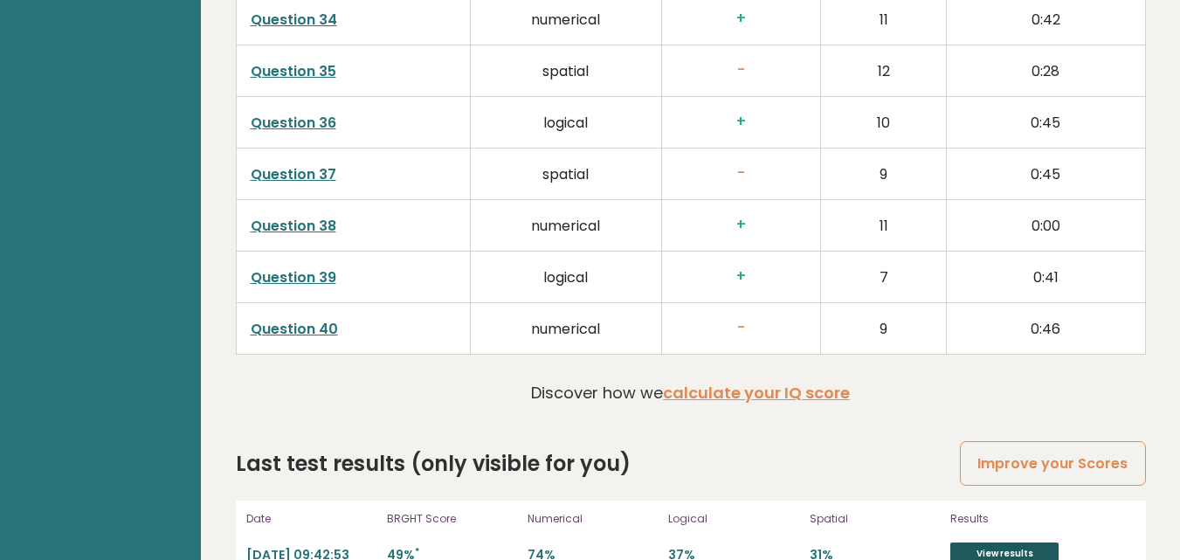
click at [1039, 542] on link "View results" at bounding box center [1004, 553] width 108 height 23
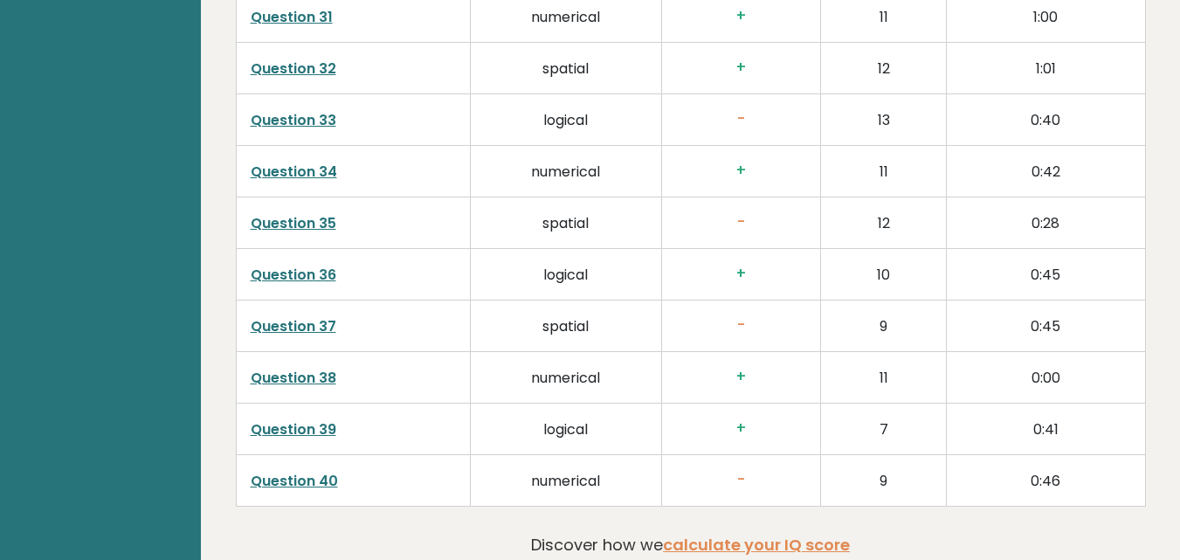
scroll to position [4581, 0]
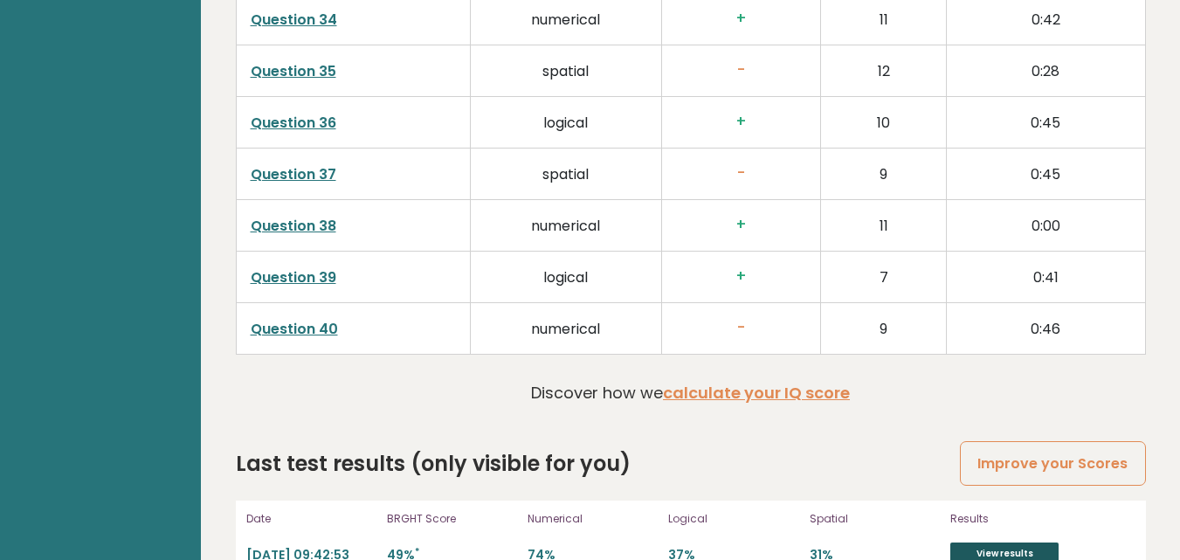
click at [972, 542] on link "View results" at bounding box center [1004, 553] width 108 height 23
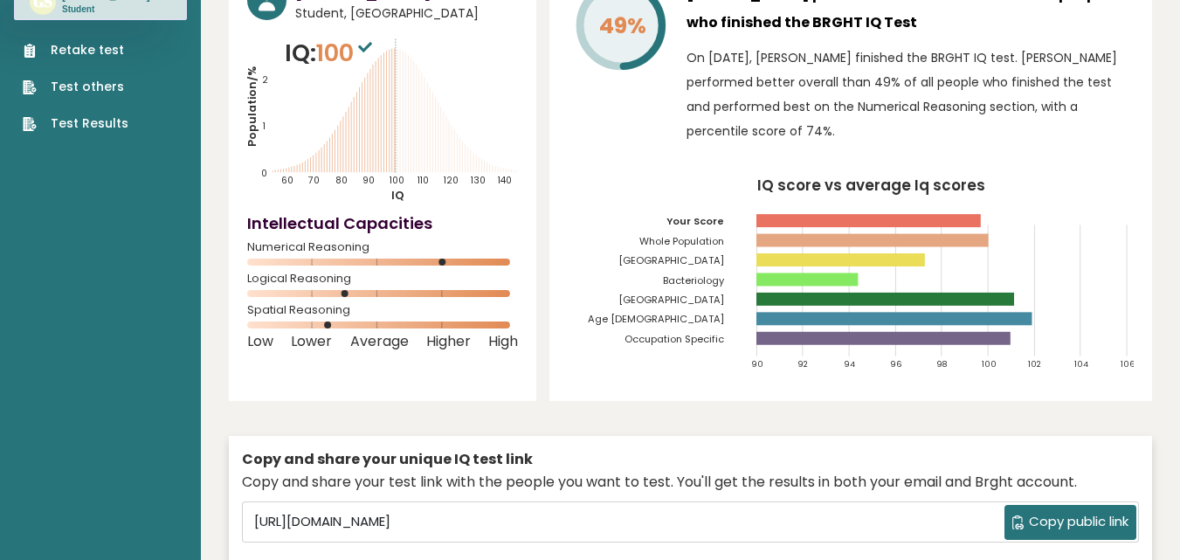
scroll to position [0, 0]
